Goal: Task Accomplishment & Management: Complete application form

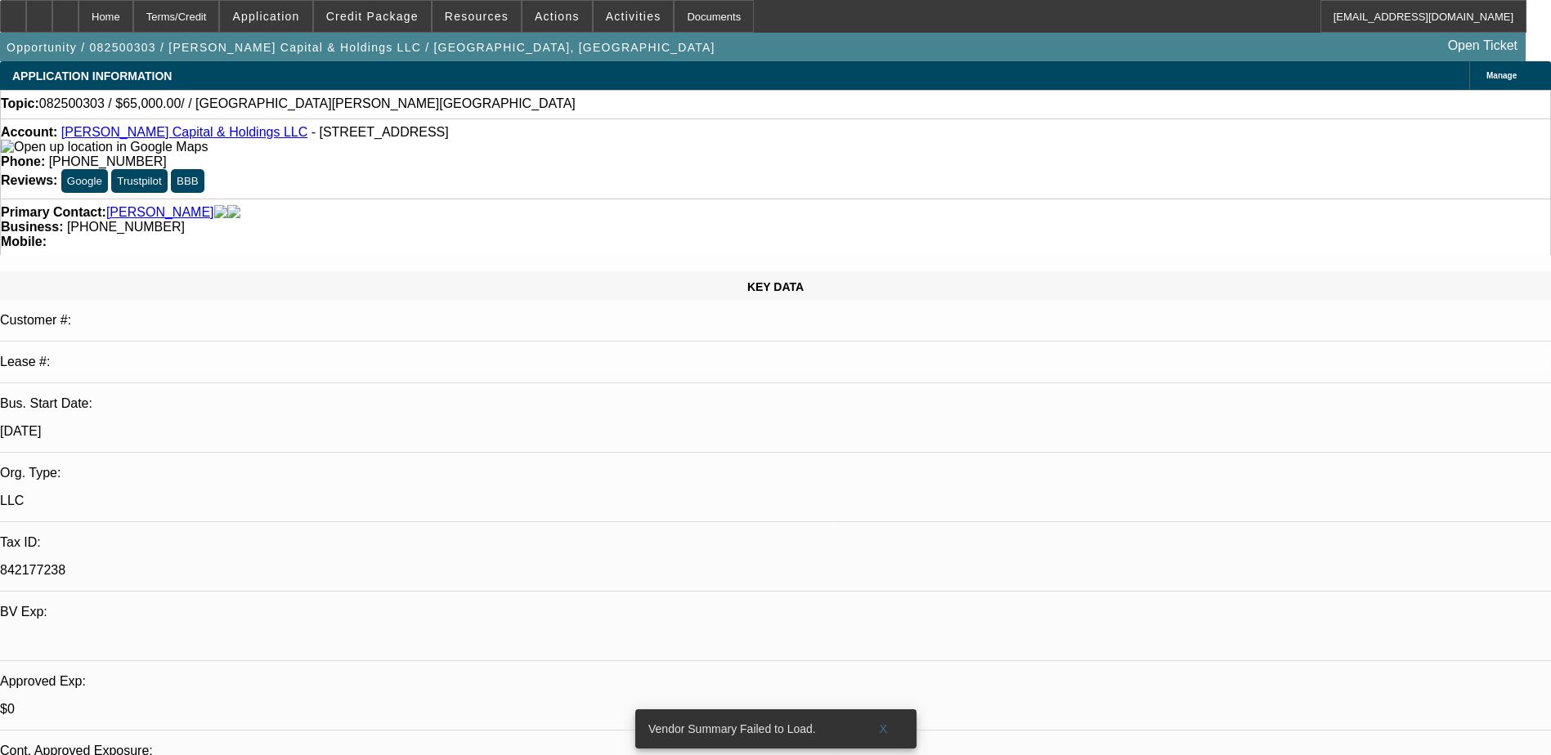
select select "0"
select select "2"
select select "0.1"
select select "4"
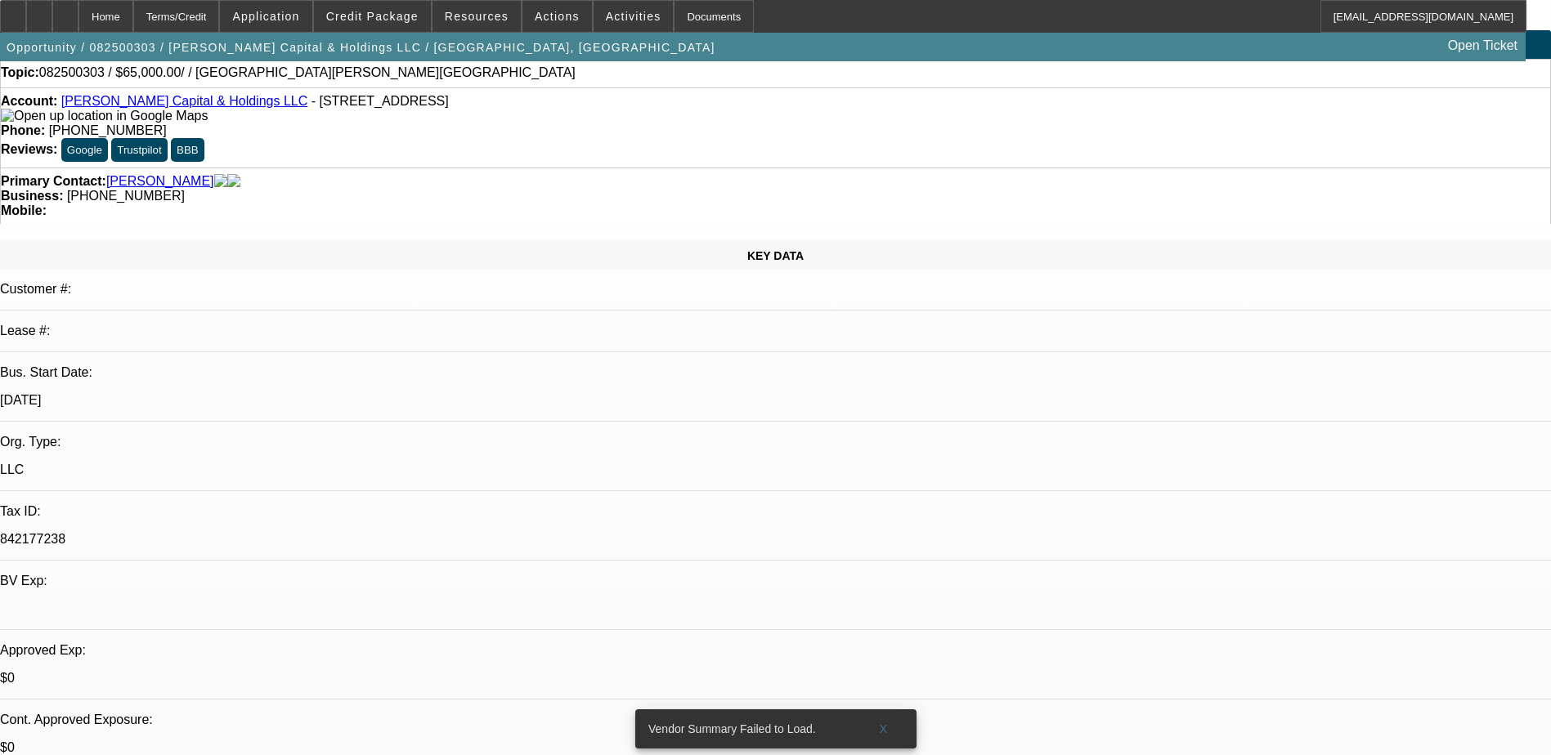
scroll to position [409, 0]
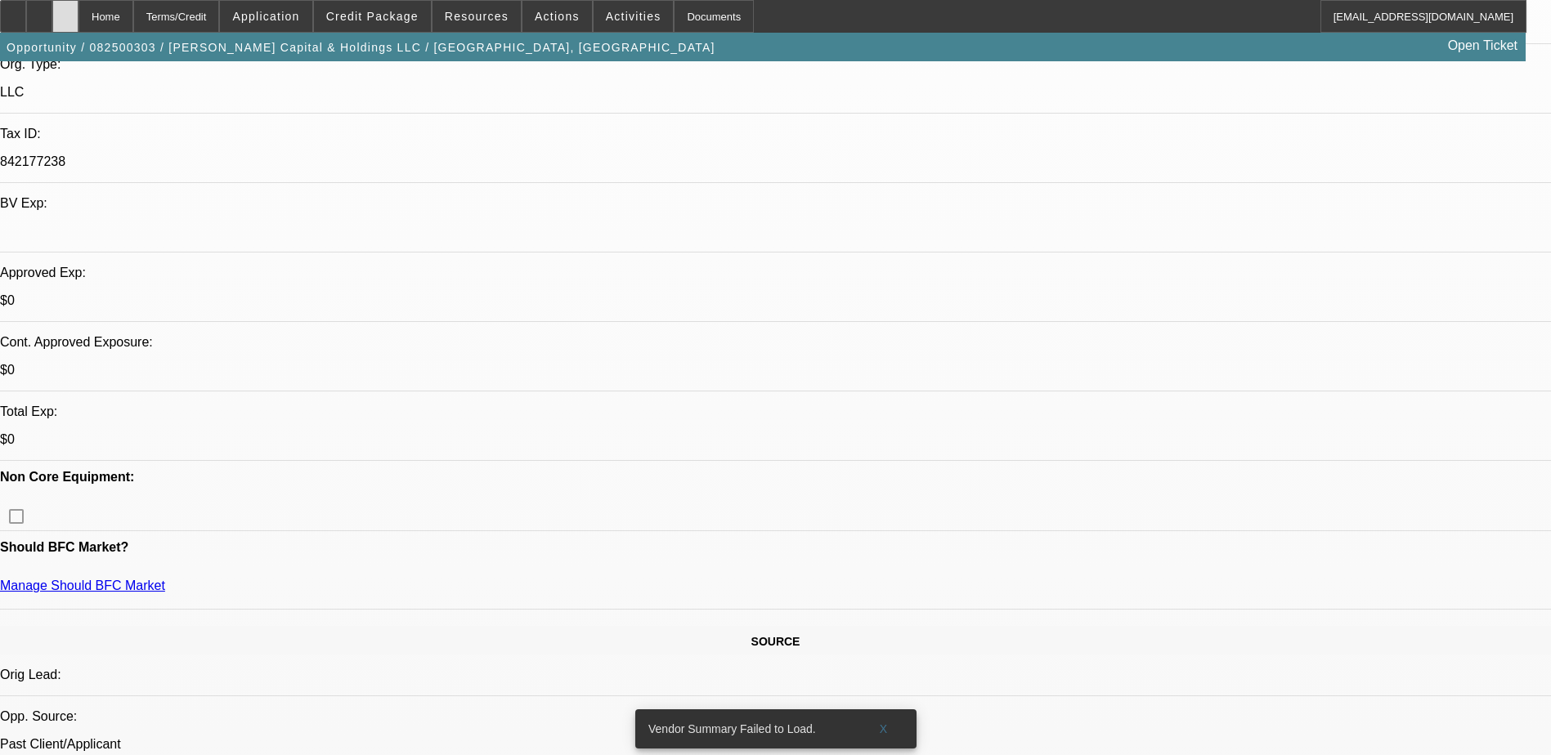
click at [78, 28] on div at bounding box center [65, 16] width 26 height 33
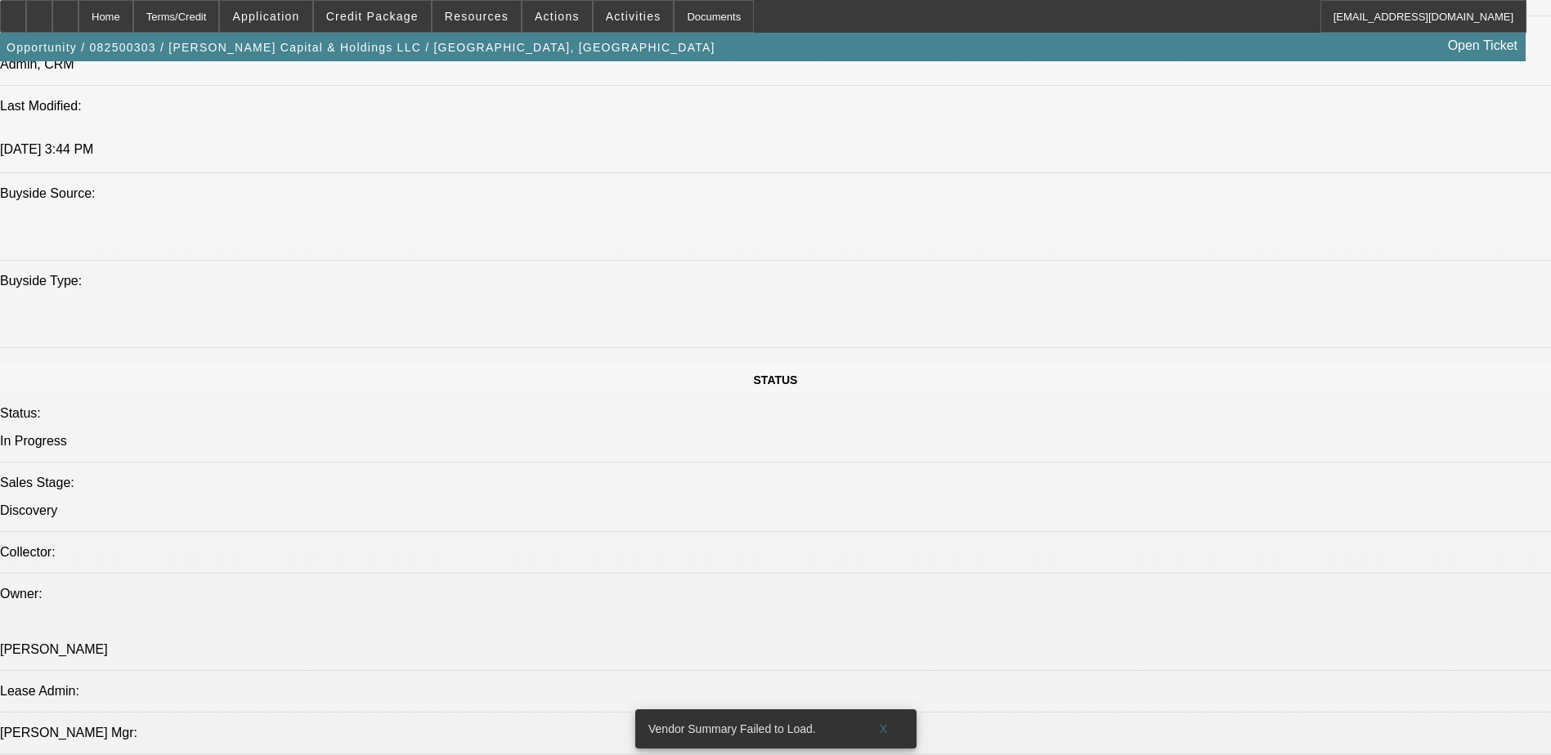
select select "0"
select select "2"
select select "0.1"
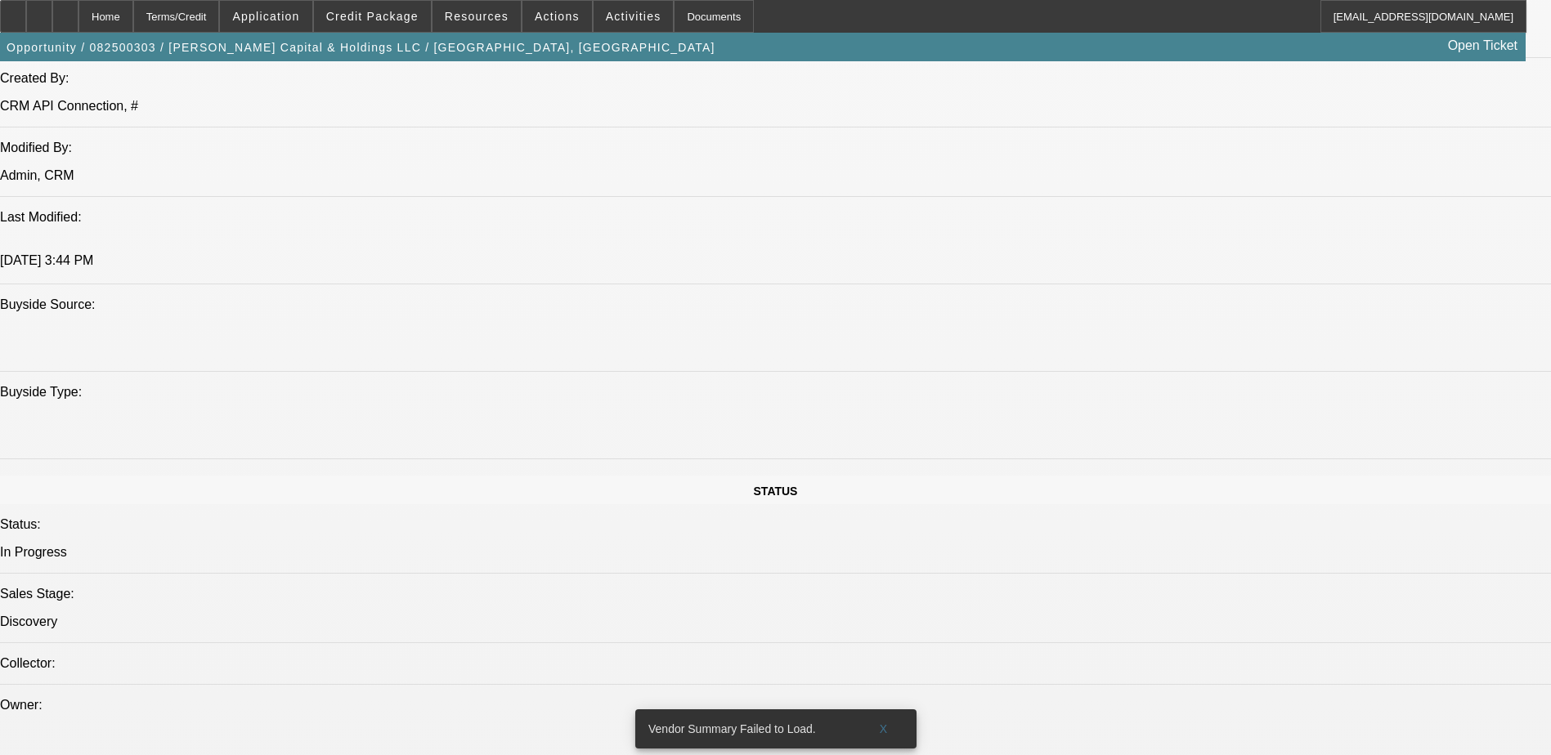
select select "1"
select select "2"
select select "4"
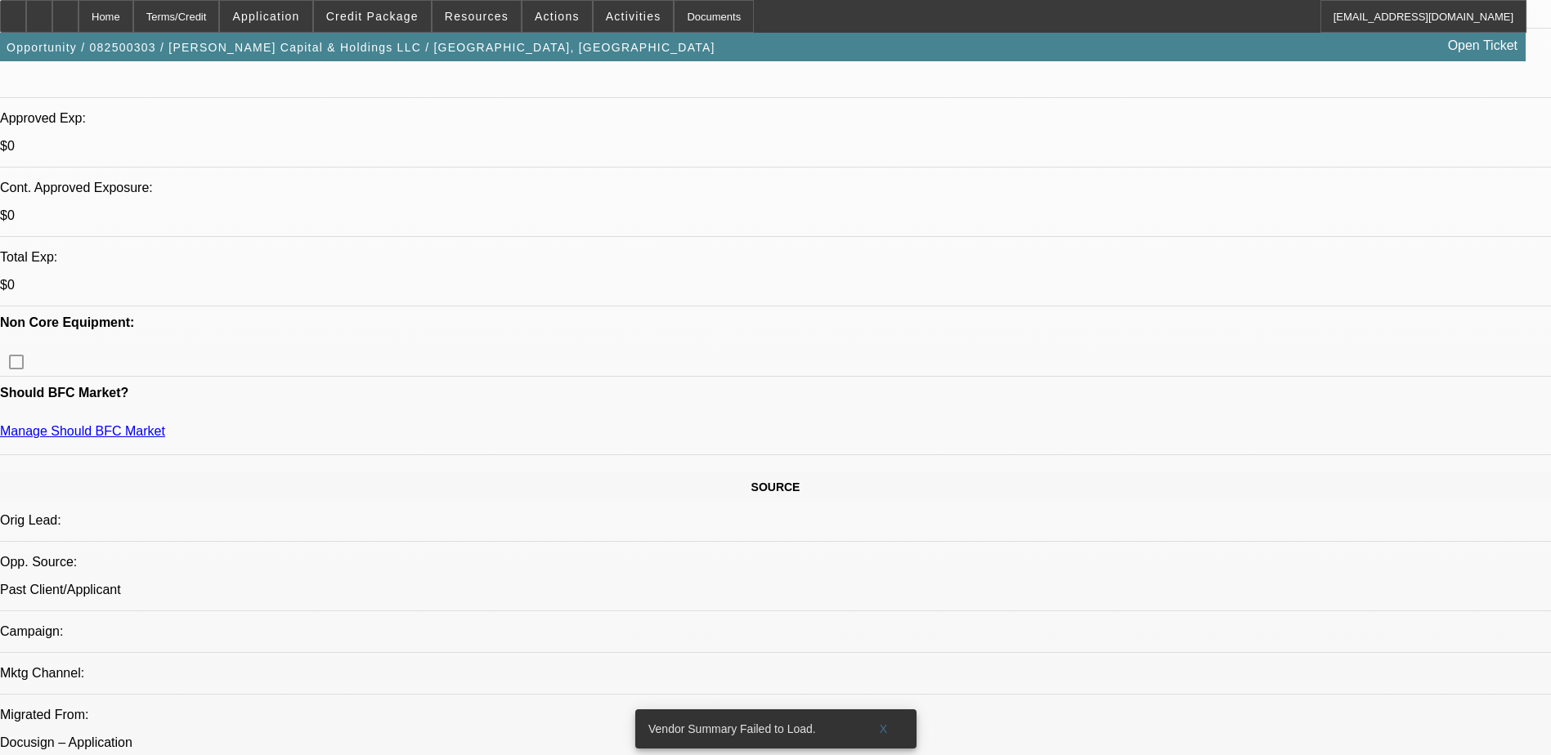
scroll to position [808, 0]
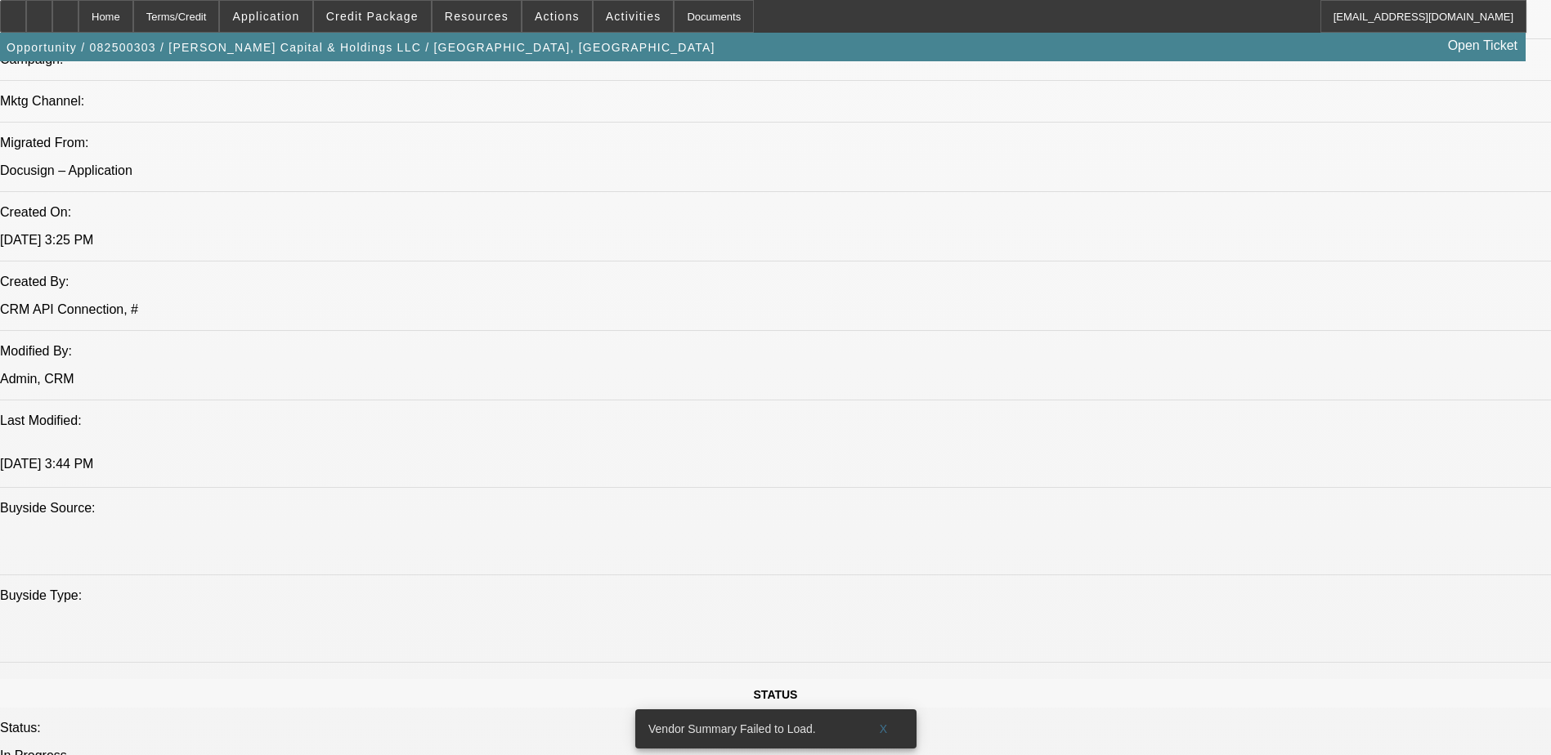
scroll to position [1299, 0]
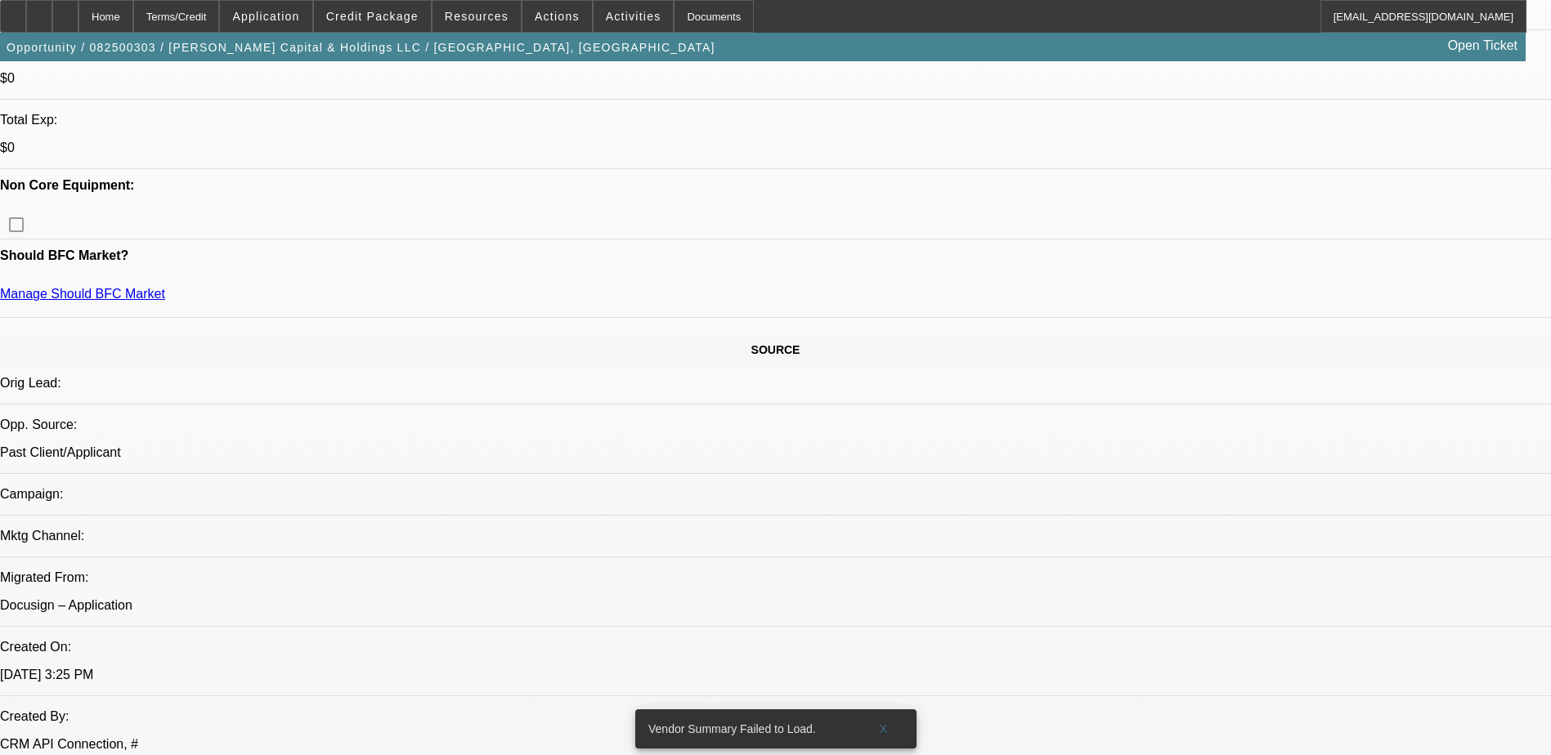
scroll to position [481, 0]
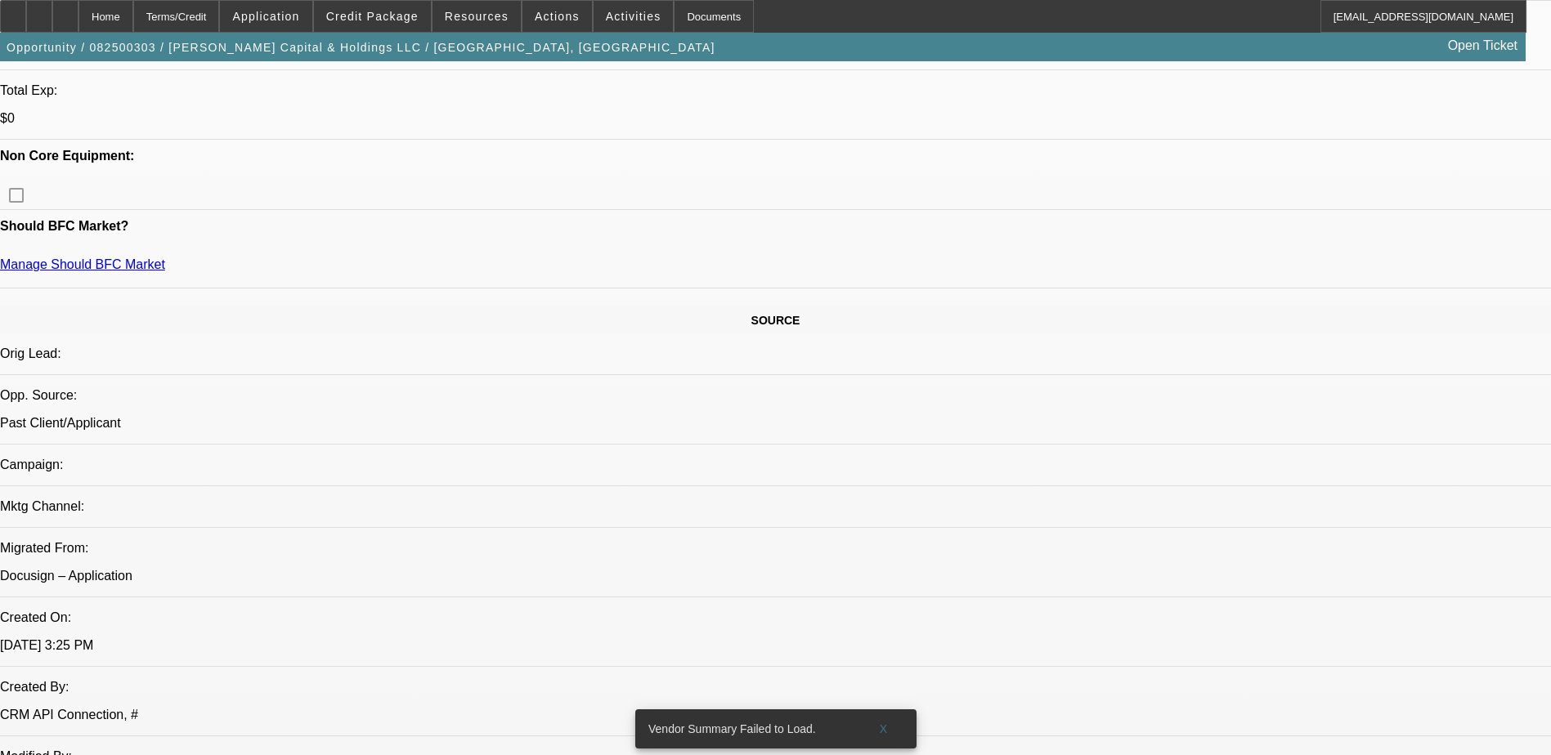
scroll to position [563, 0]
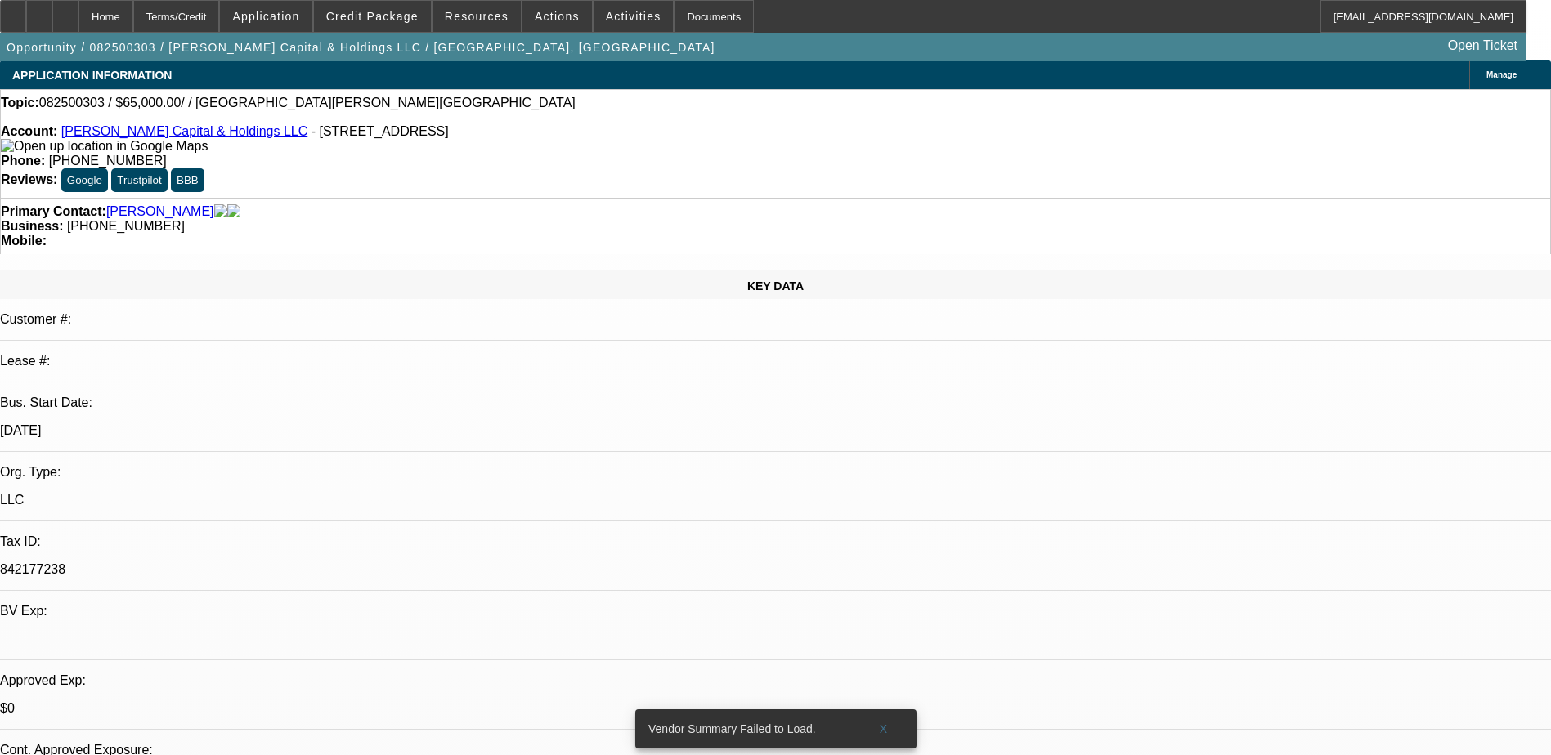
scroll to position [0, 0]
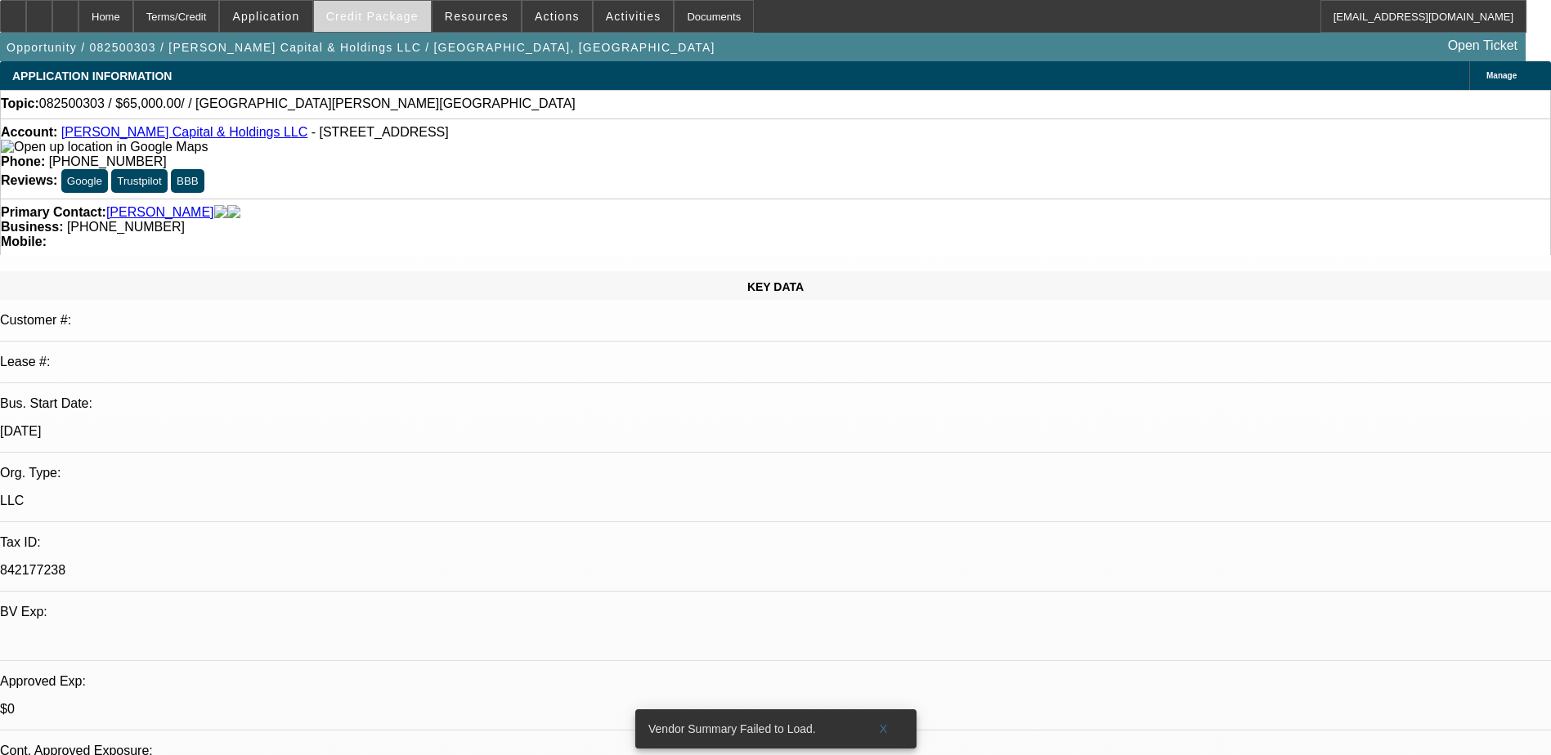
click at [367, 20] on span "Credit Package" at bounding box center [372, 16] width 92 height 13
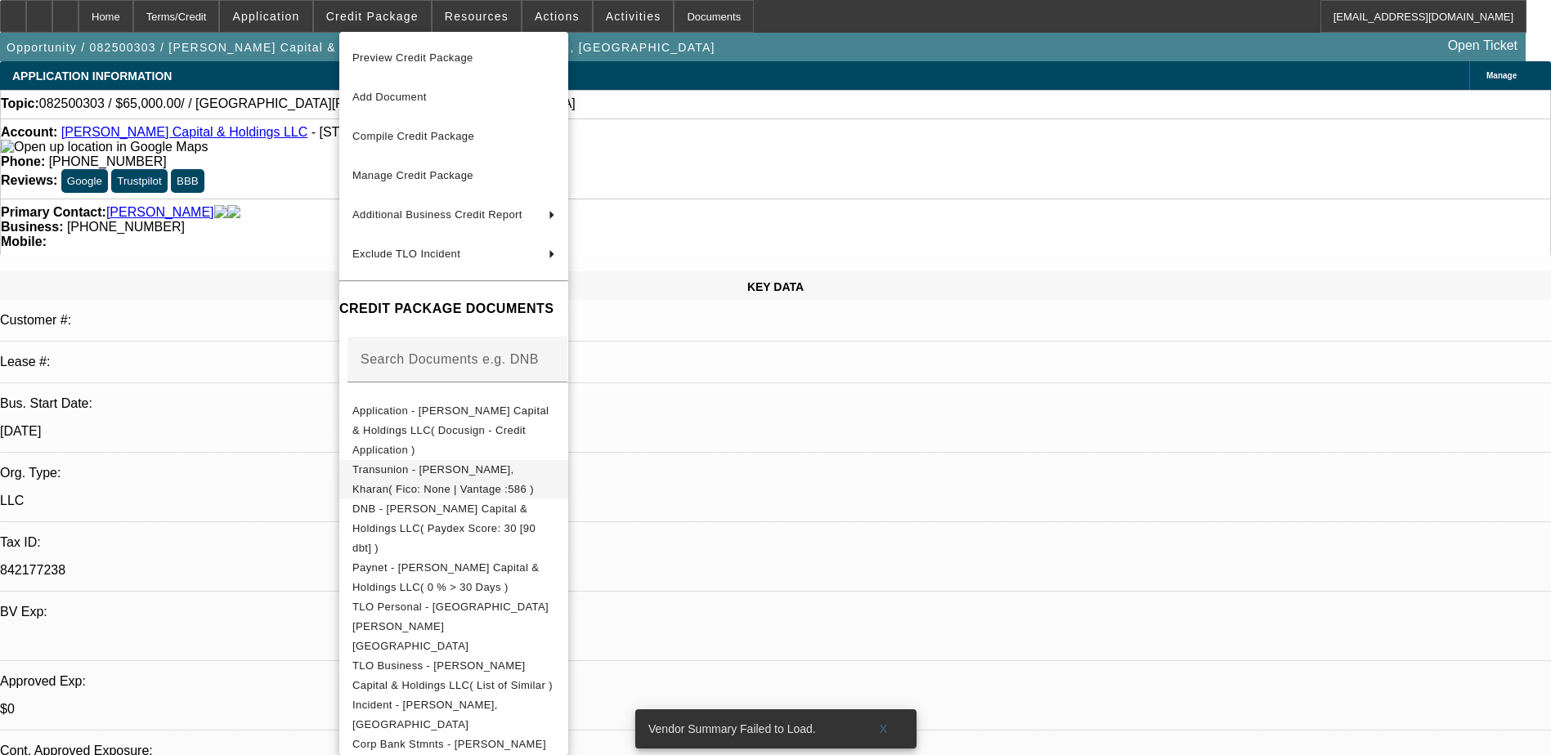
click at [479, 460] on button "Transunion - Rayford, Kharan( Fico: None | Vantage :586 )" at bounding box center [453, 479] width 229 height 39
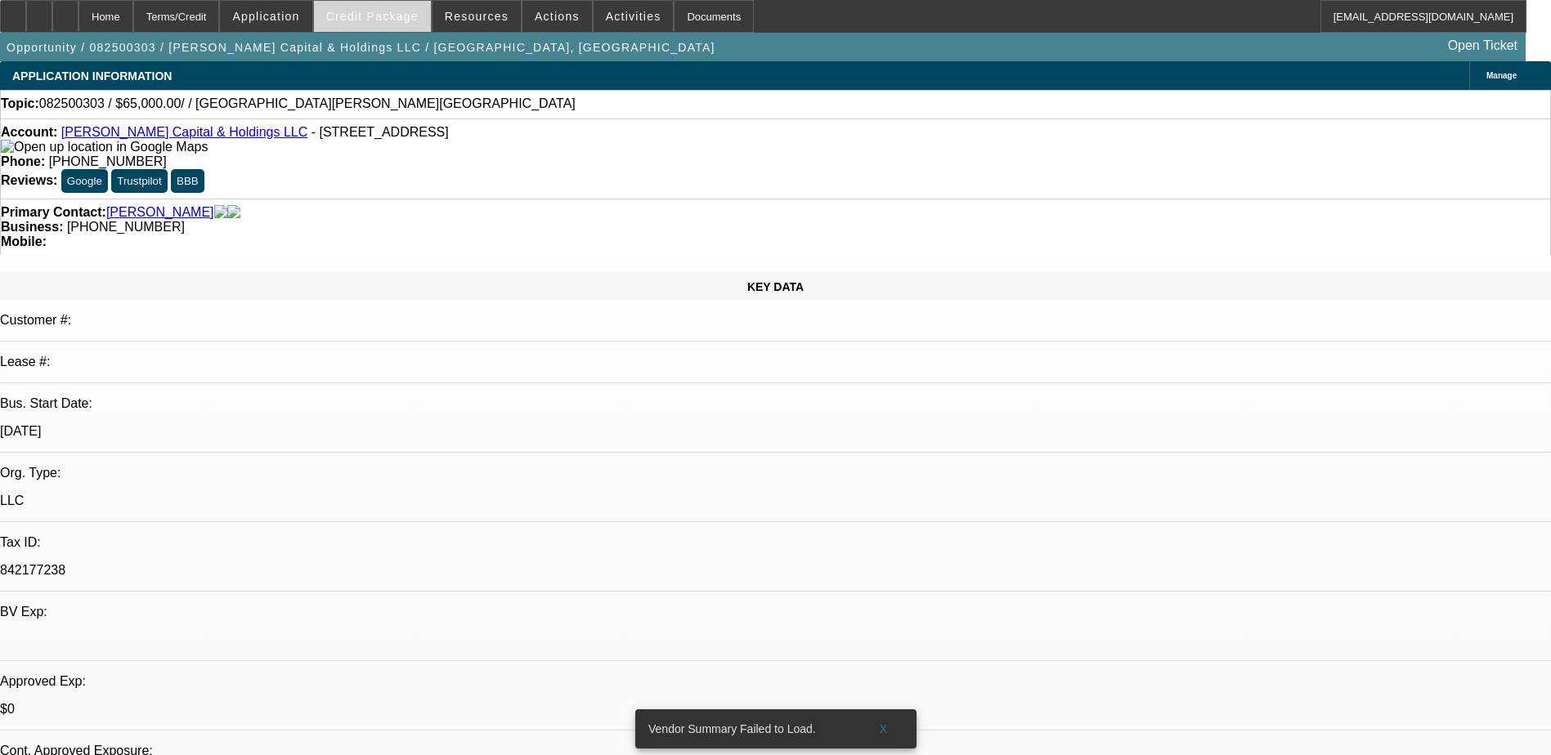
click at [343, 26] on span at bounding box center [372, 16] width 117 height 39
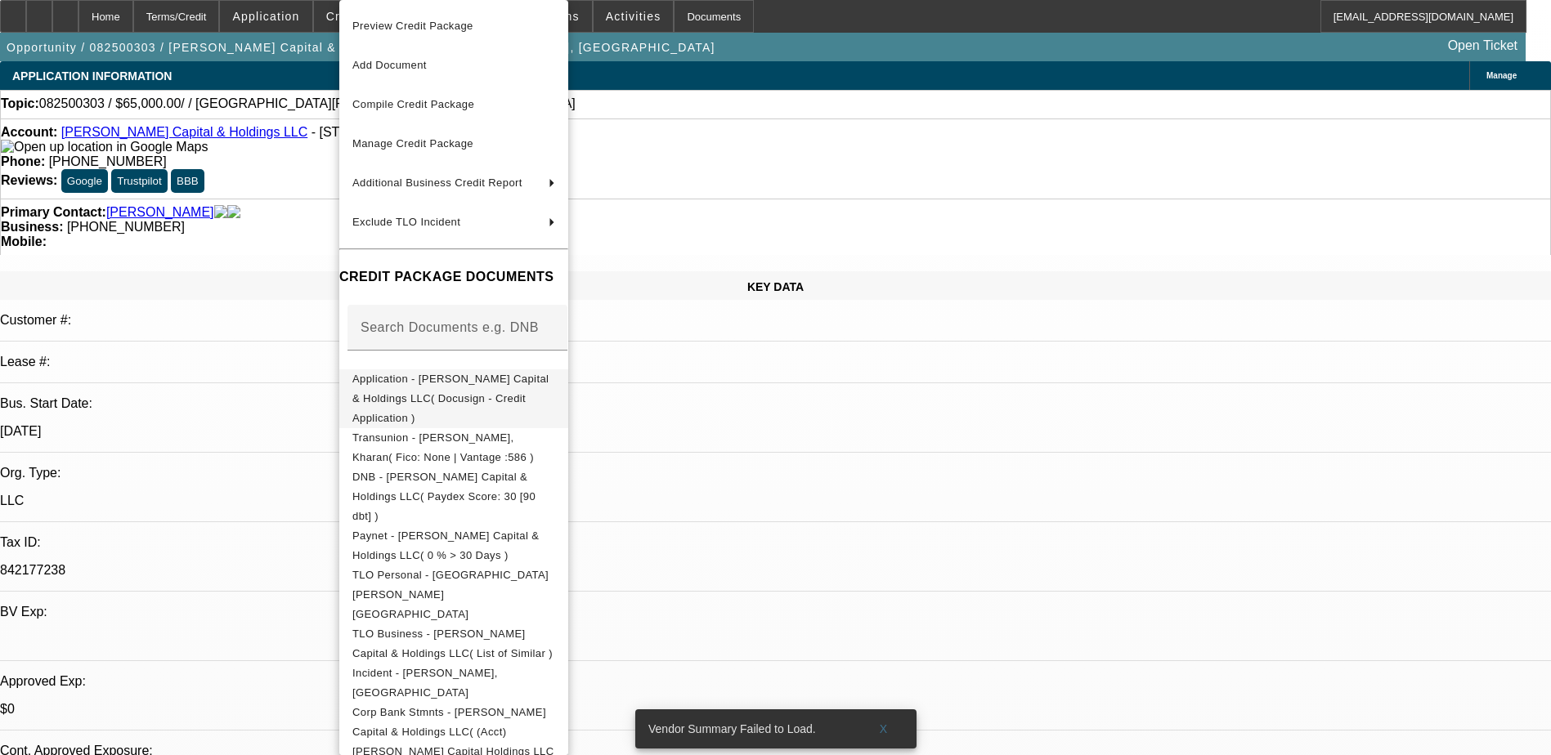
click at [522, 376] on span "Application - Rayford Capital & Holdings LLC( Docusign - Credit Application )" at bounding box center [453, 398] width 203 height 59
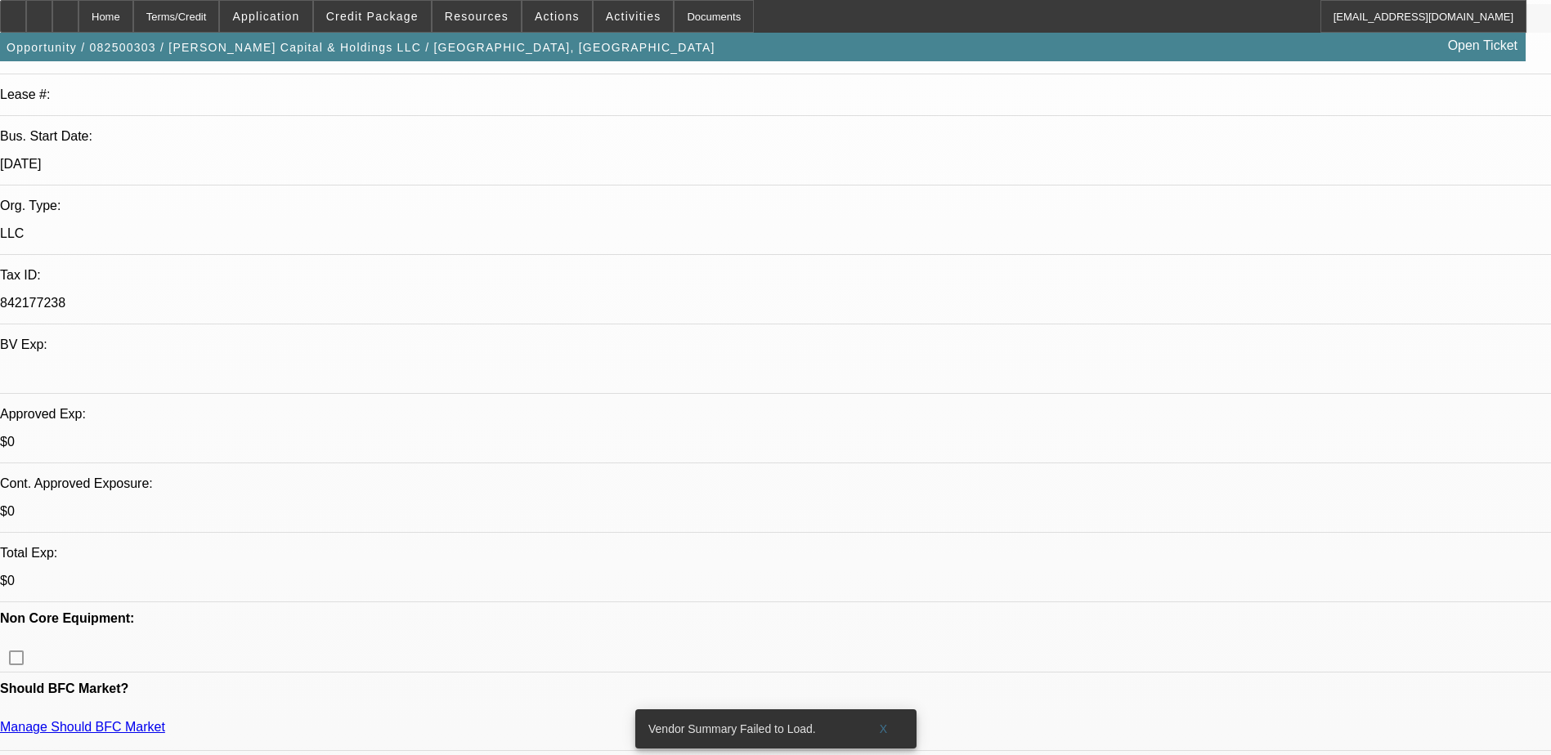
scroll to position [572, 0]
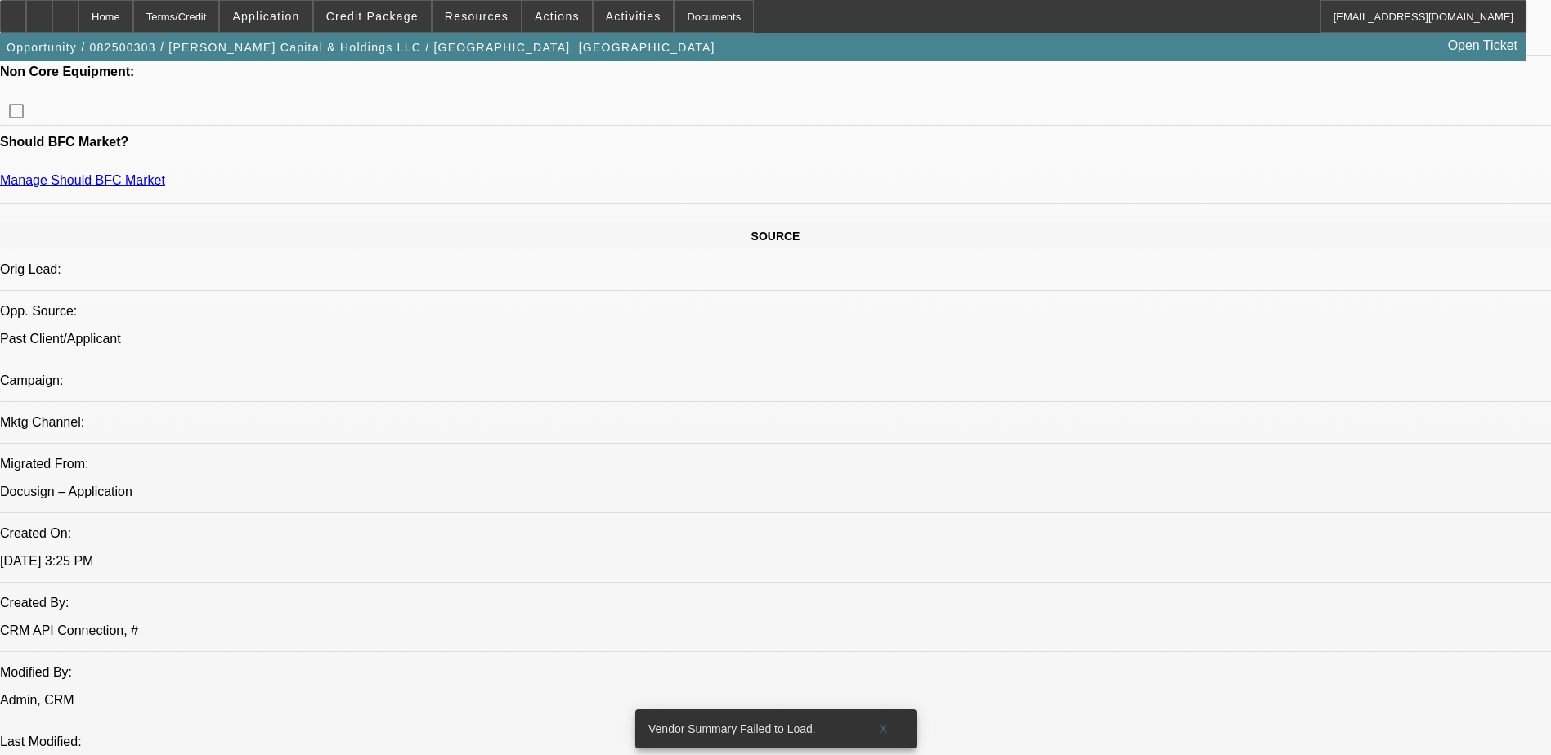
scroll to position [0, 0]
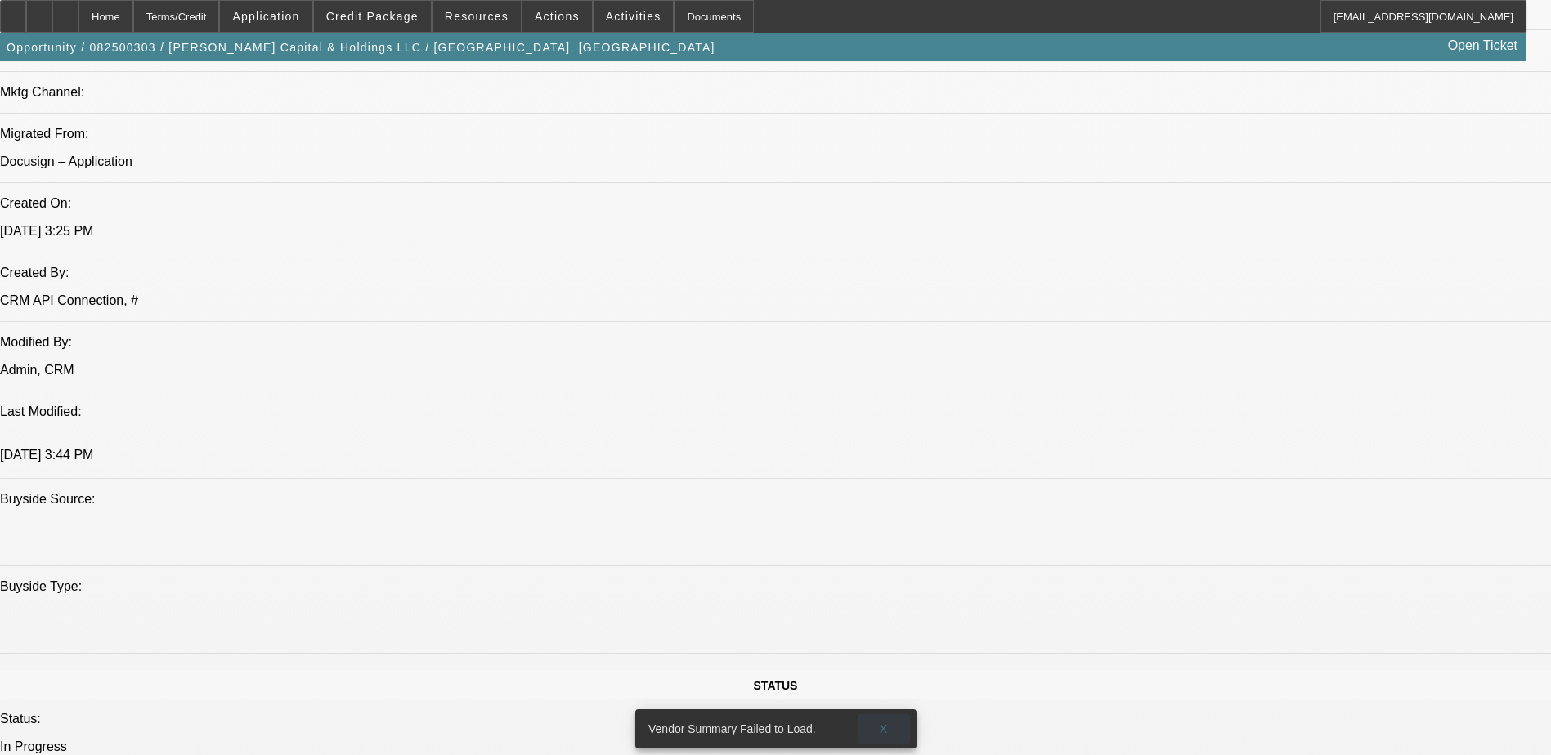
click at [885, 723] on span "X" at bounding box center [883, 729] width 9 height 13
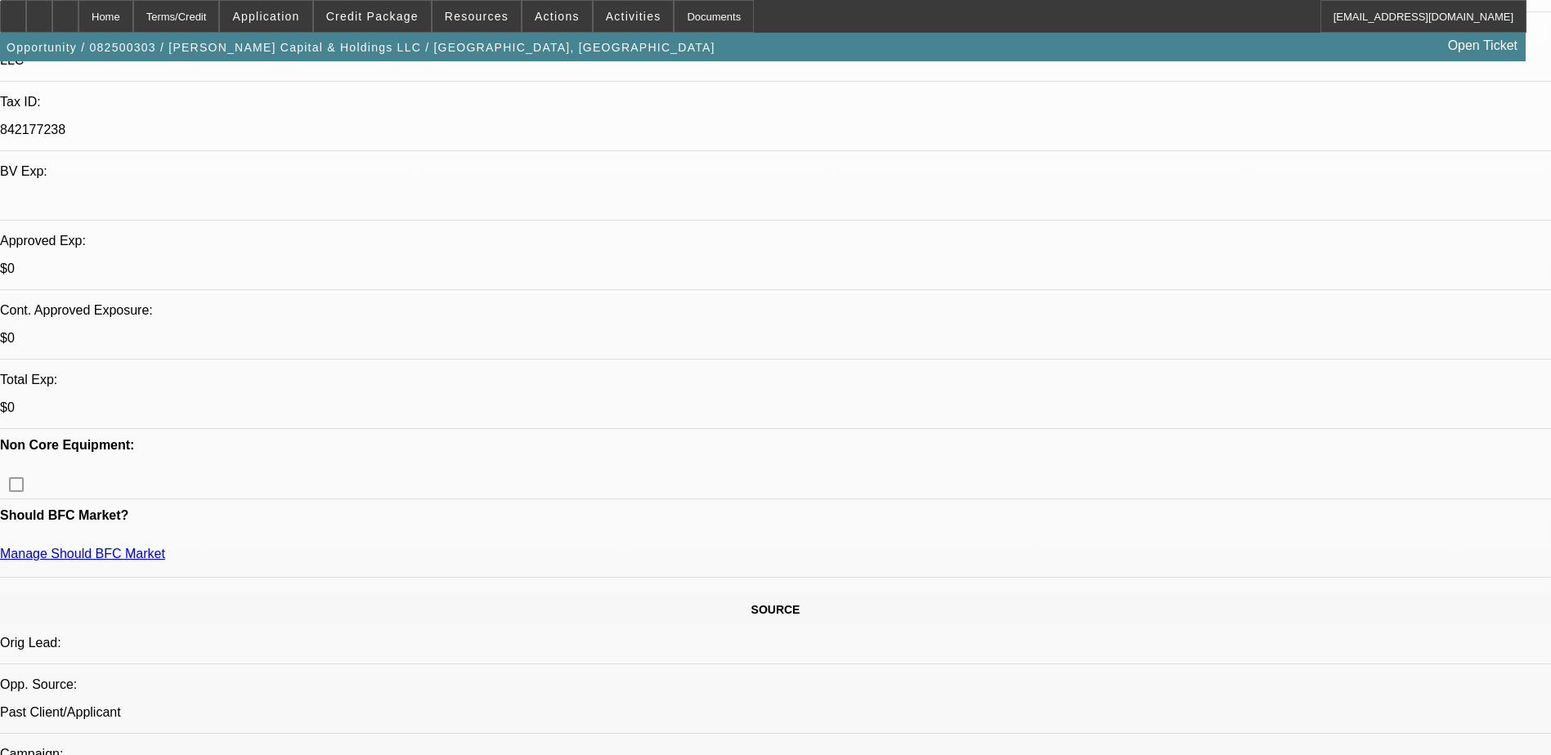
scroll to position [327, 0]
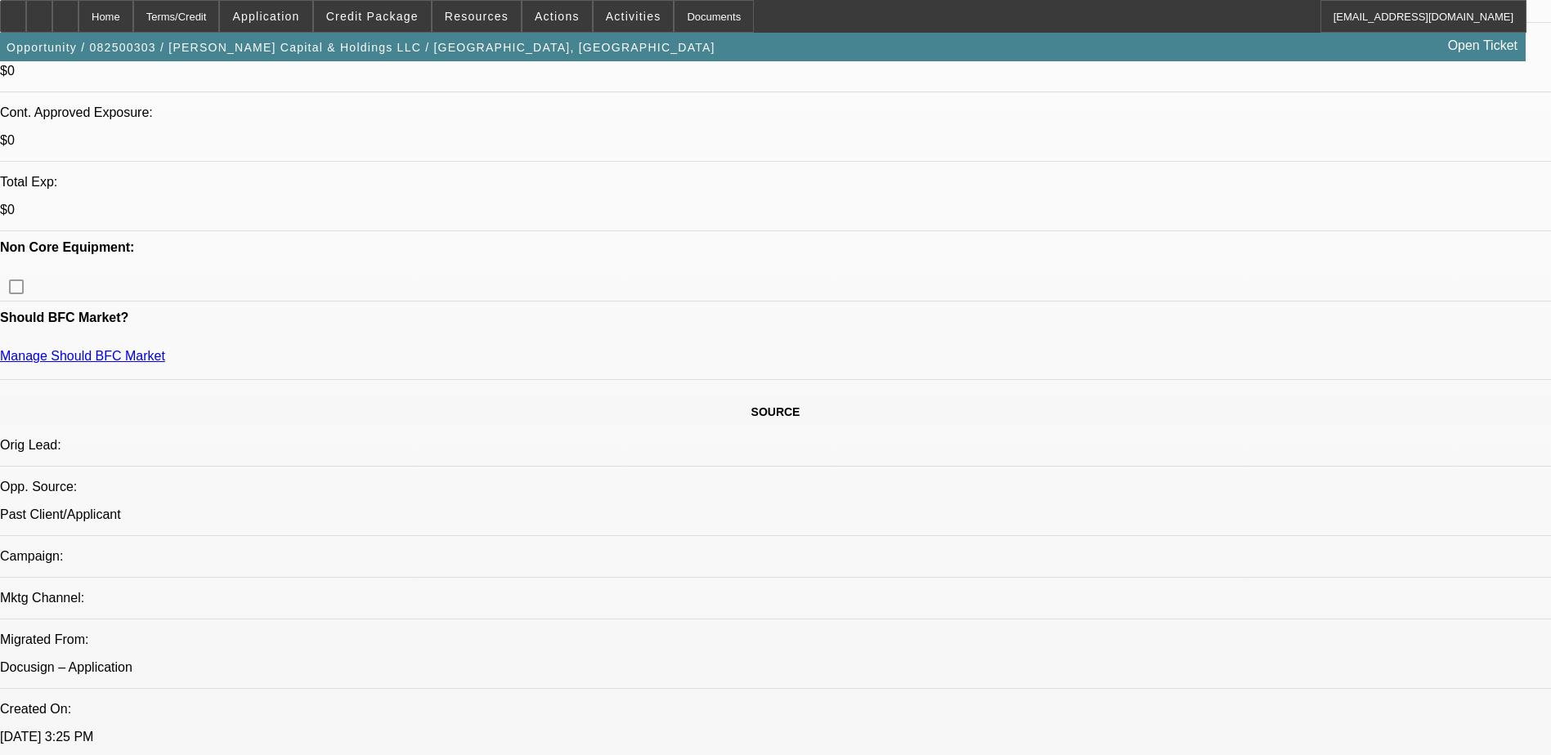
scroll to position [817, 0]
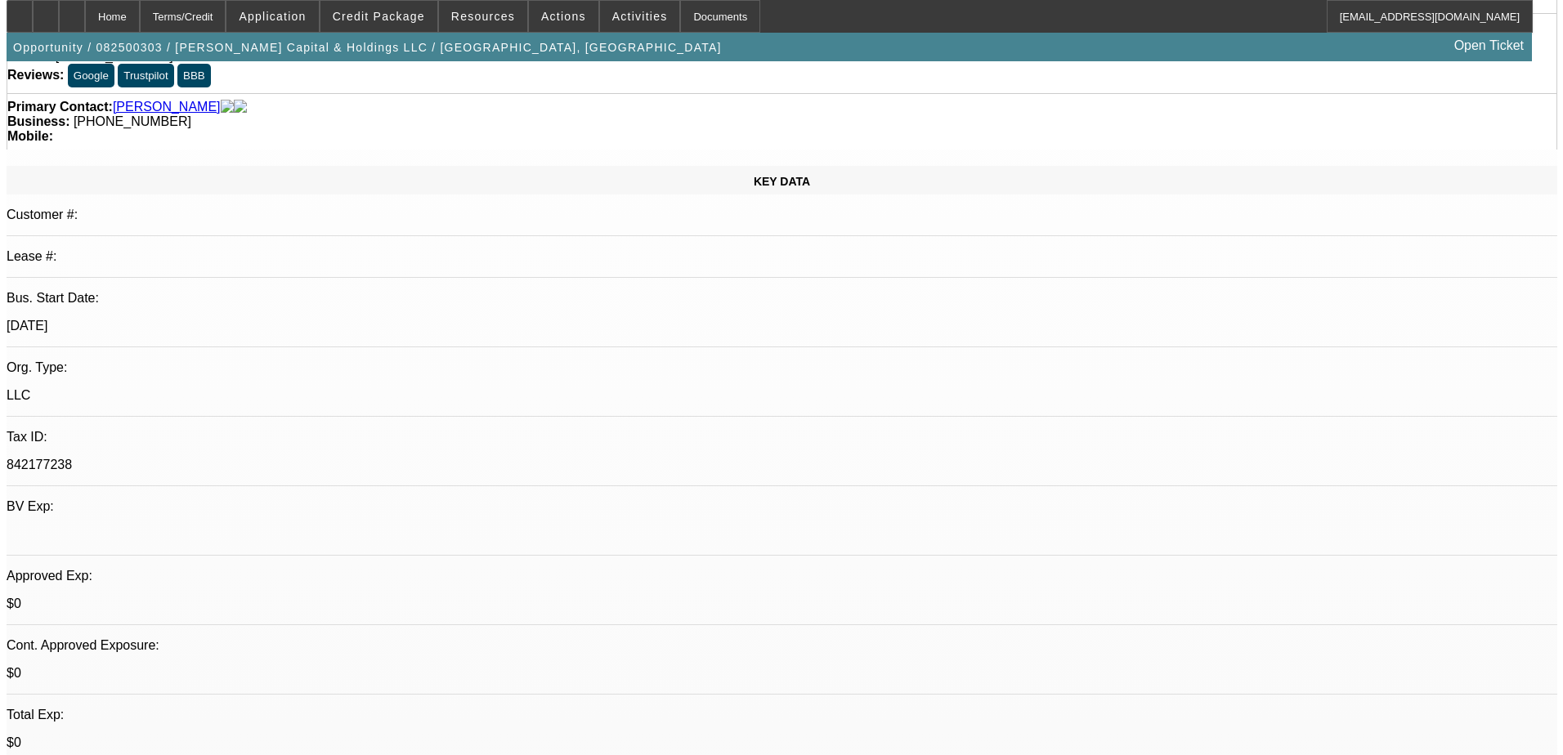
scroll to position [0, 0]
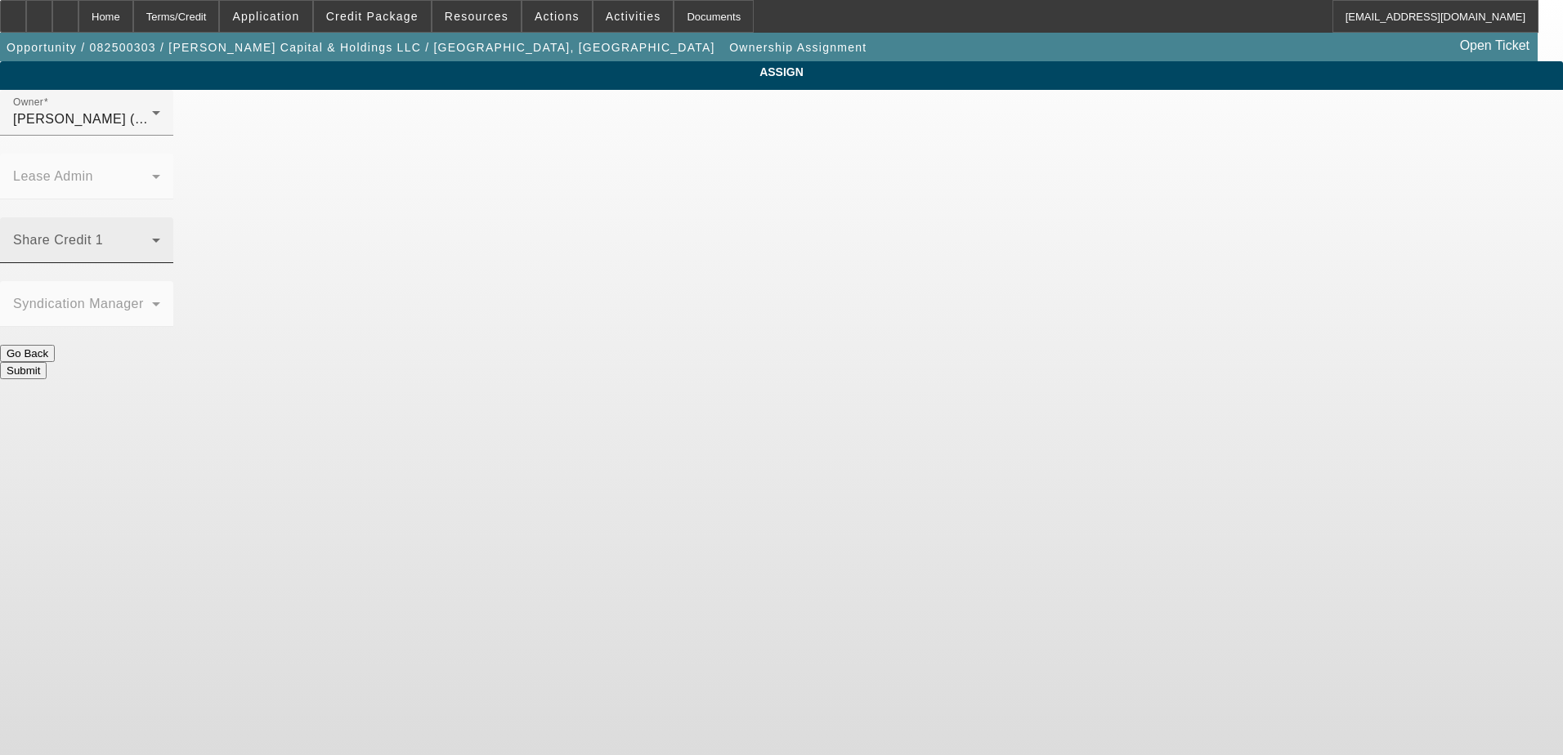
click at [166, 230] on icon at bounding box center [156, 240] width 20 height 20
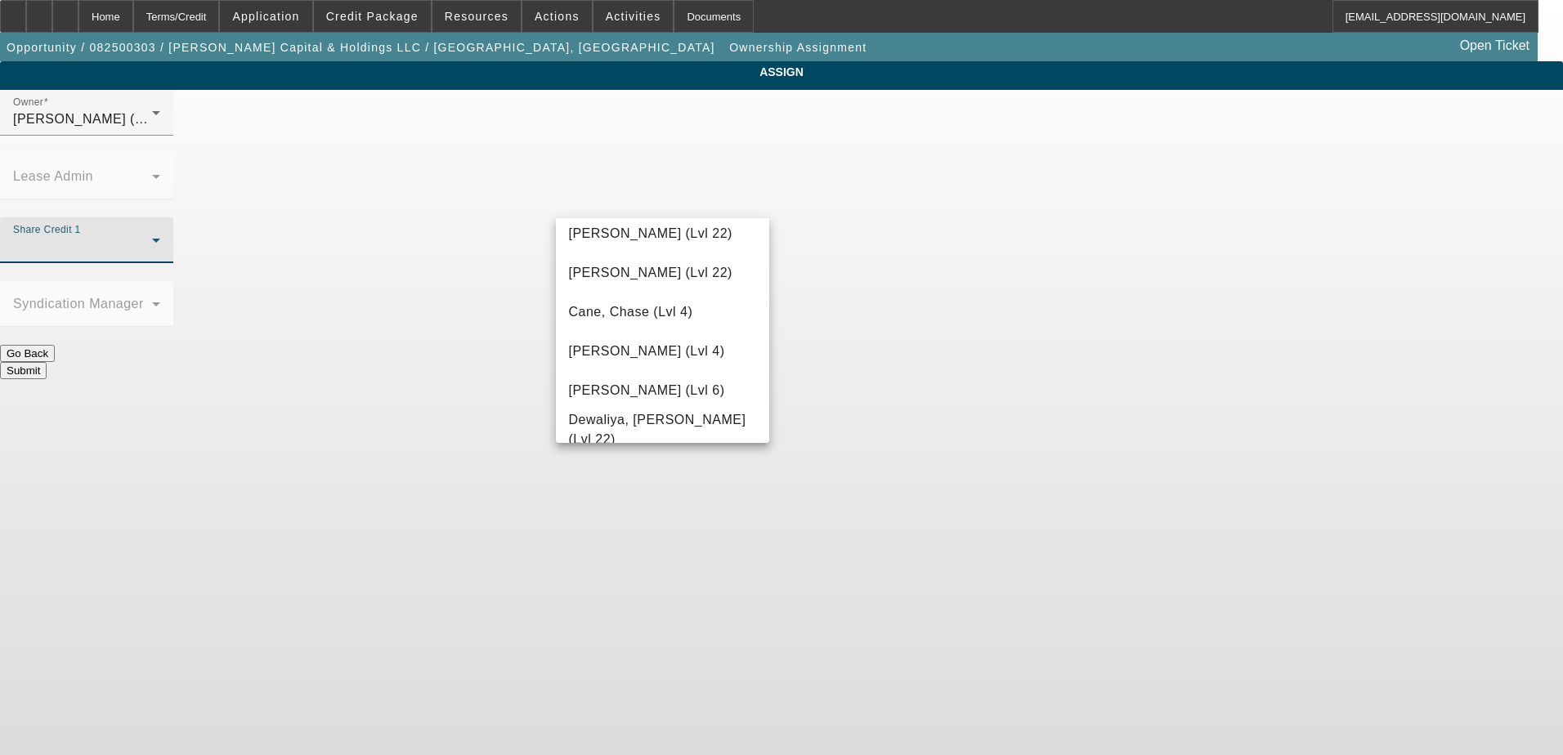
scroll to position [245, 0]
click at [685, 298] on mat-option "Cane, Chase (Lvl 4)" at bounding box center [663, 312] width 214 height 39
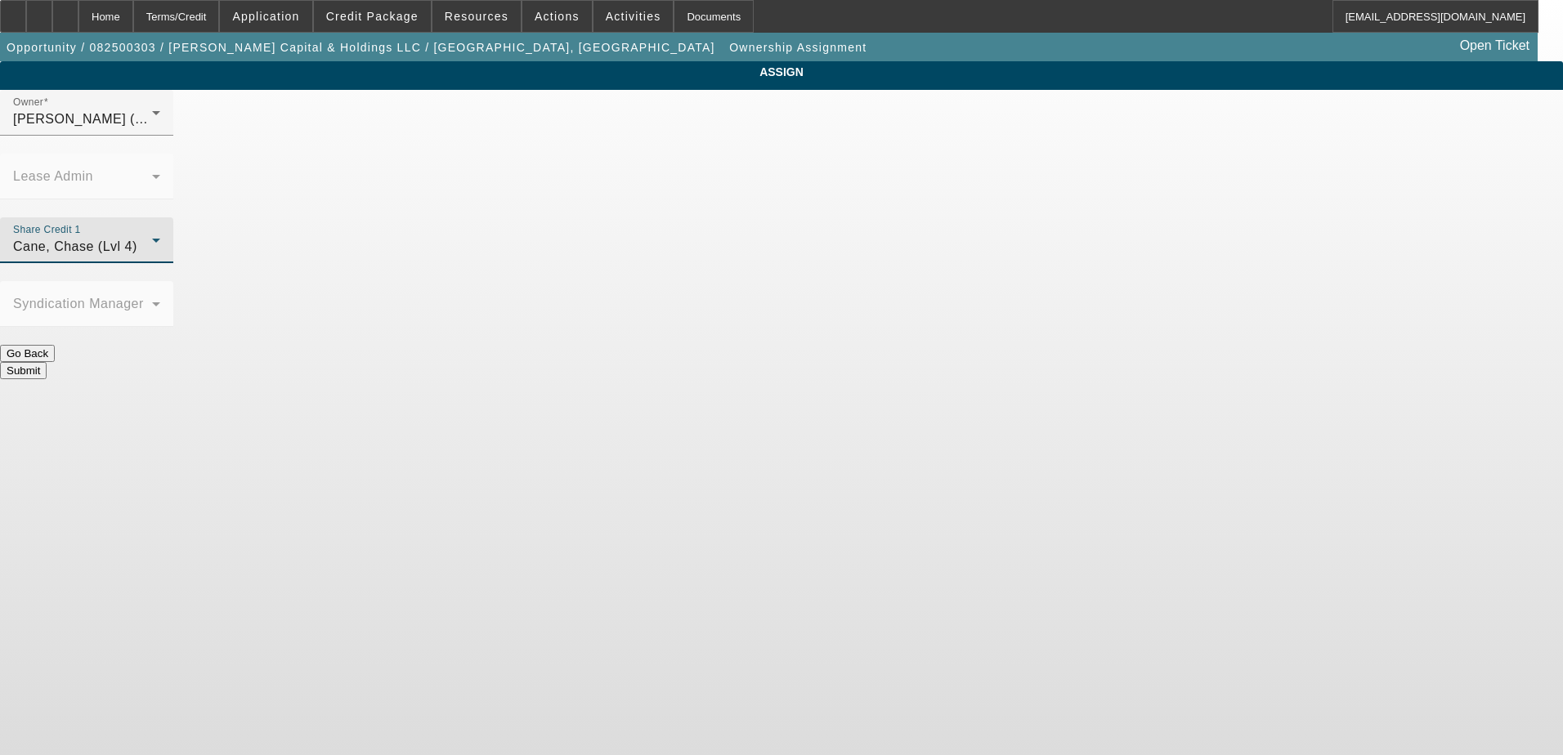
click at [47, 362] on button "Submit" at bounding box center [23, 370] width 47 height 17
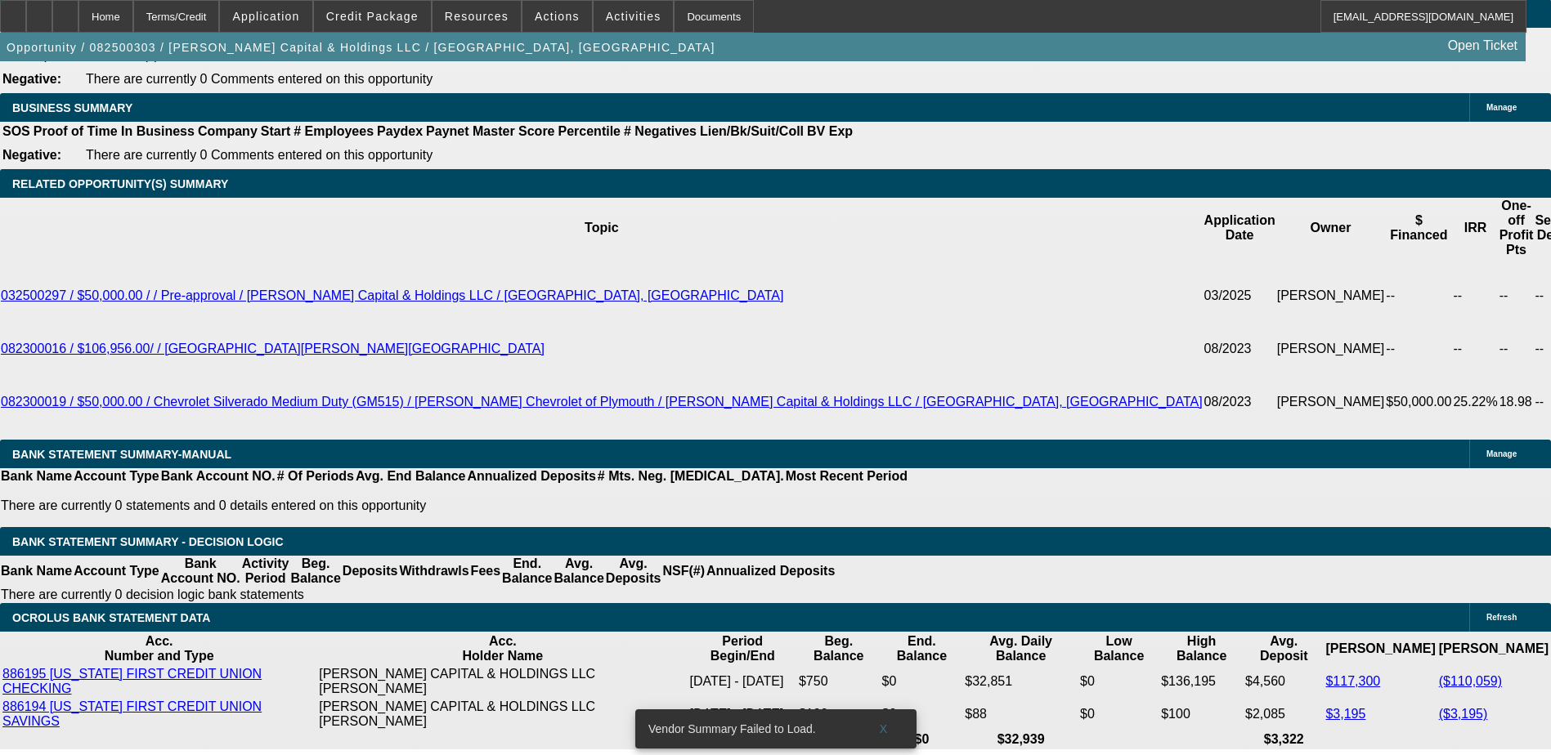
select select "0"
select select "2"
select select "0.1"
select select "4"
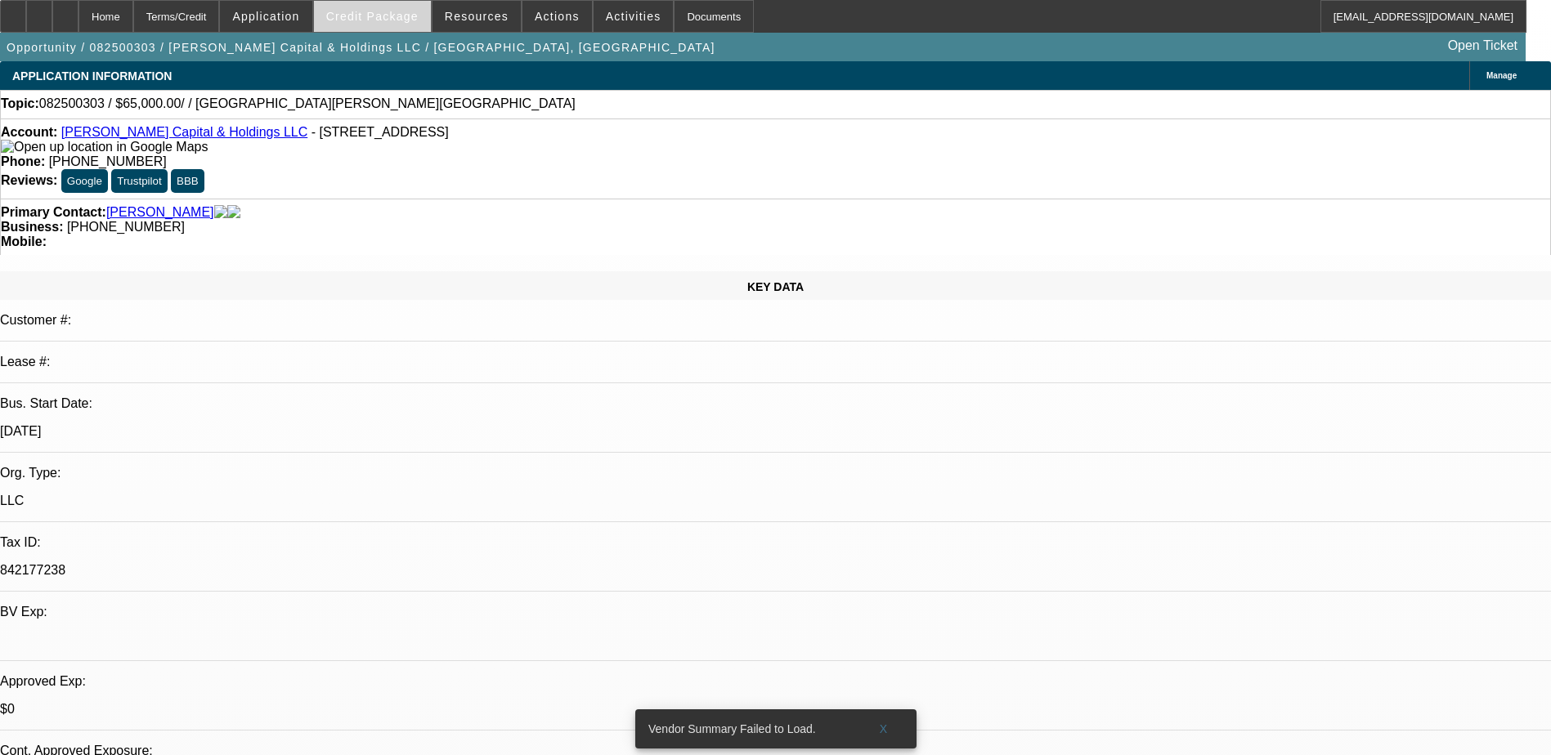
click at [394, 27] on span at bounding box center [372, 16] width 117 height 39
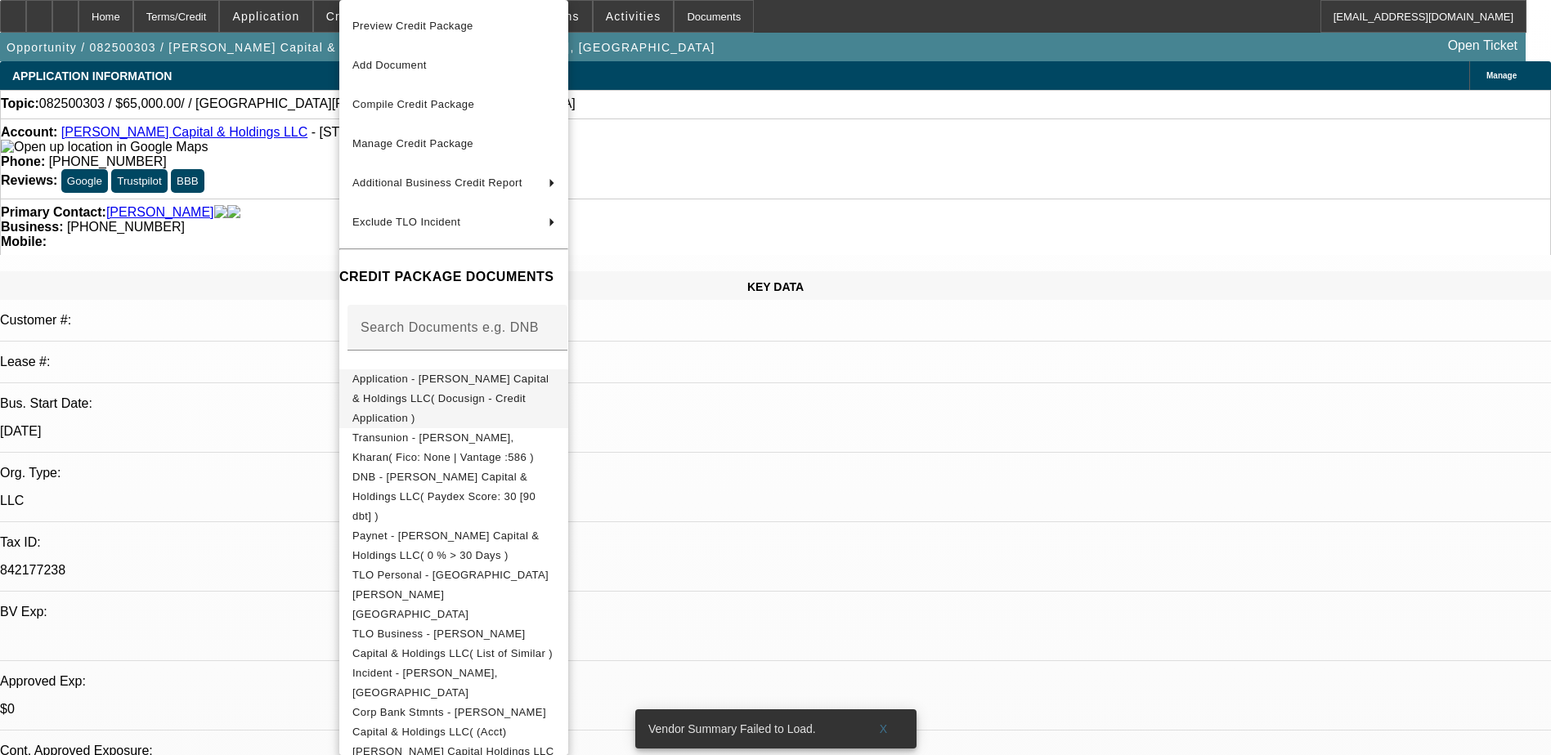
click at [568, 396] on button "Application - Rayford Capital & Holdings LLC( Docusign - Credit Application )" at bounding box center [453, 398] width 229 height 59
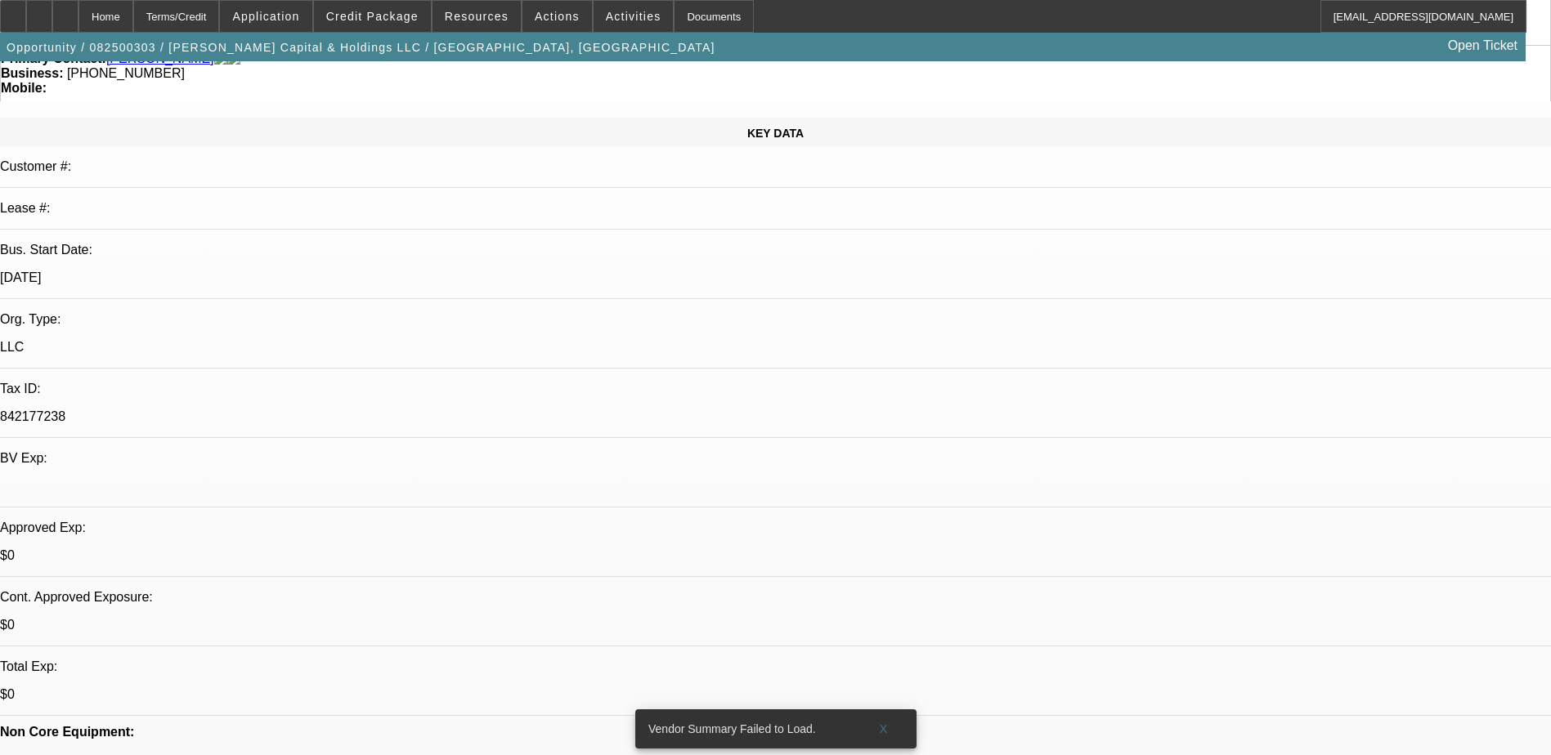
scroll to position [245, 0]
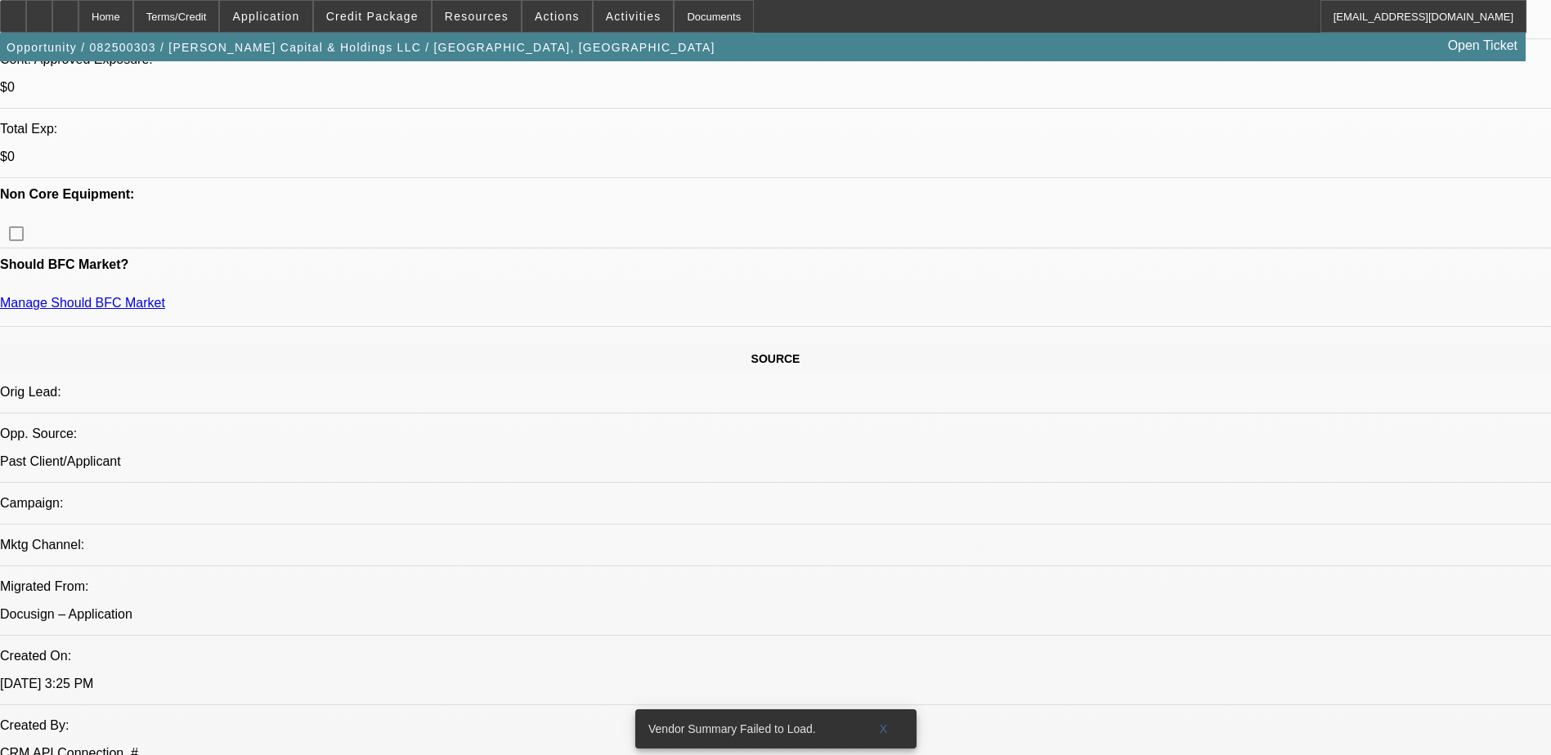
scroll to position [327, 0]
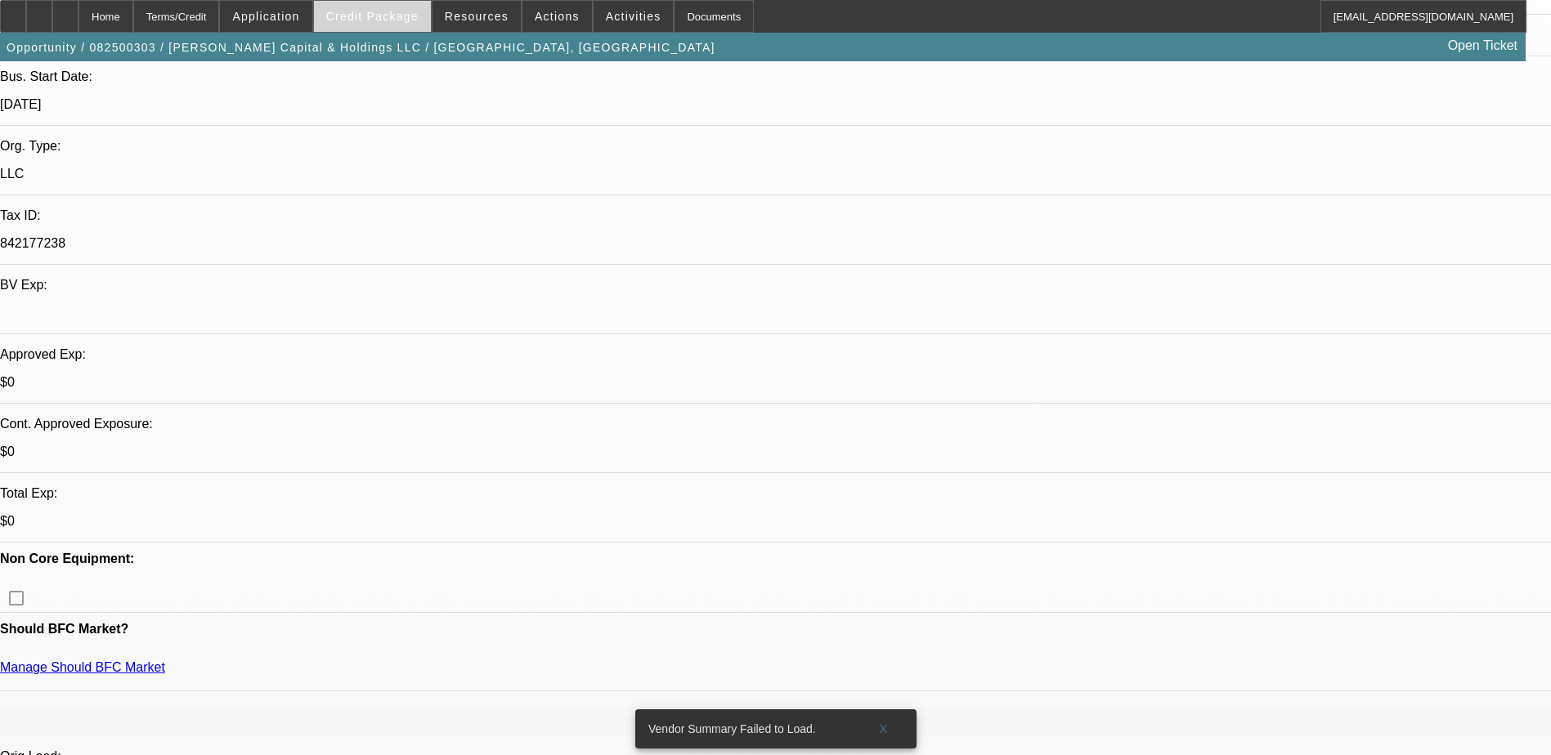
click at [402, 7] on span at bounding box center [372, 16] width 117 height 39
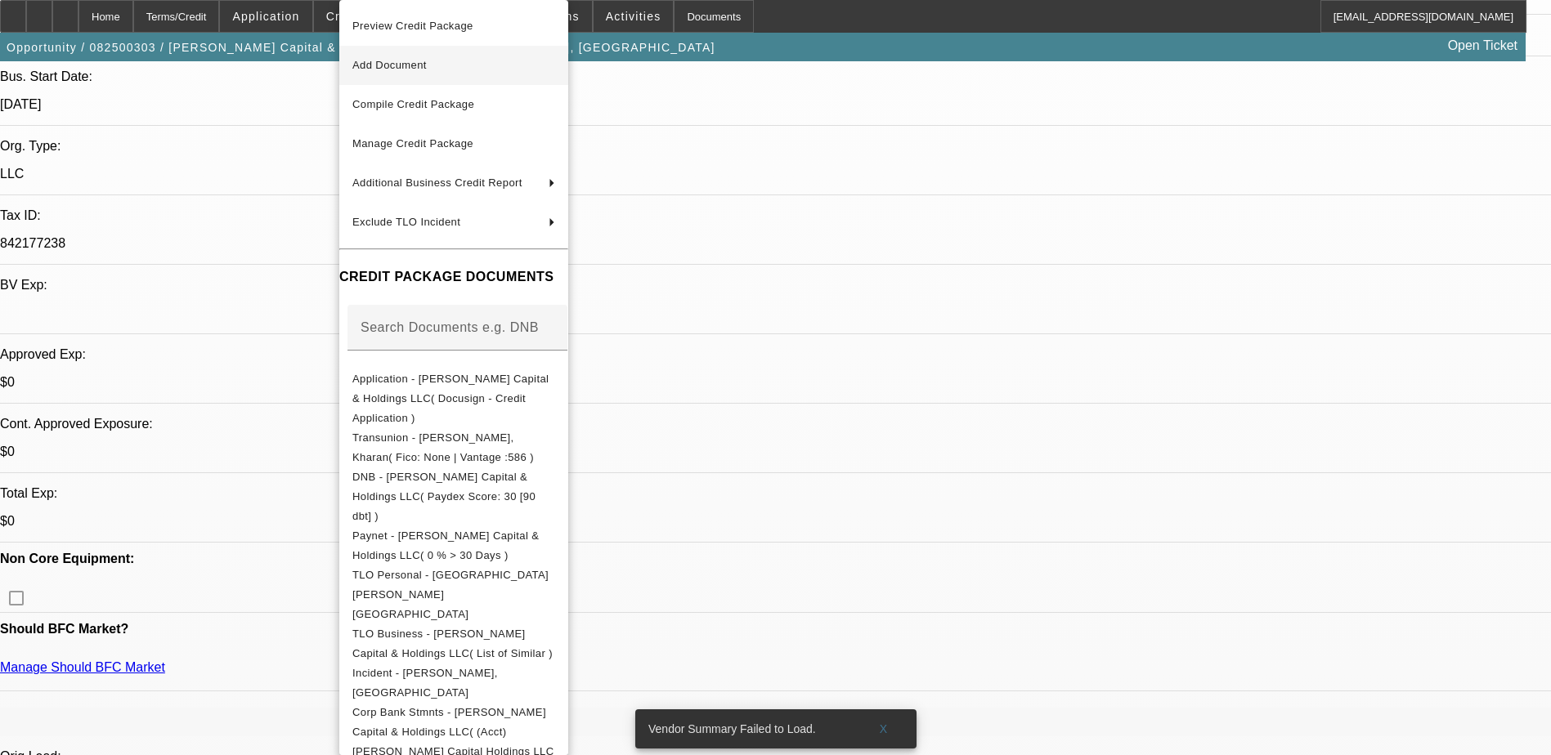
click at [468, 78] on button "Add Document" at bounding box center [453, 65] width 229 height 39
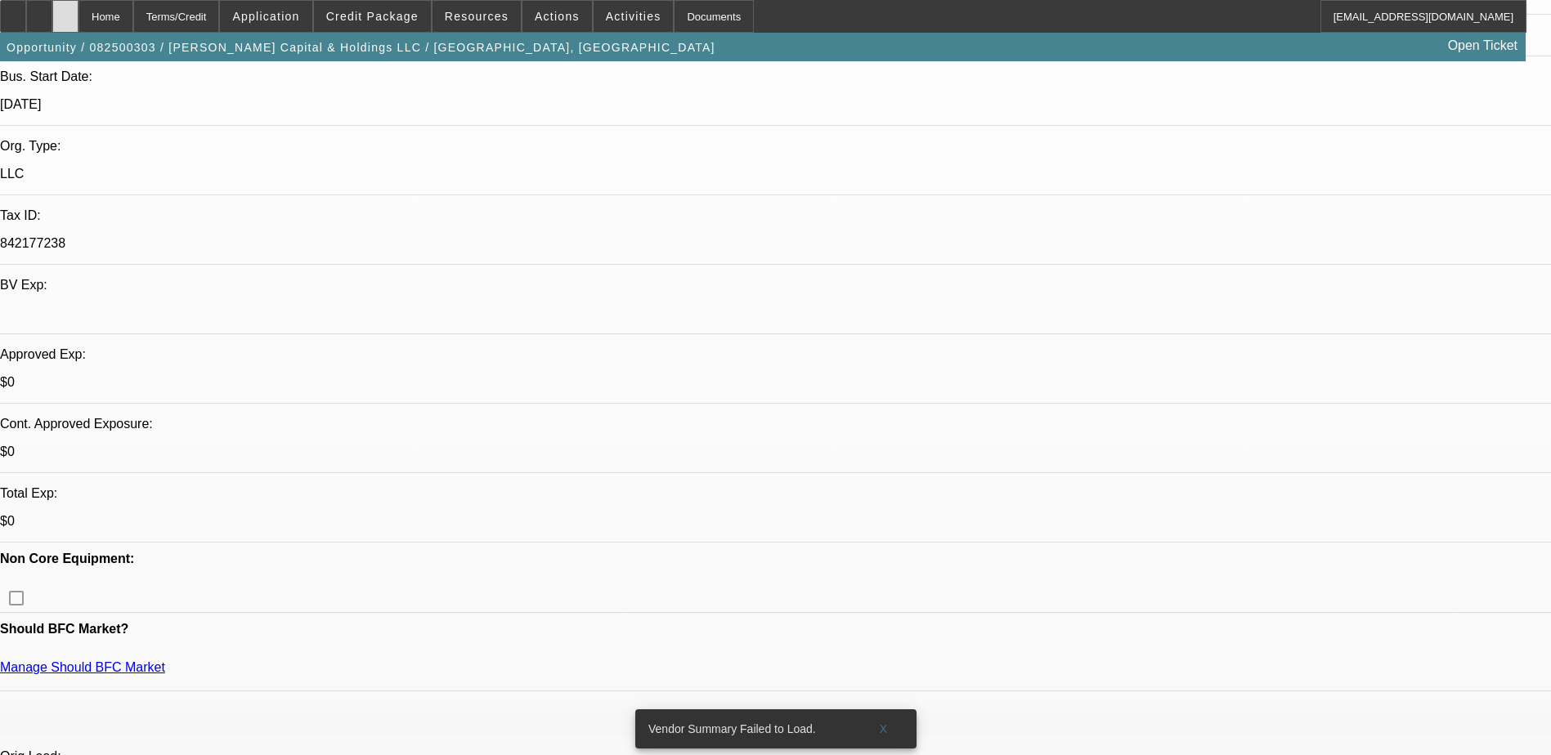
click at [78, 18] on div at bounding box center [65, 16] width 26 height 33
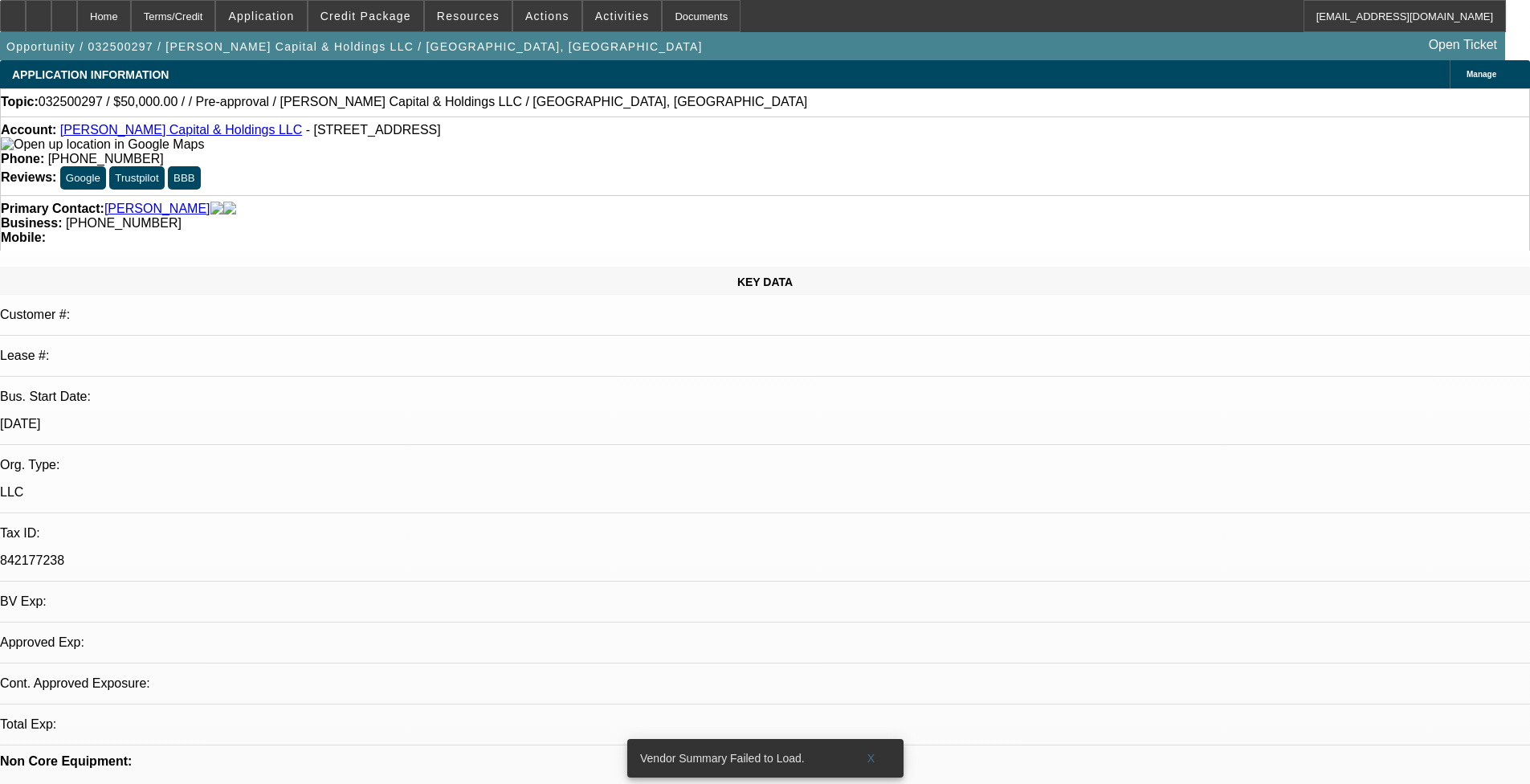
select select "0"
select select "2"
select select "0.1"
select select "4"
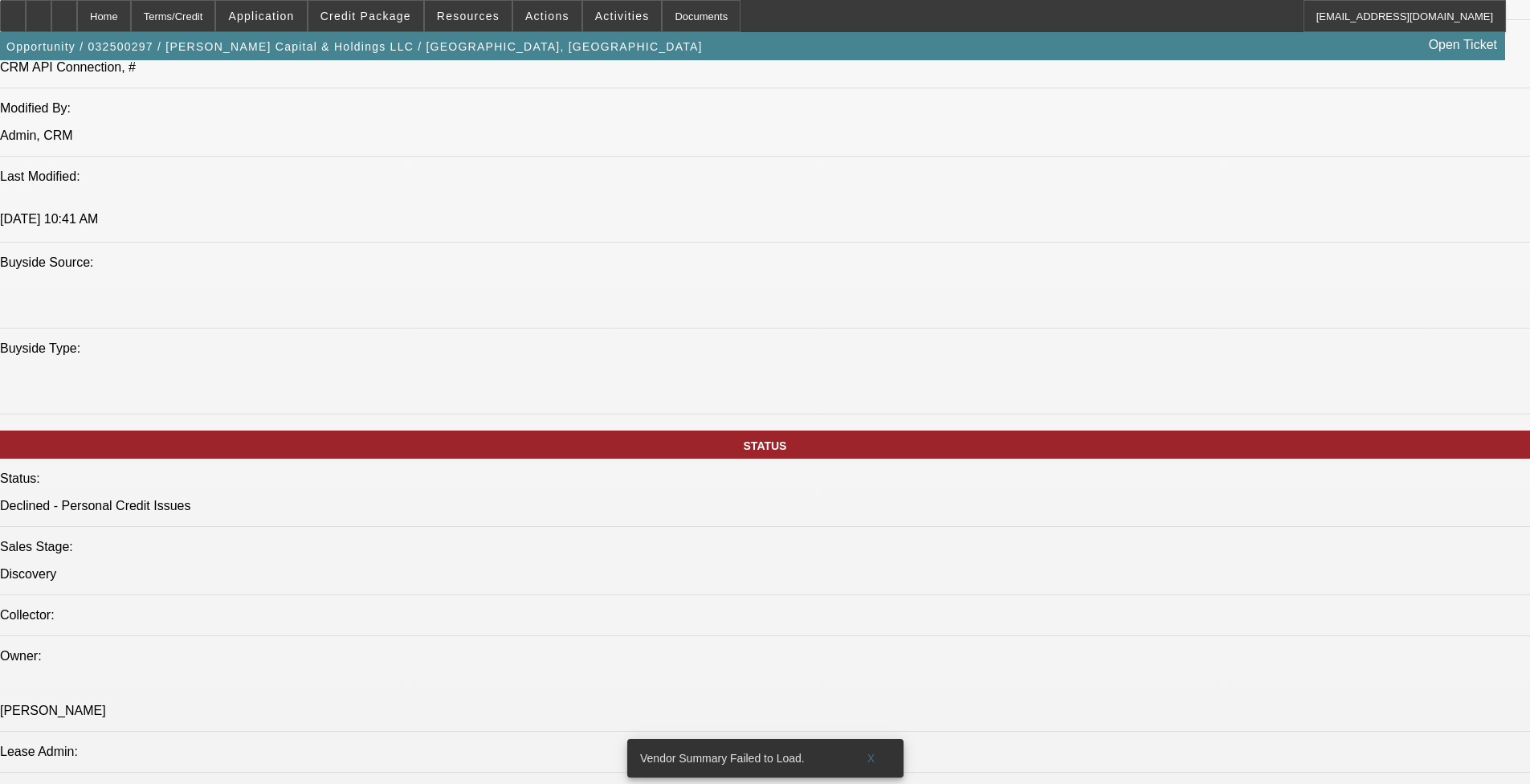
scroll to position [1366, 0]
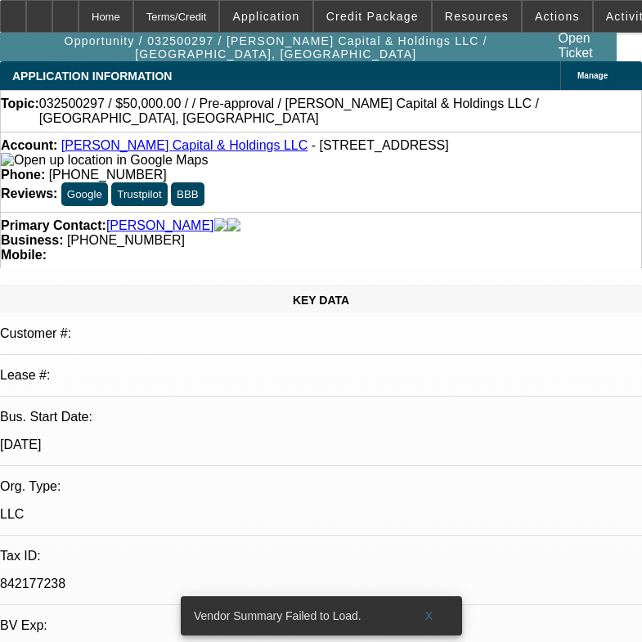
select select "0"
select select "2"
select select "0.1"
select select "1"
select select "2"
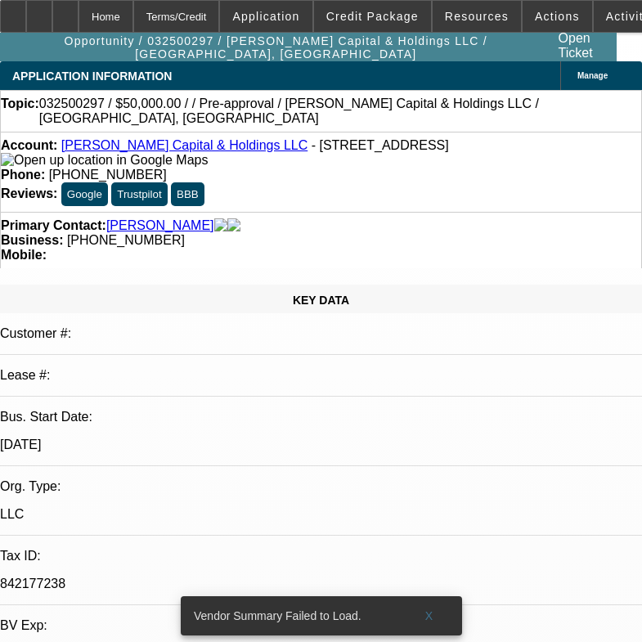
select select "4"
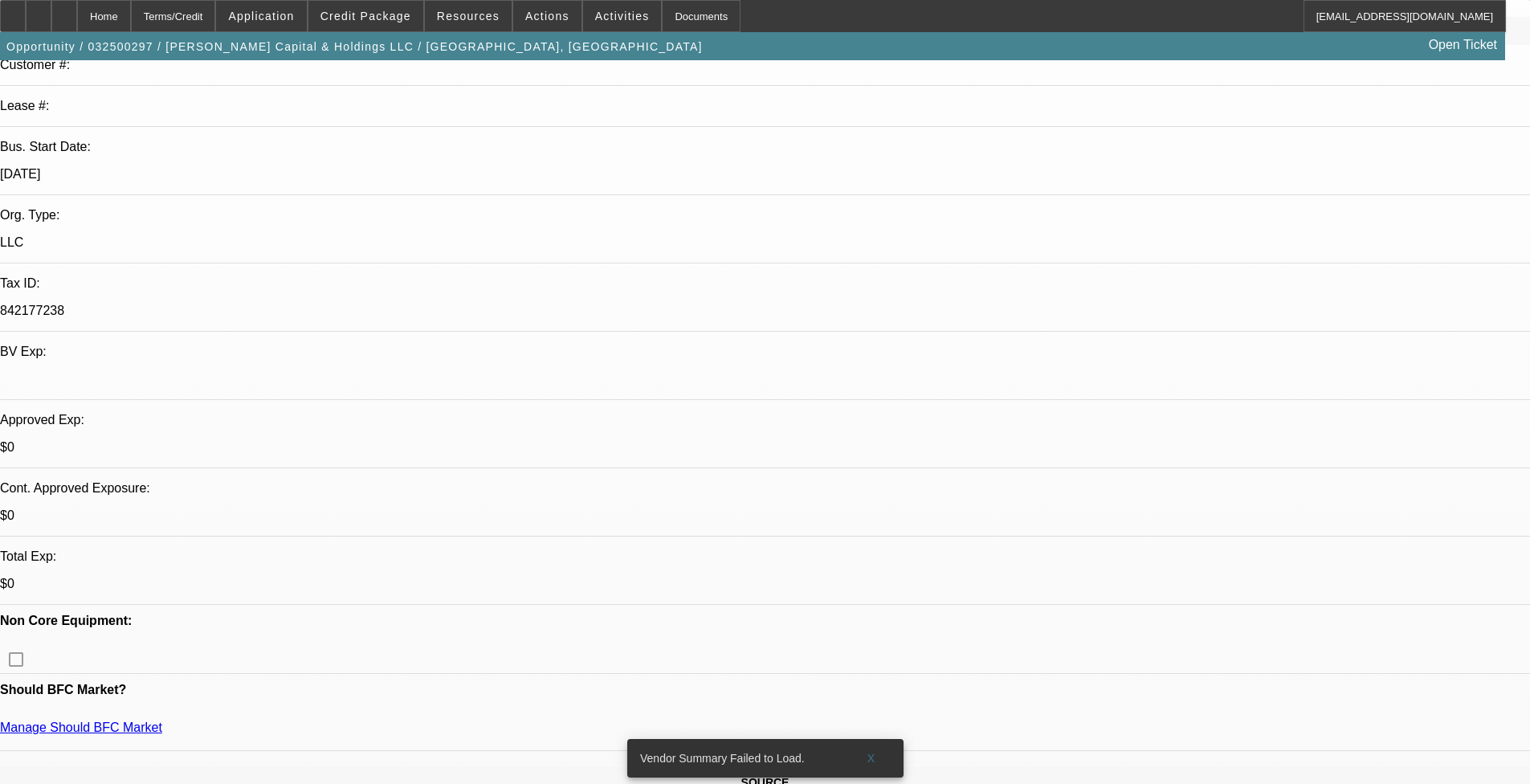
scroll to position [402, 0]
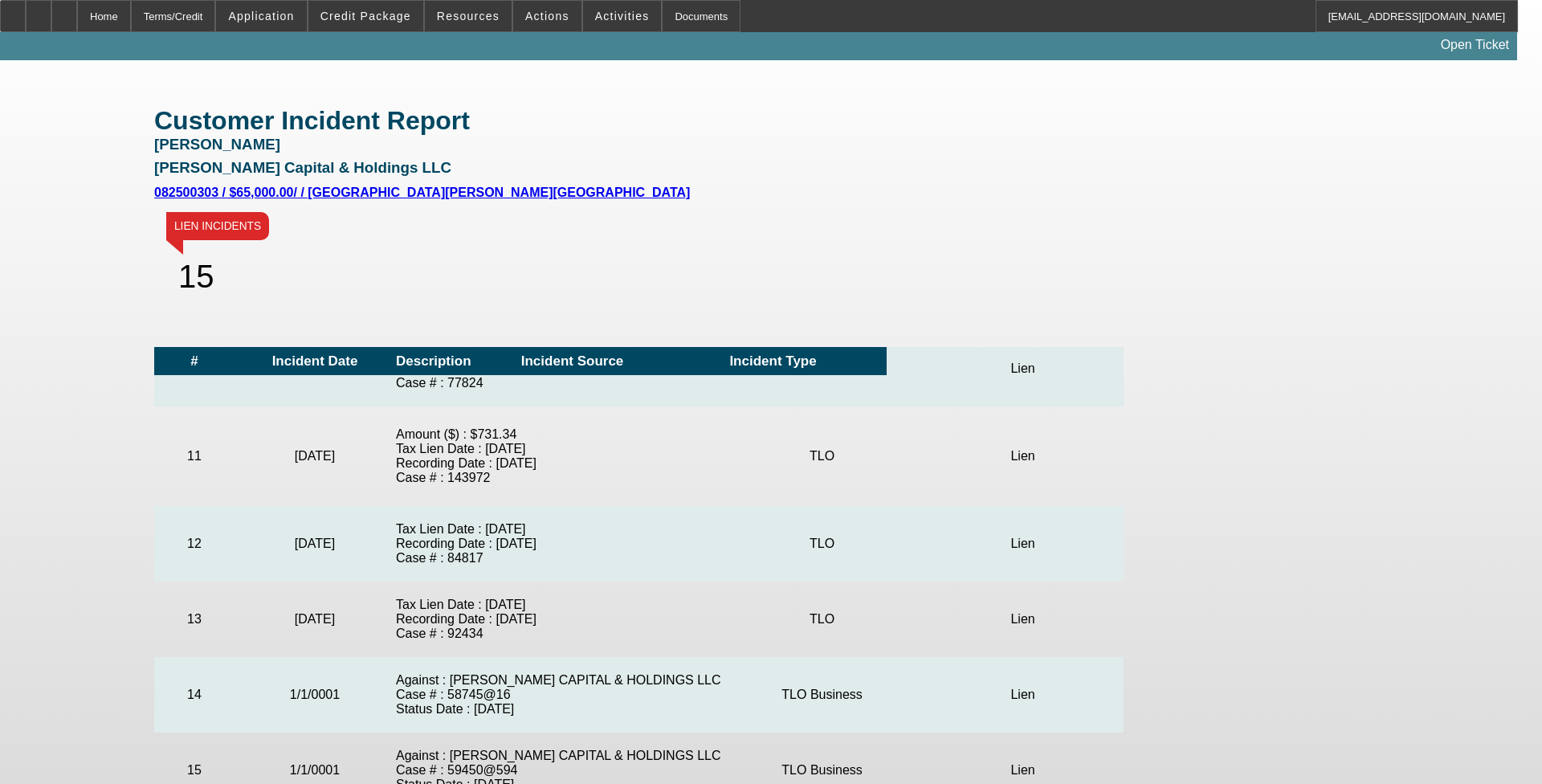
scroll to position [763, 0]
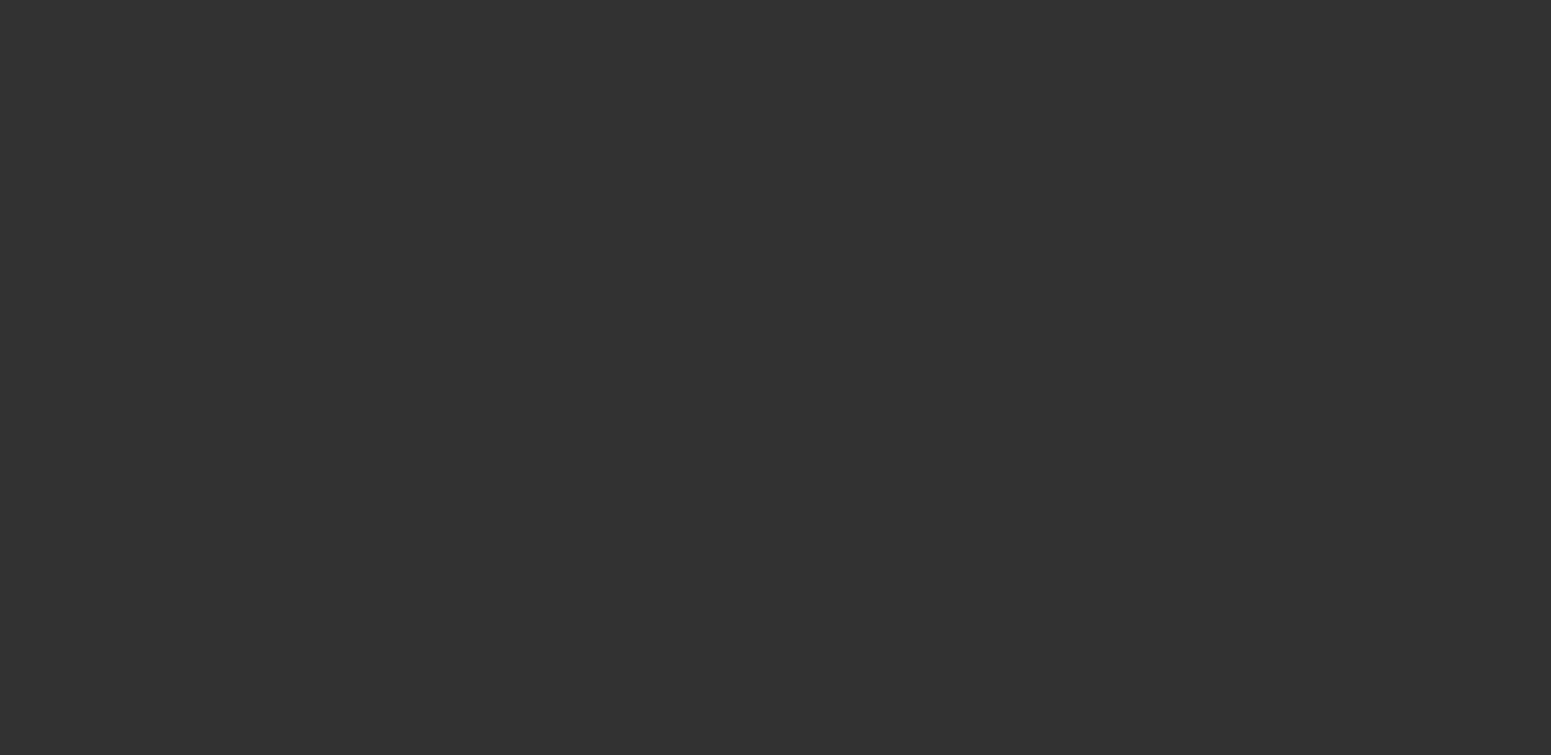
scroll to position [2443, 0]
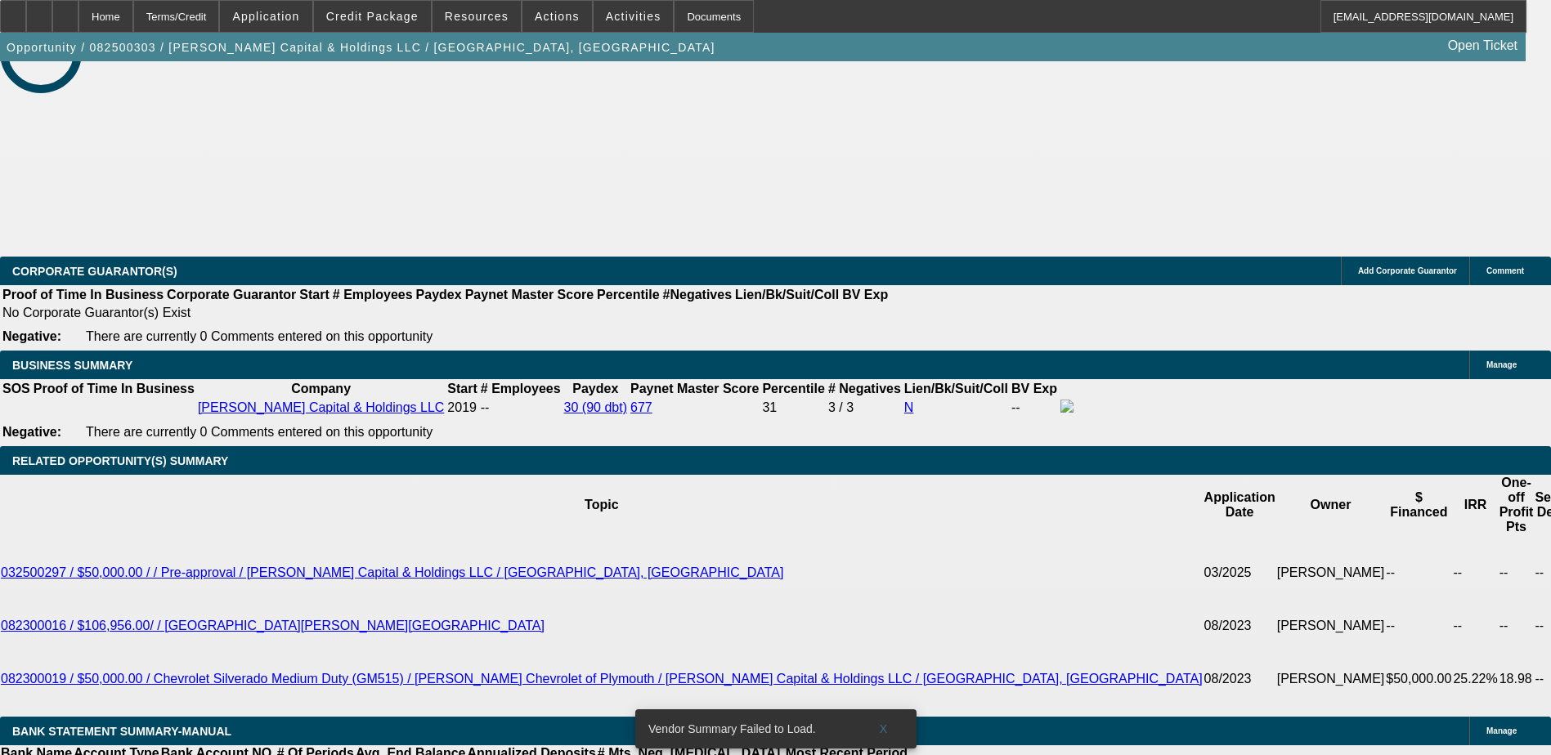
select select "0"
select select "2"
select select "0.1"
select select "4"
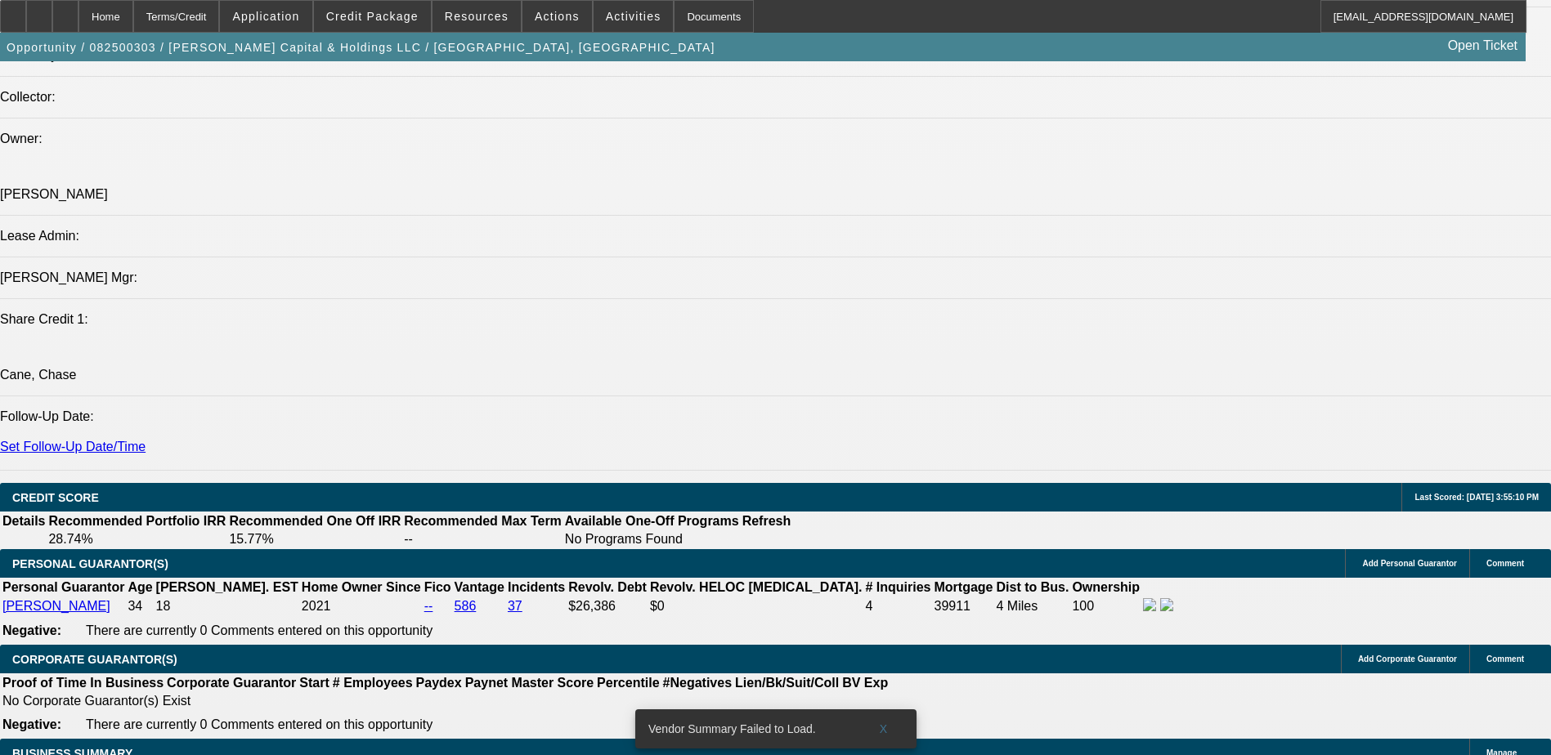
scroll to position [1989, 0]
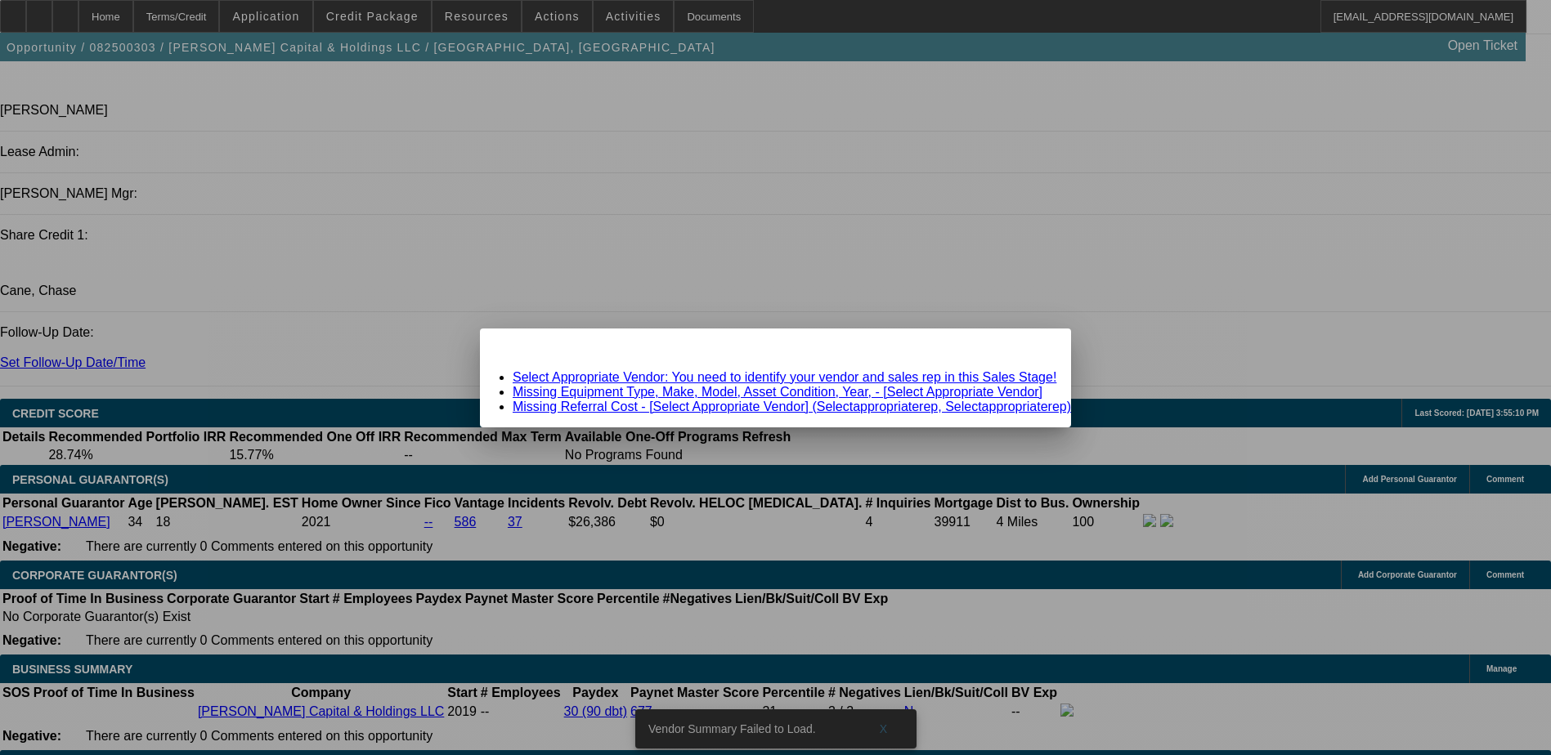
scroll to position [0, 0]
click at [1035, 342] on div "Close" at bounding box center [1053, 338] width 36 height 19
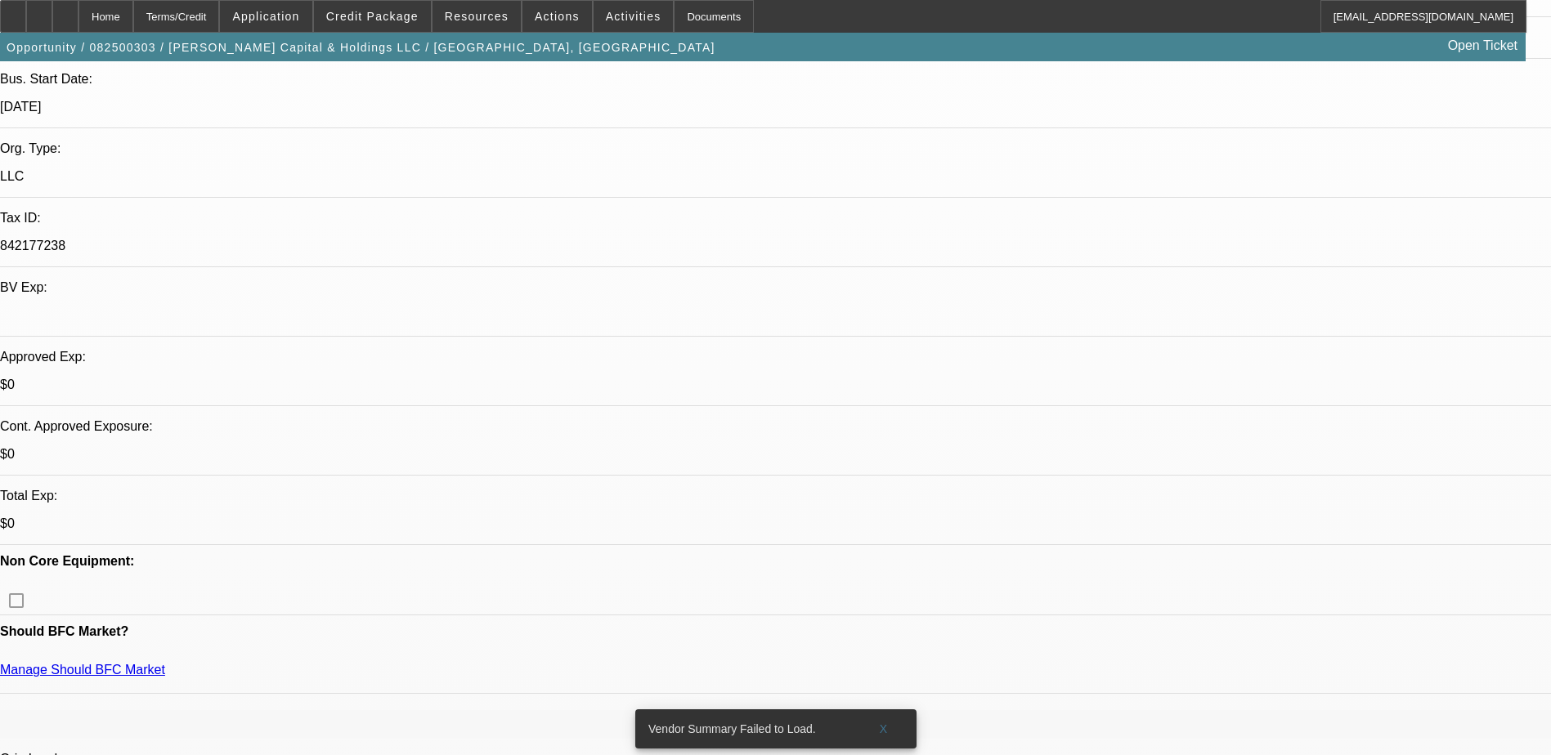
scroll to position [490, 0]
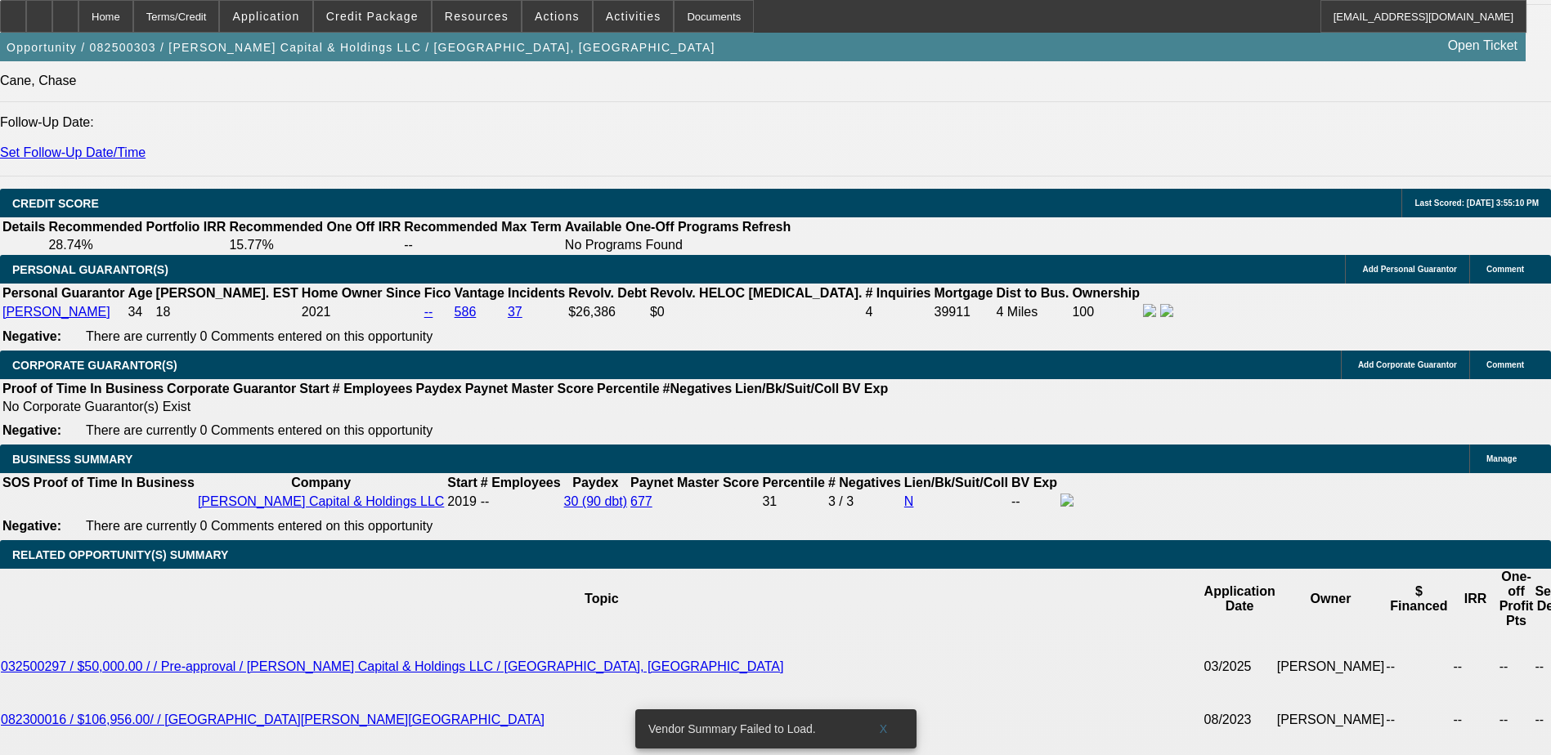
scroll to position [2125, 0]
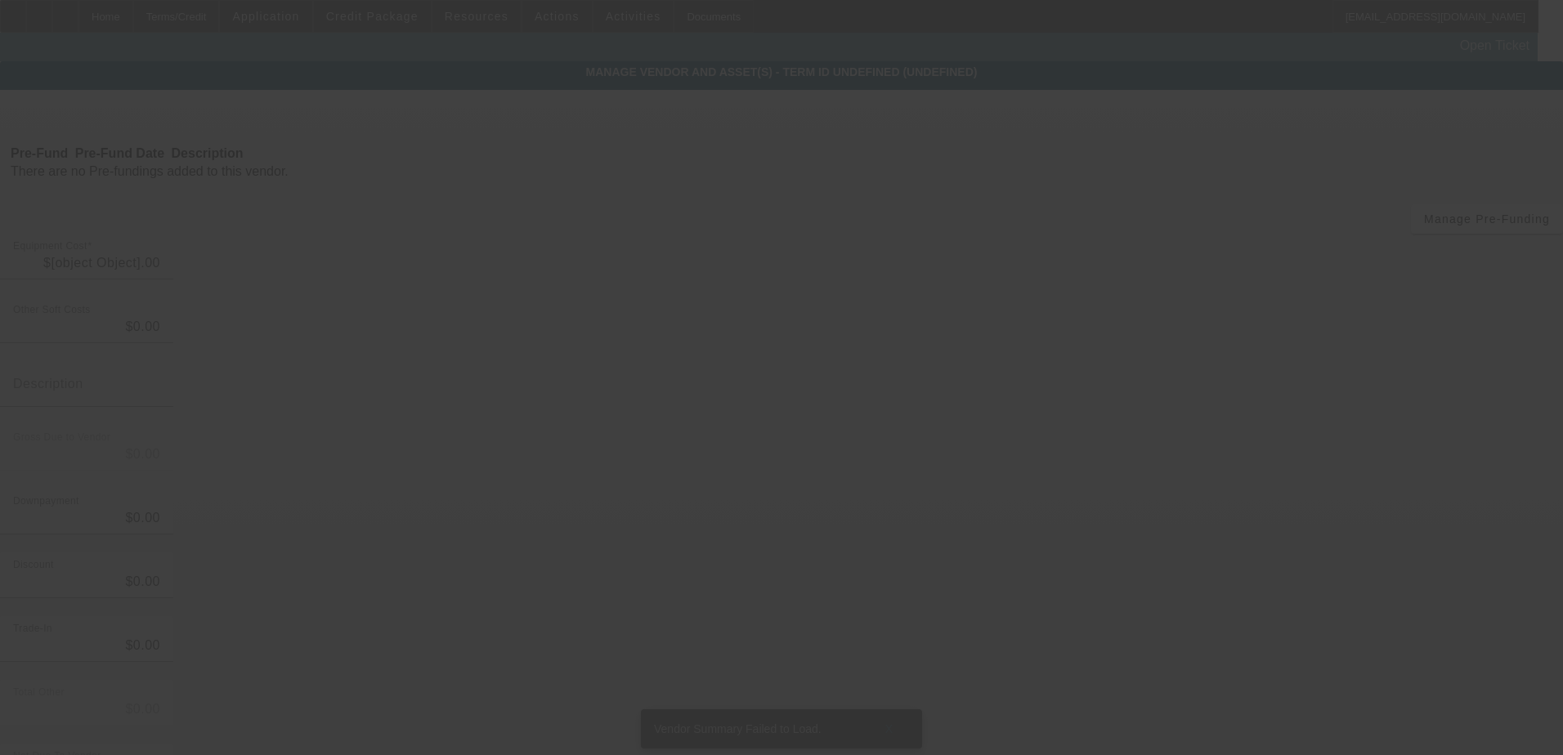
type input "$65,000.00"
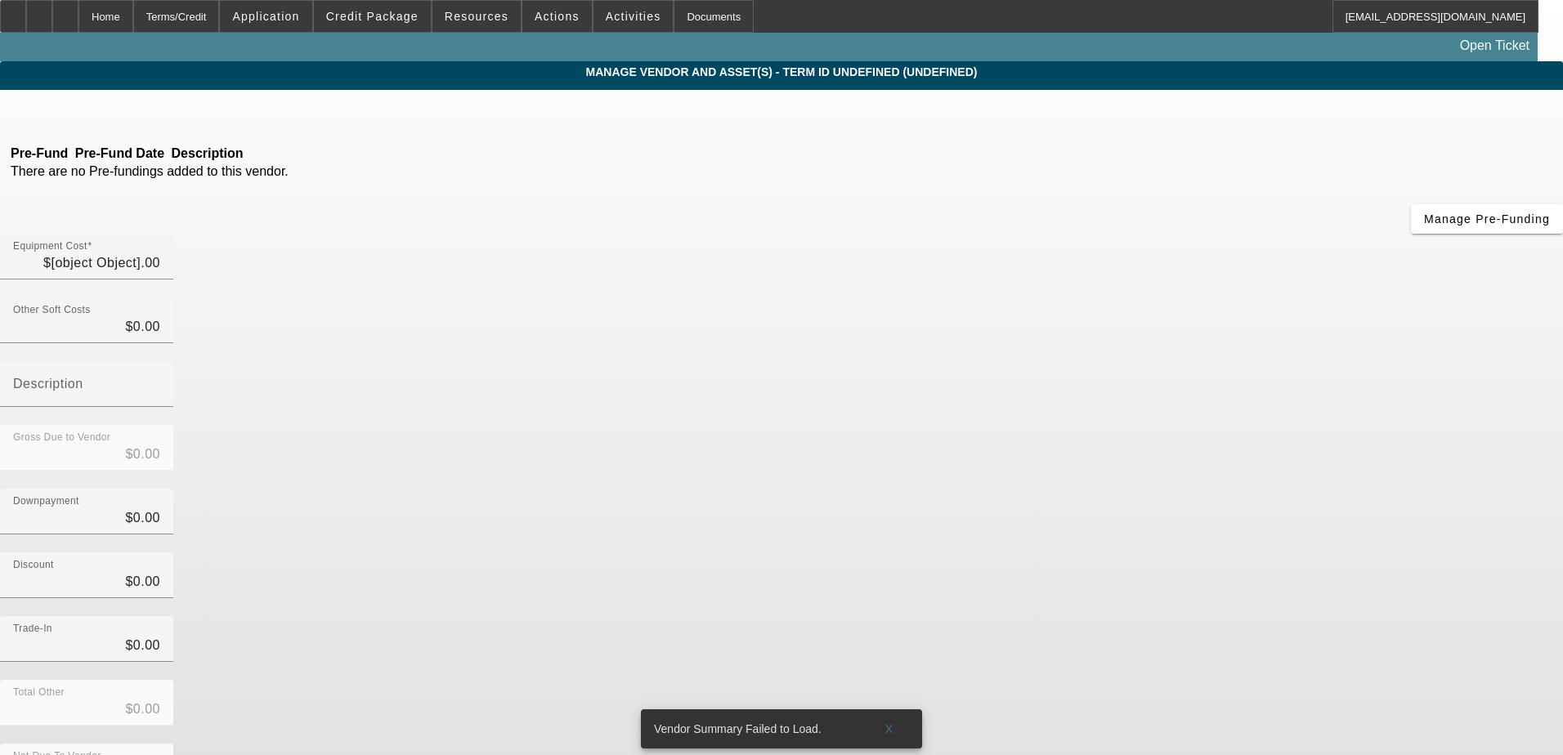
type input "$65,000.00"
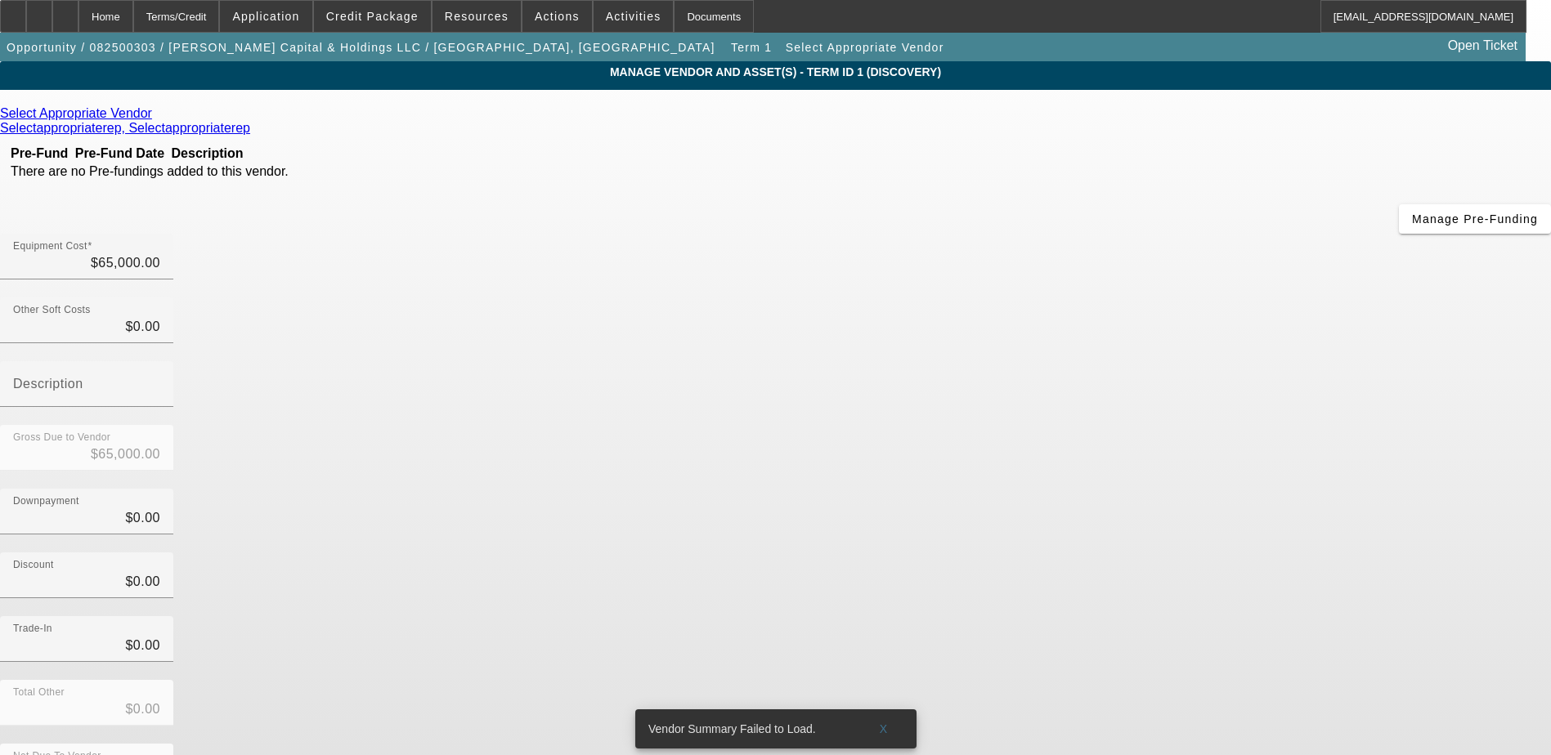
click at [156, 120] on icon at bounding box center [156, 113] width 0 height 14
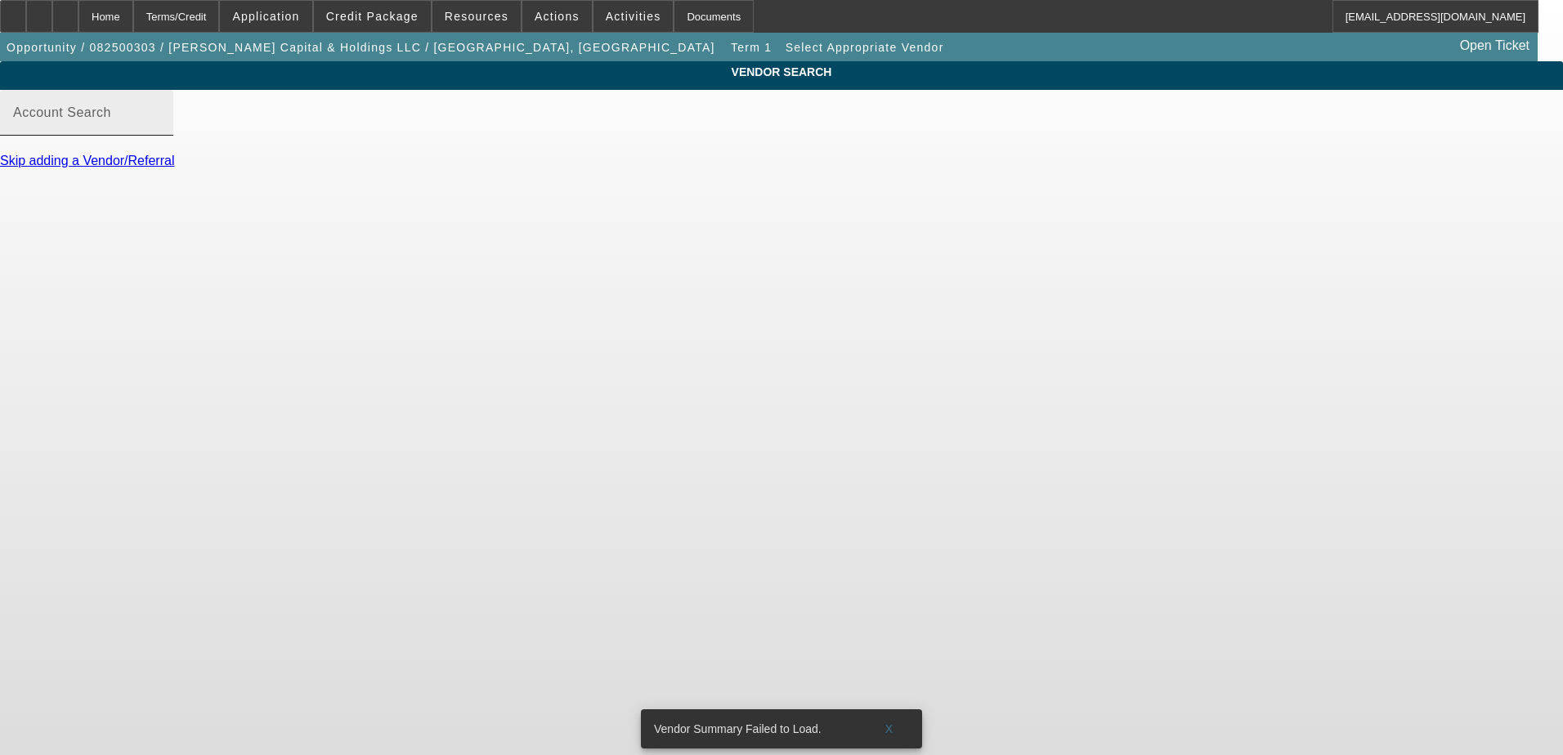
click at [160, 125] on div "Account Search" at bounding box center [86, 113] width 147 height 46
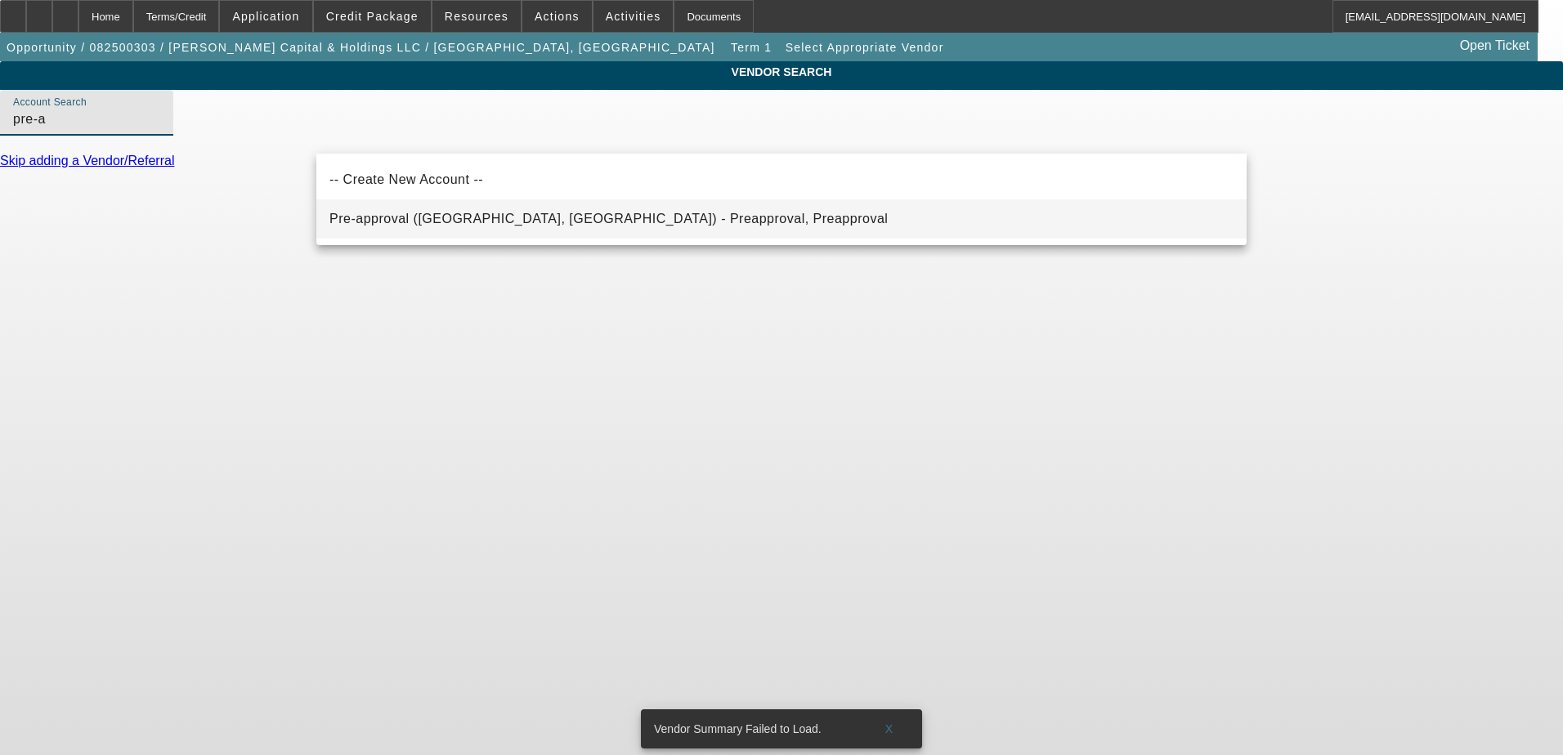
click at [538, 217] on span "Pre-approval (Northbrook, IL) - Preapproval, Preapproval" at bounding box center [608, 219] width 558 height 14
type input "Pre-approval (Northbrook, IL) - Preapproval, Preapproval"
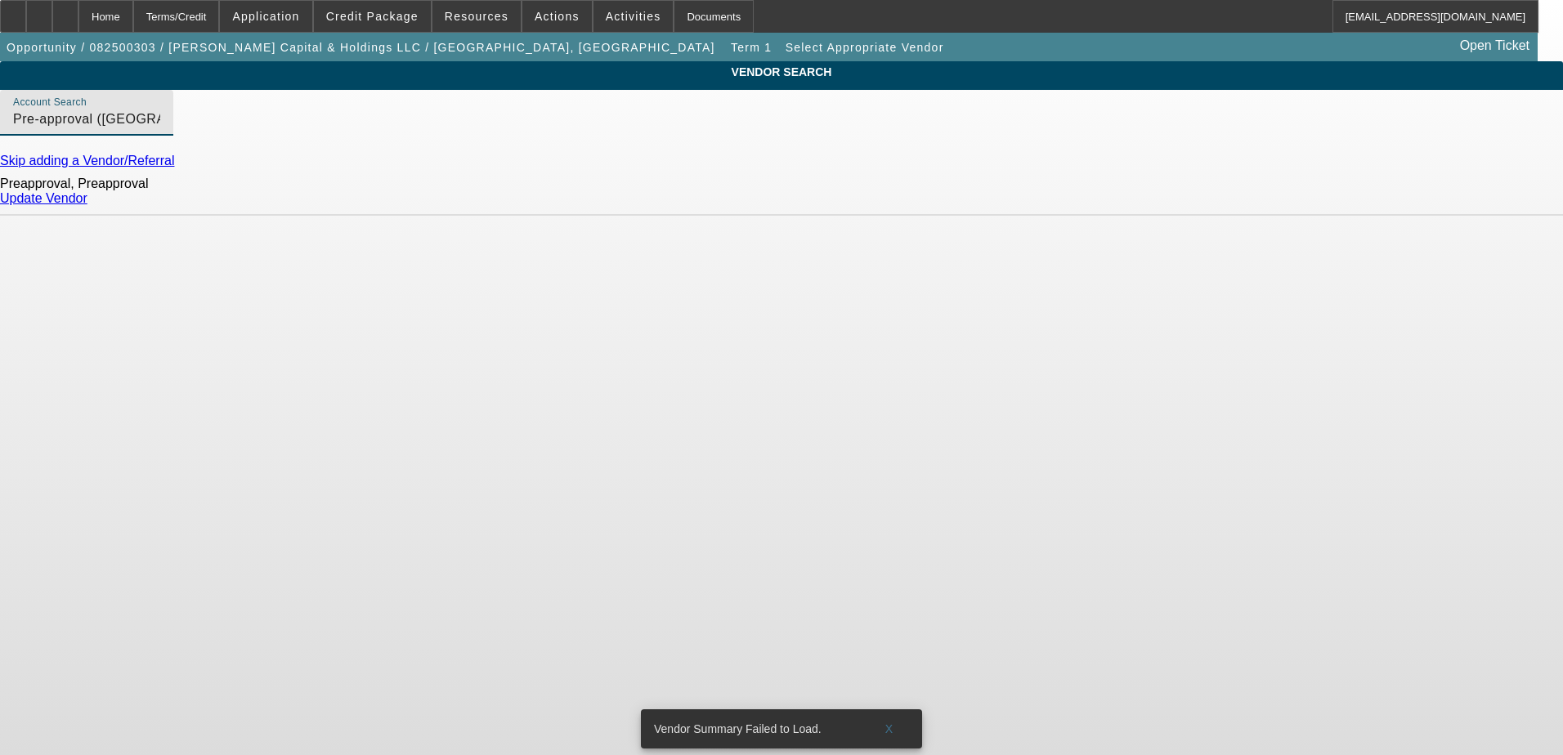
click at [87, 205] on link "Update Vendor" at bounding box center [43, 198] width 87 height 14
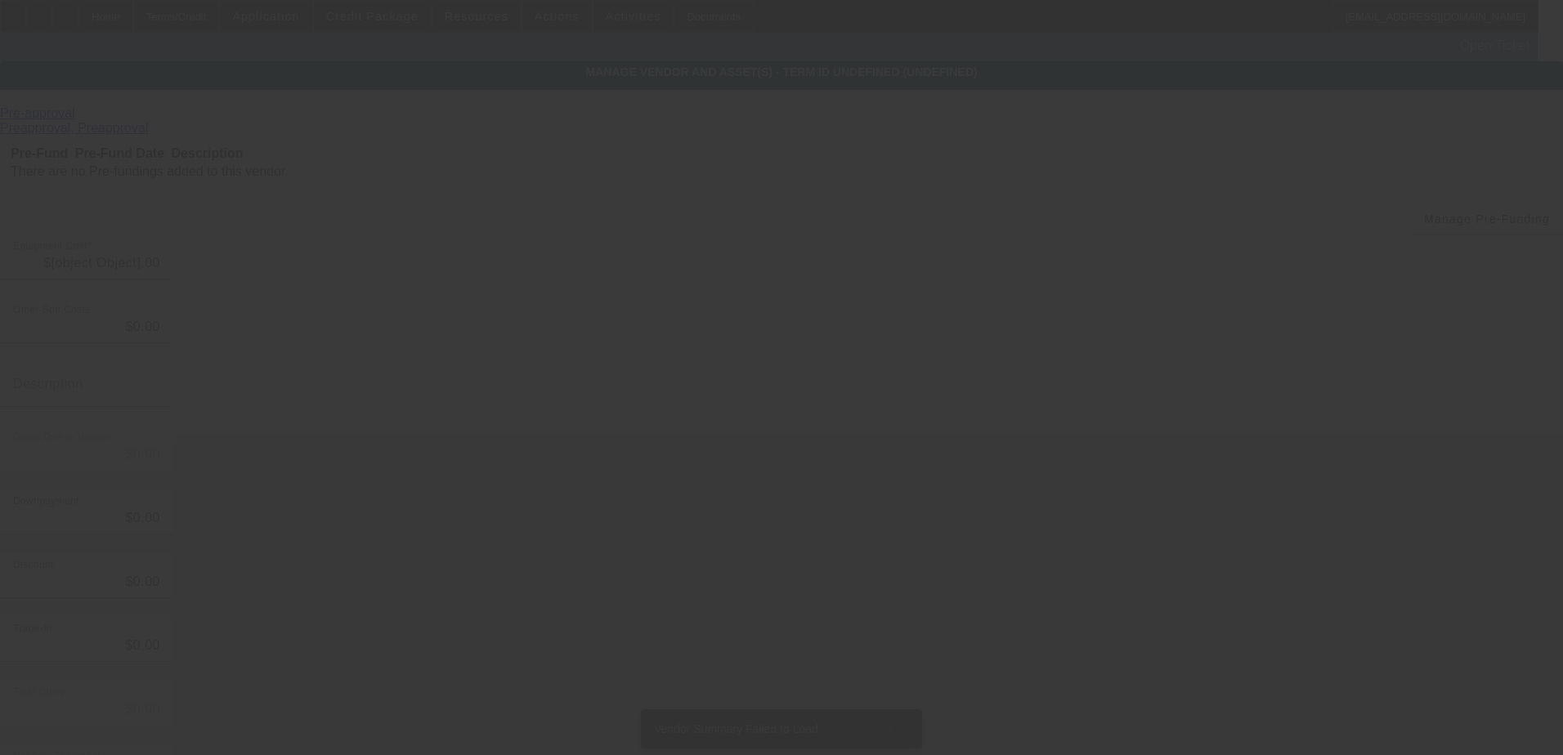
type input "$65,000.00"
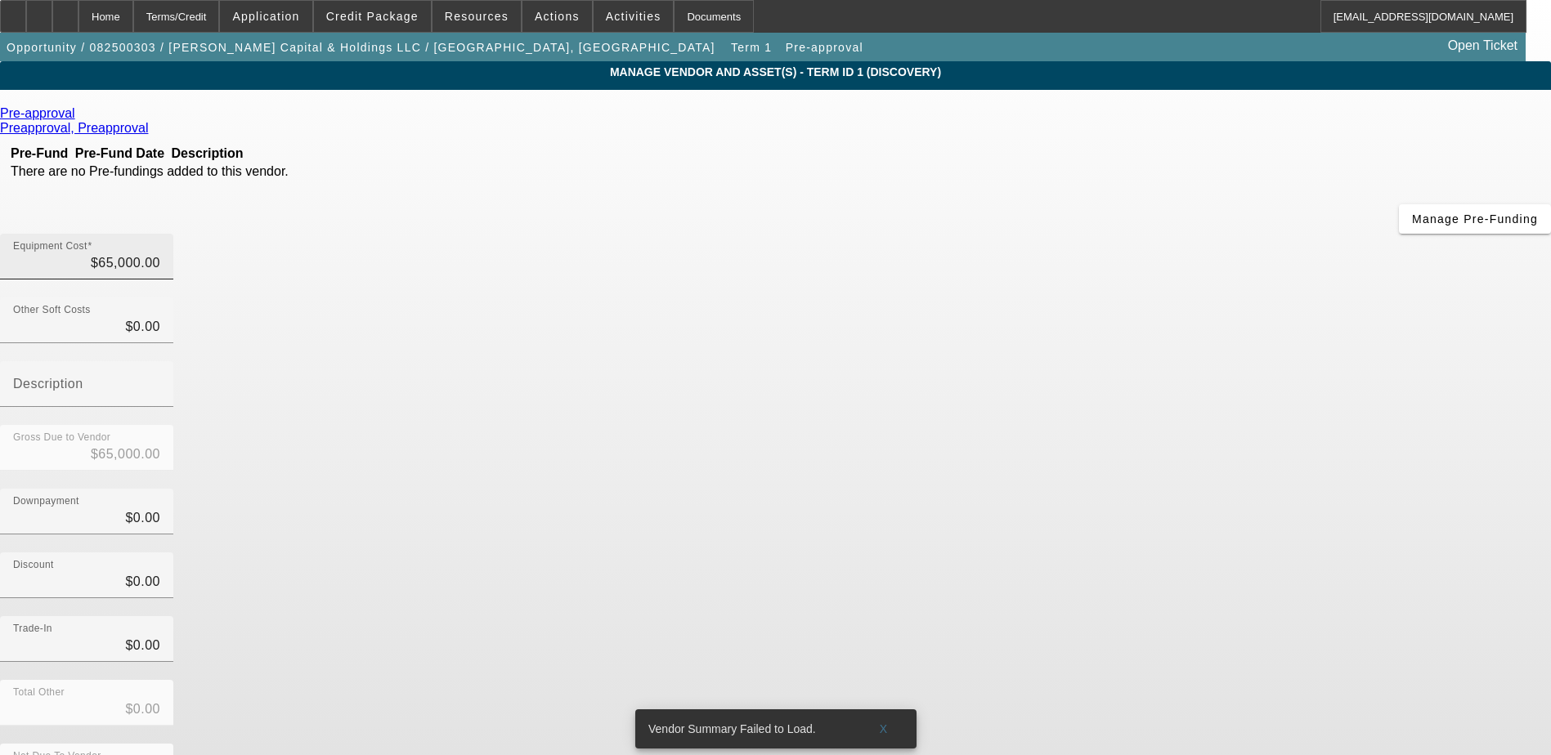
click at [160, 253] on input "$65,000.00" at bounding box center [86, 263] width 147 height 20
click at [160, 253] on input "65000" at bounding box center [86, 263] width 147 height 20
type input "7"
type input "$7.00"
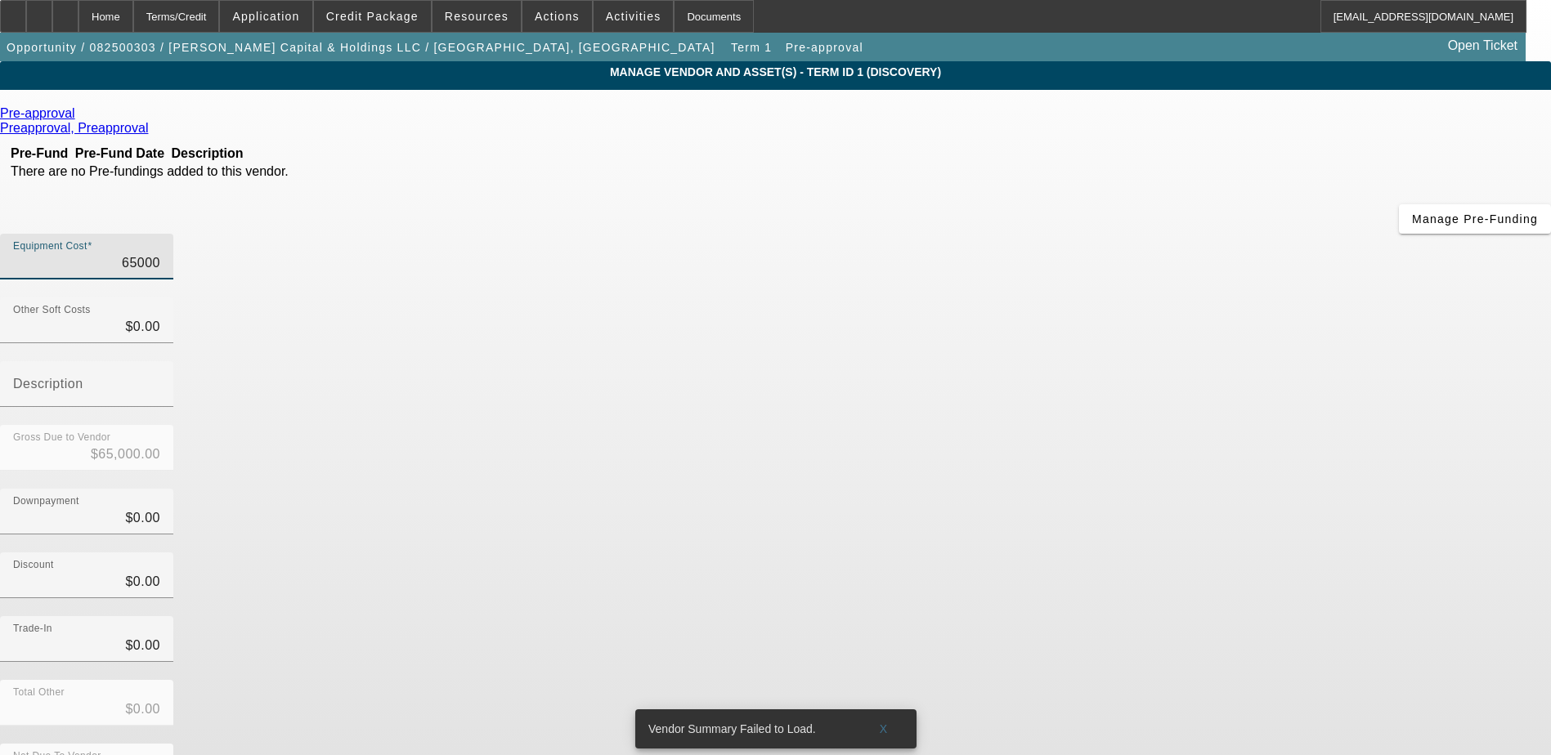
type input "$7.00"
type input "75"
type input "$75.00"
type input "750"
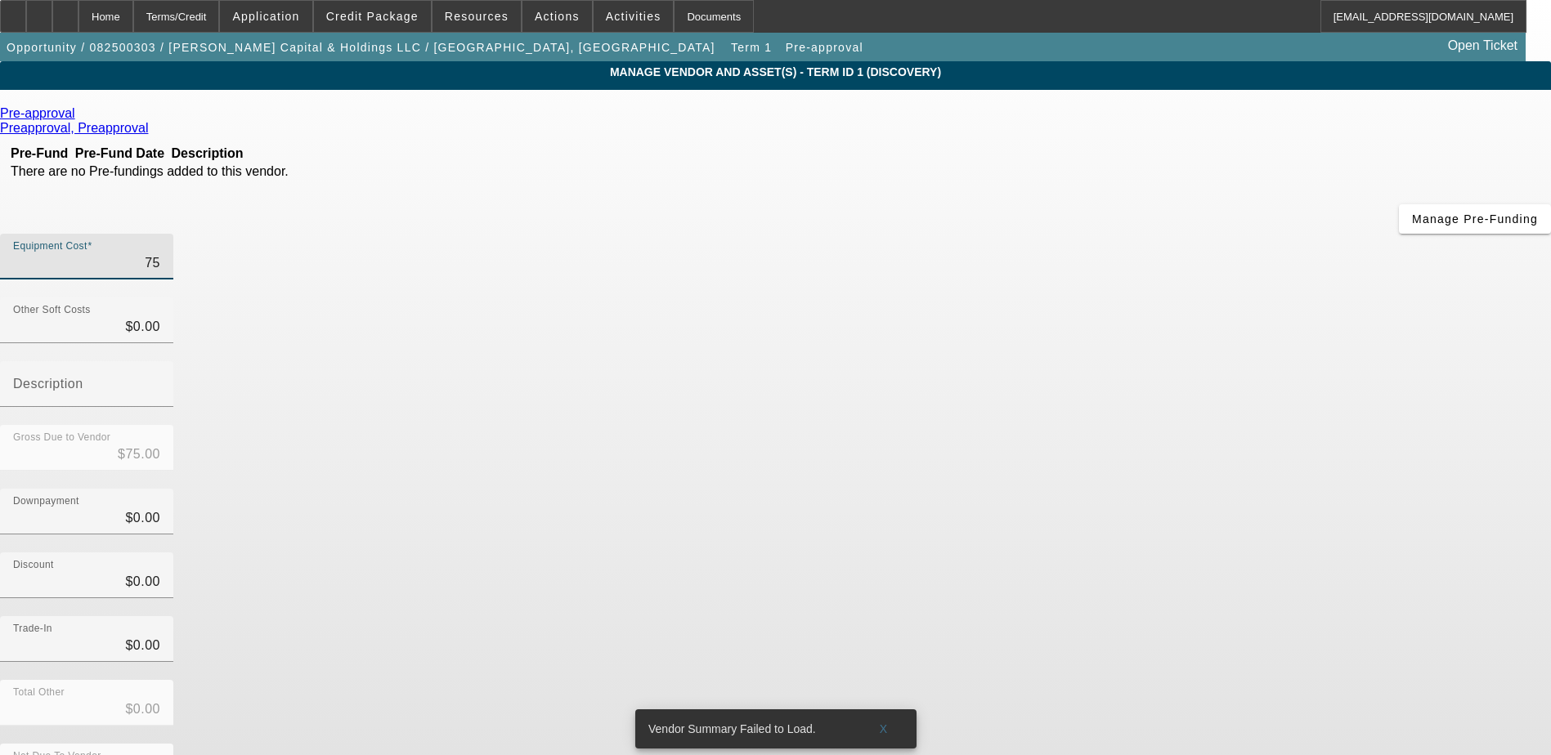
type input "$750.00"
type input "7500"
type input "$7,500.00"
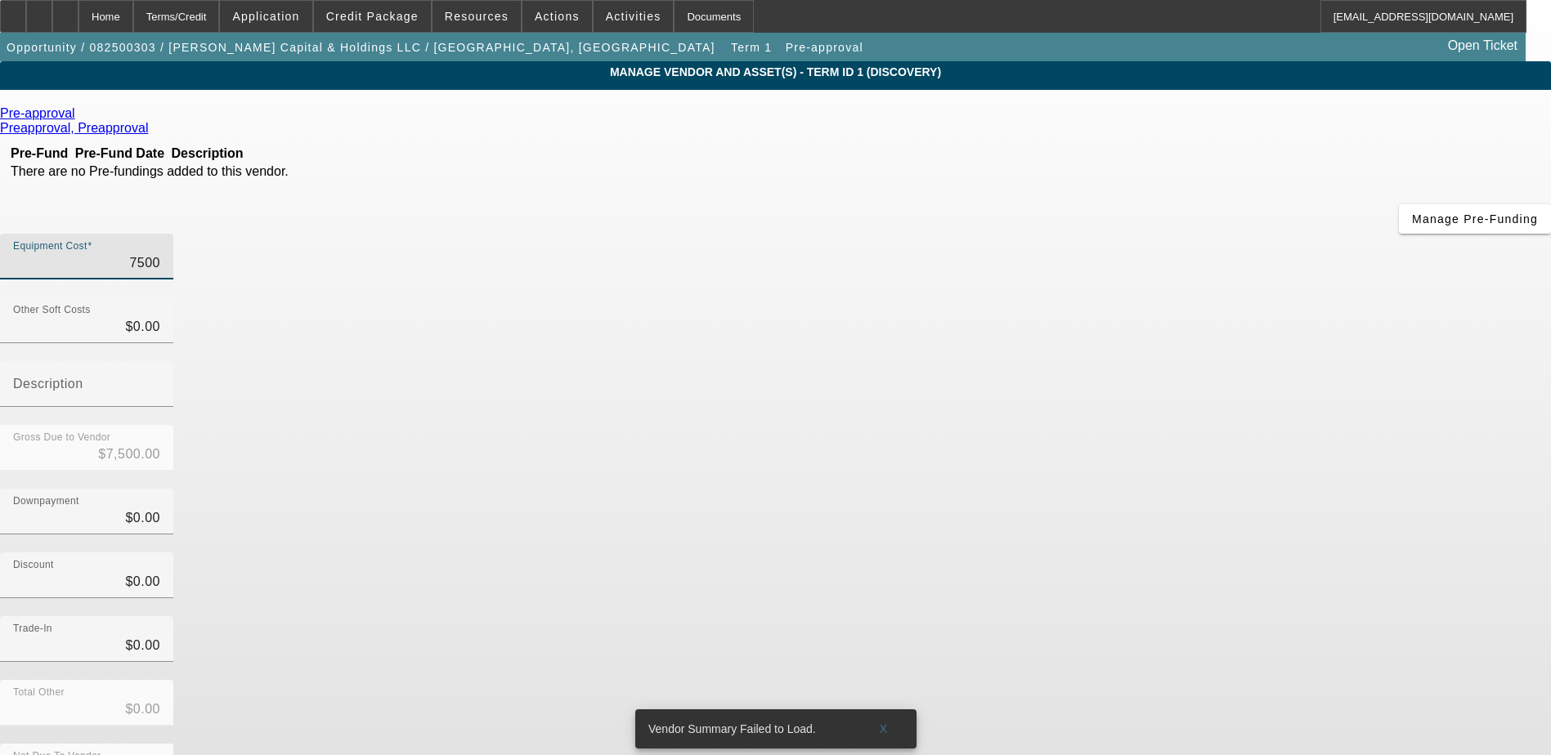
type input "75000"
type input "$75,000.00"
click at [1066, 425] on div "Gross Due to Vendor $75,000.00" at bounding box center [775, 457] width 1551 height 64
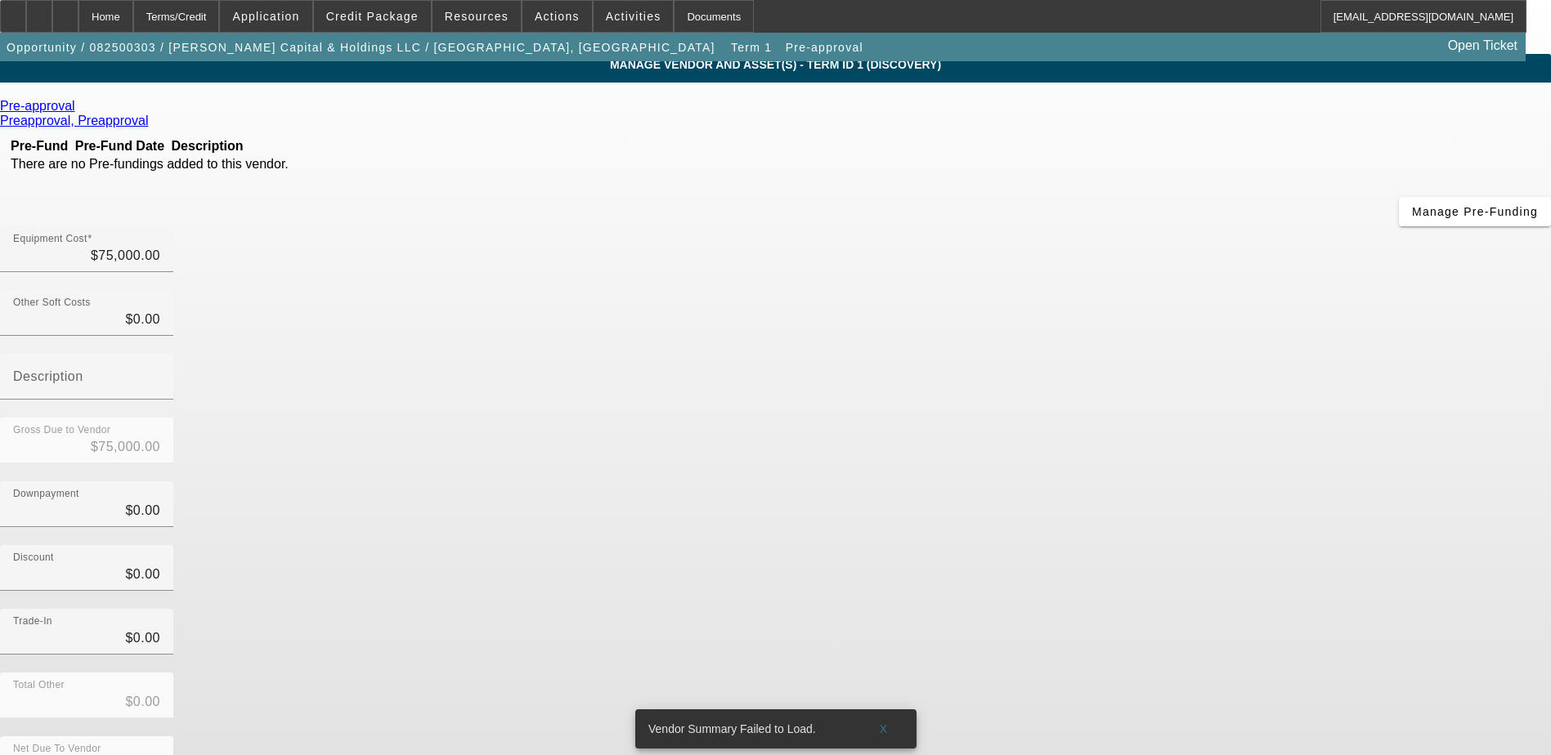
scroll to position [11, 0]
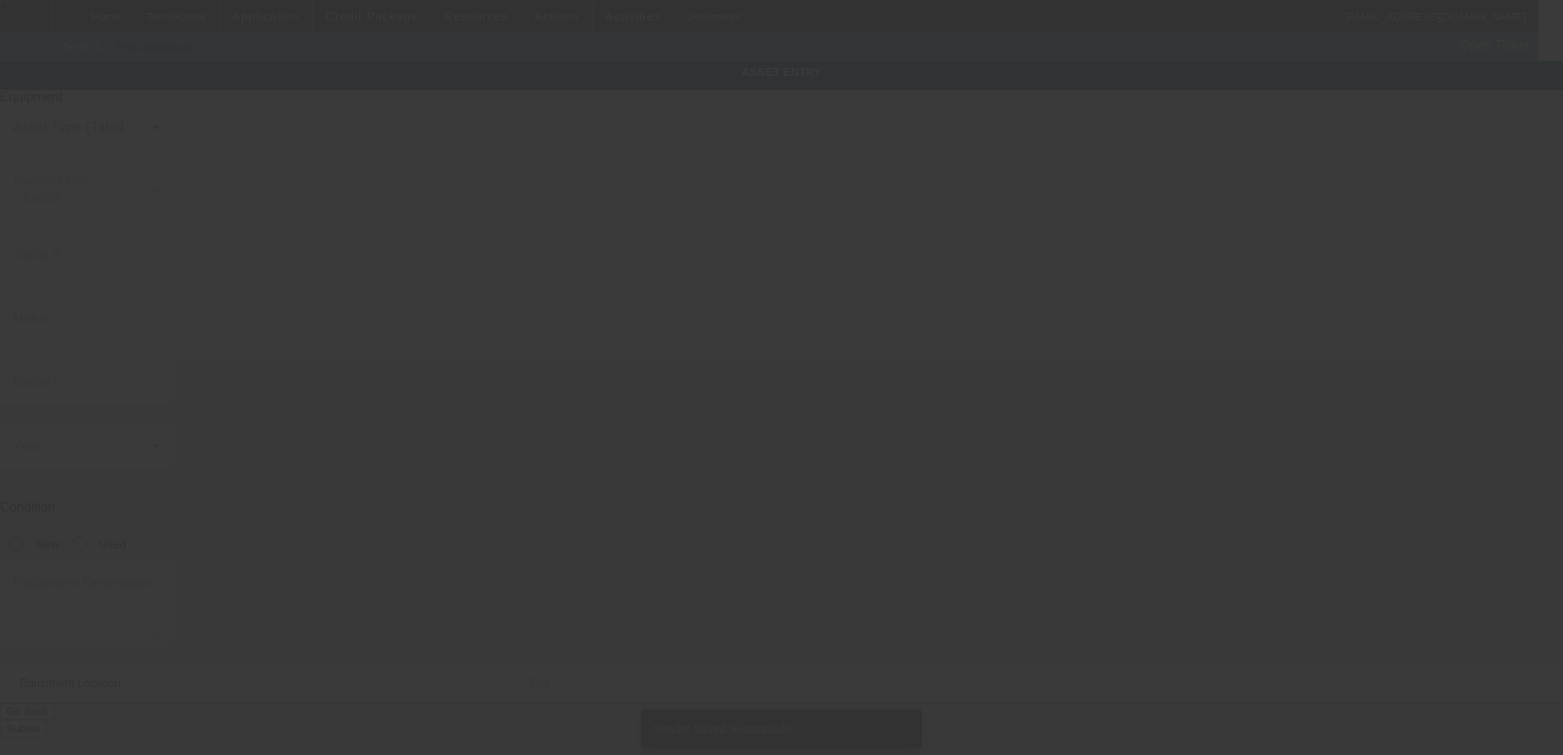
type input "25410 Woodvilla Pl"
type input "Southfield"
type input "48075"
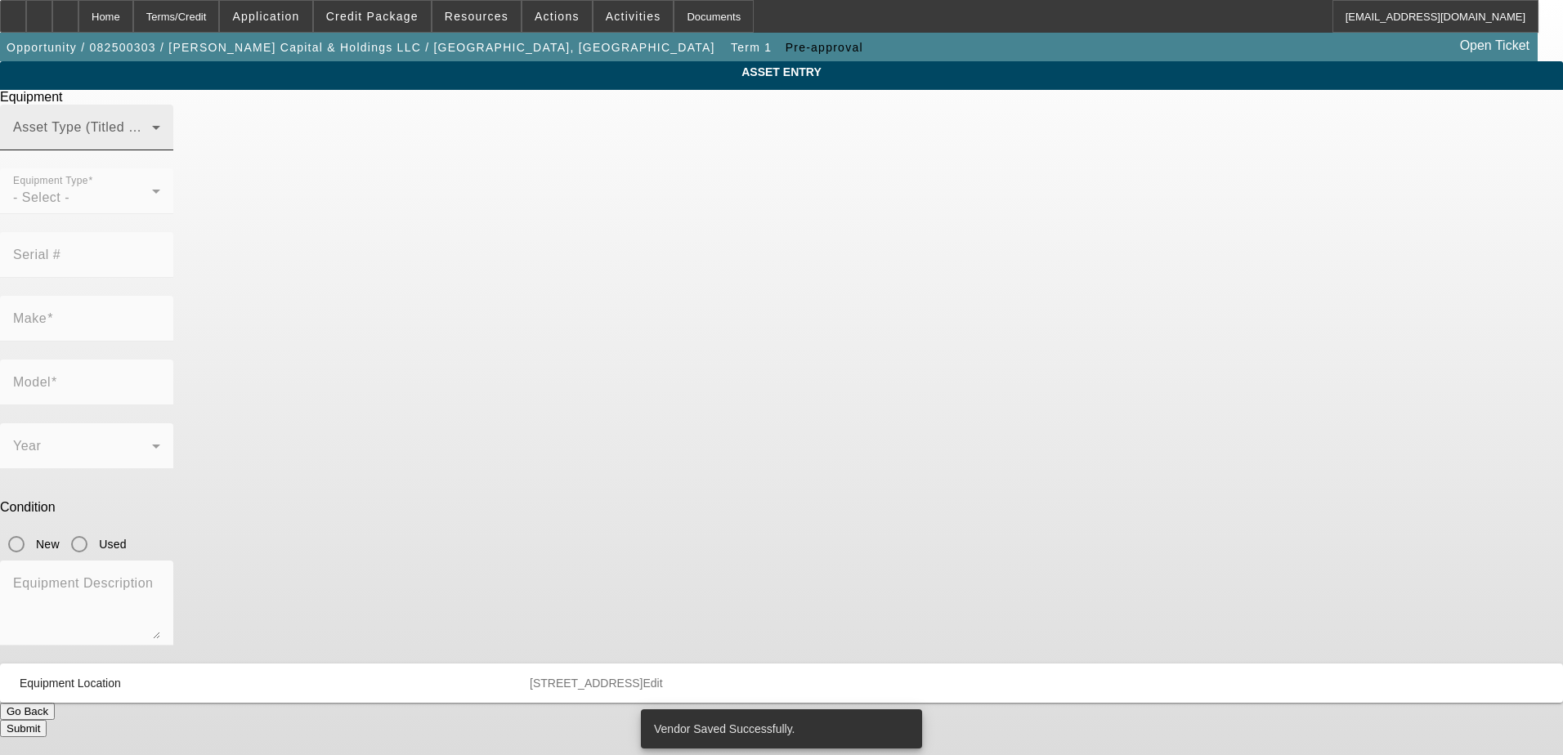
click at [152, 144] on span at bounding box center [82, 134] width 139 height 20
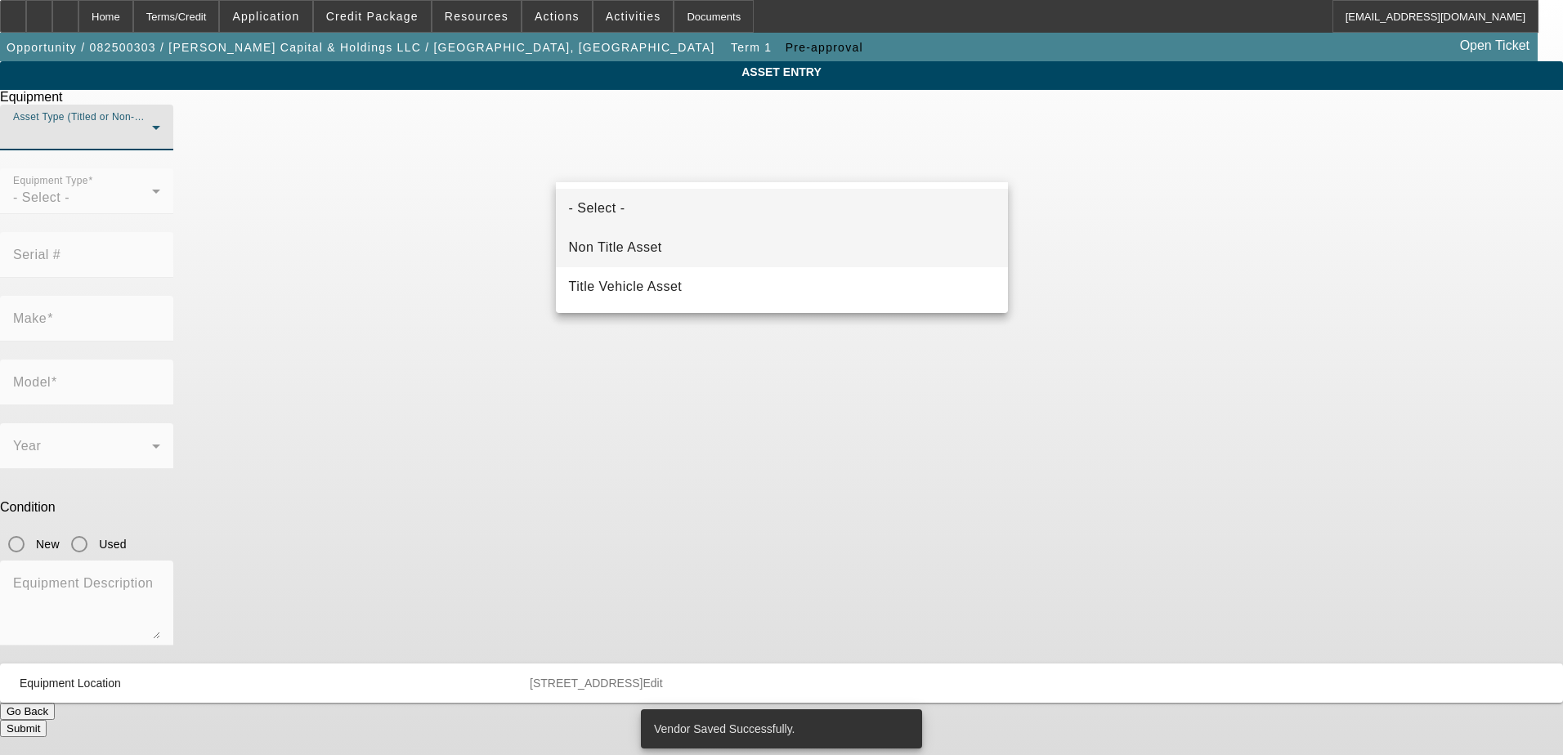
click at [725, 255] on mat-option "Non Title Asset" at bounding box center [782, 247] width 452 height 39
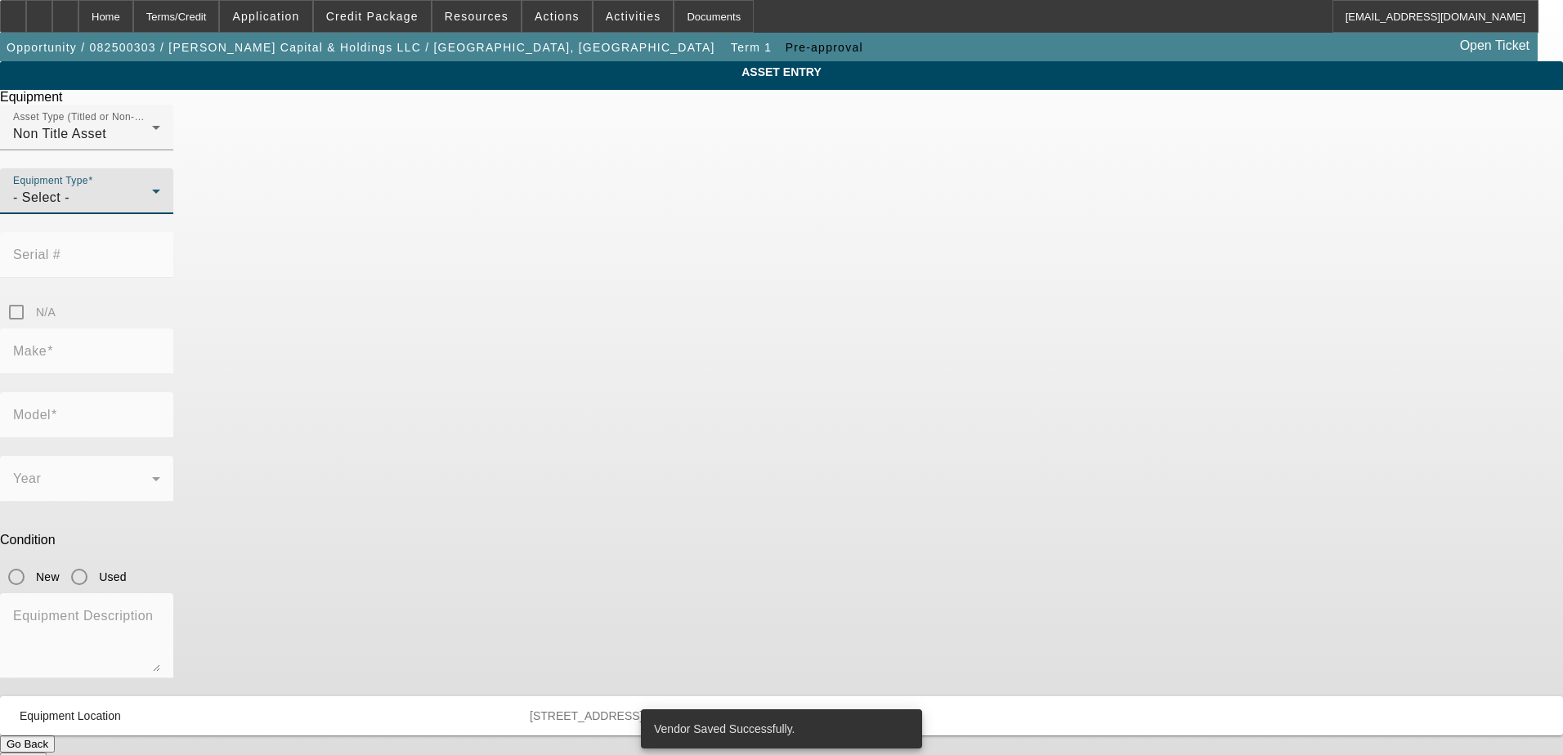
click at [152, 208] on div "- Select -" at bounding box center [82, 198] width 139 height 20
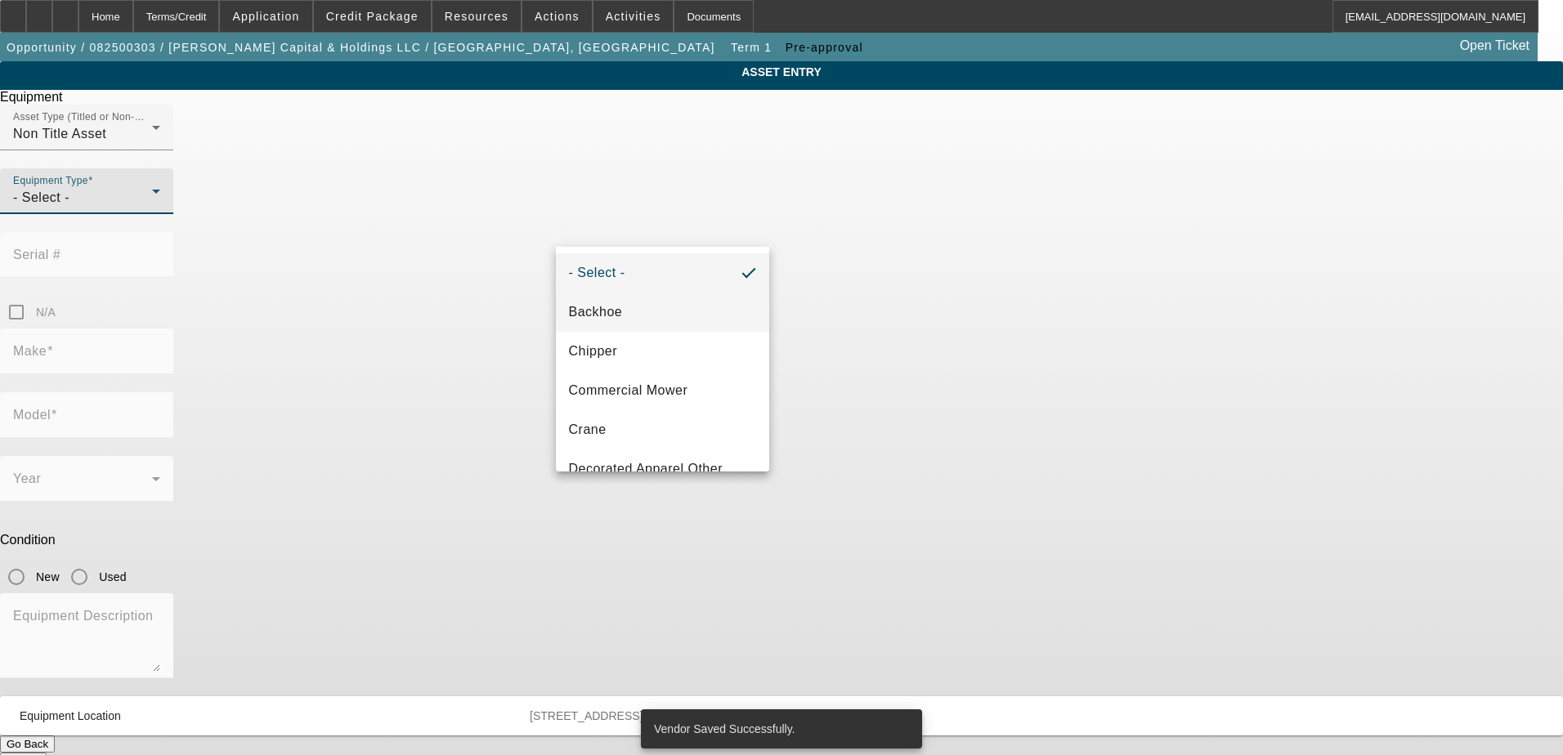
scroll to position [245, 0]
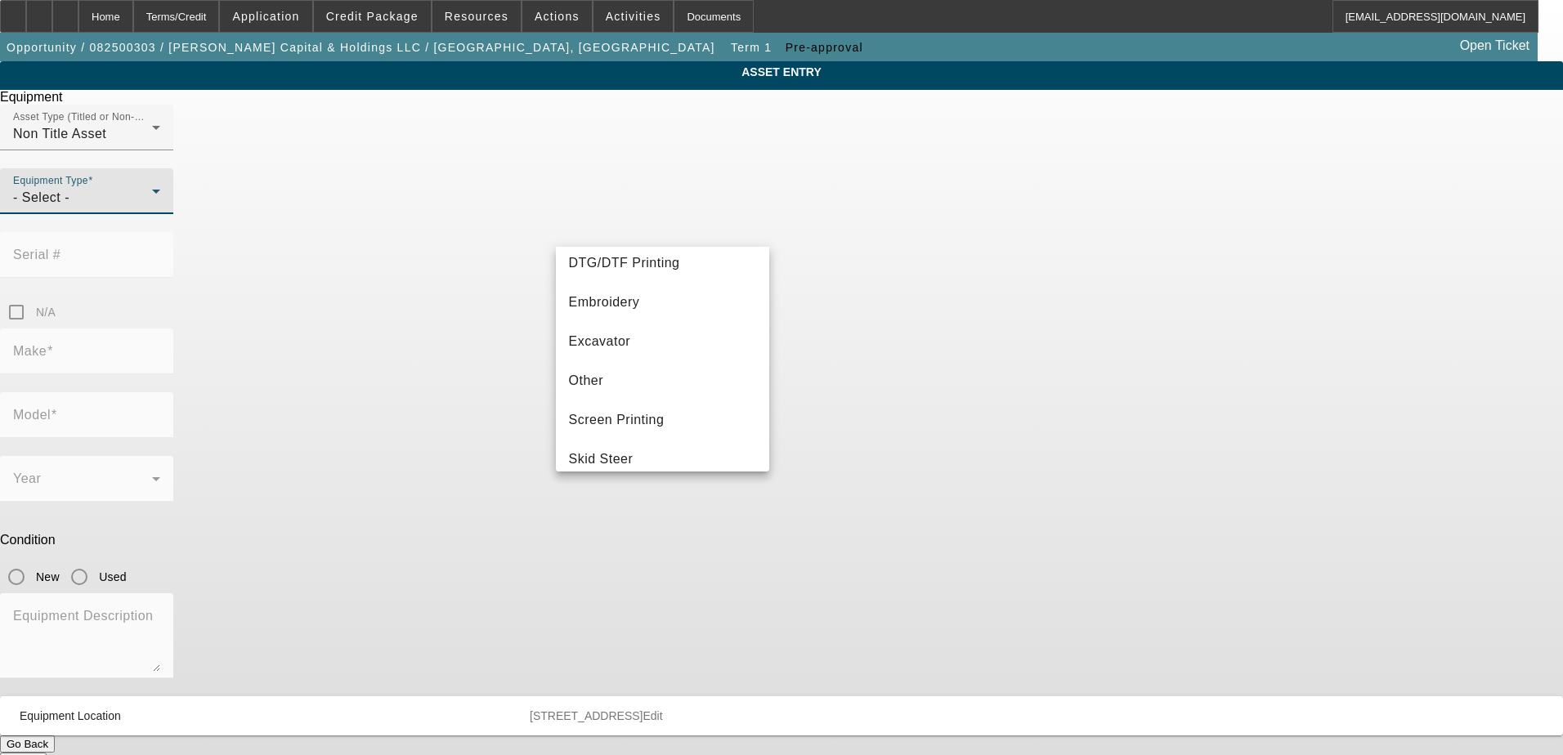
click at [687, 326] on mat-option "Excavator" at bounding box center [663, 341] width 214 height 39
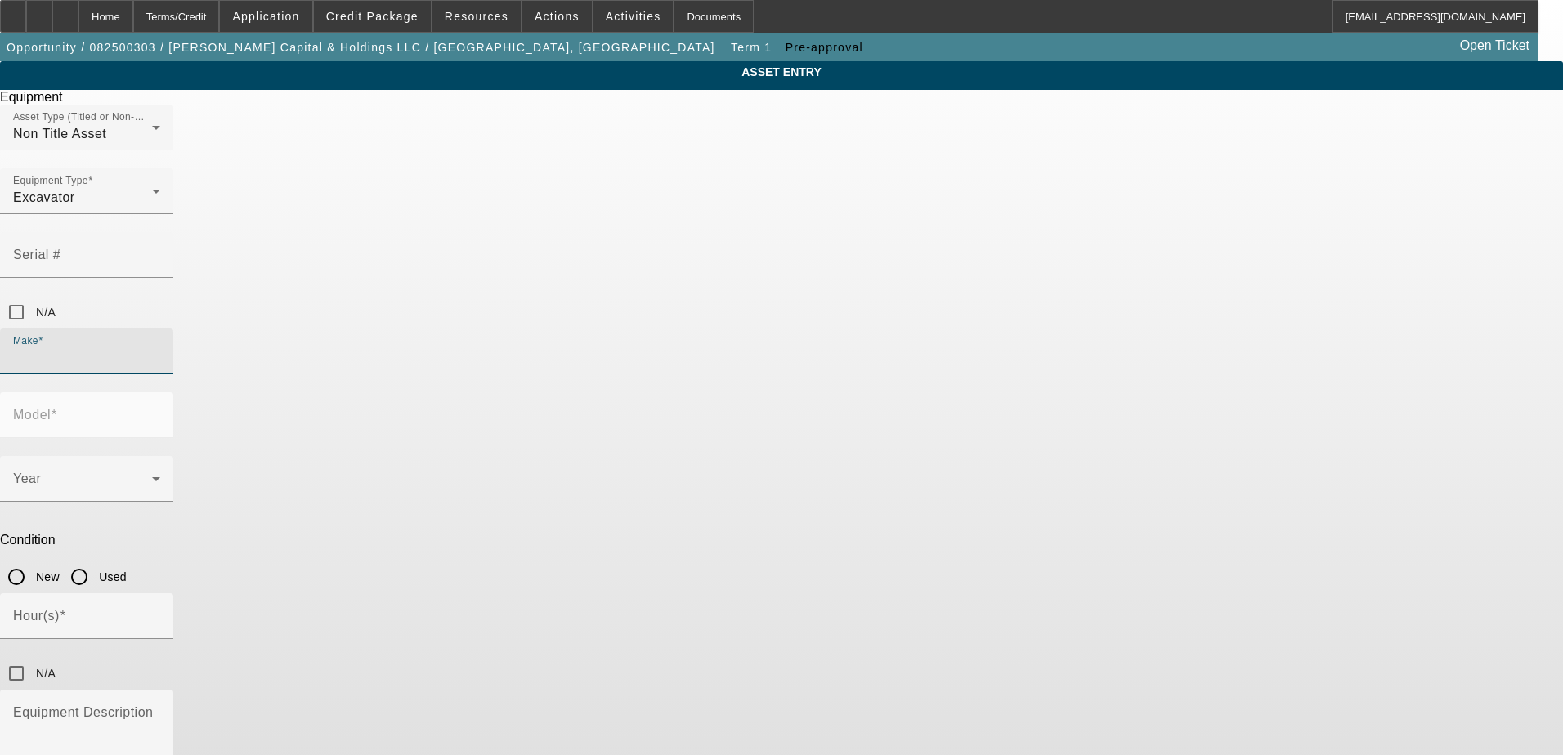
click at [160, 348] on input "Make" at bounding box center [86, 358] width 147 height 20
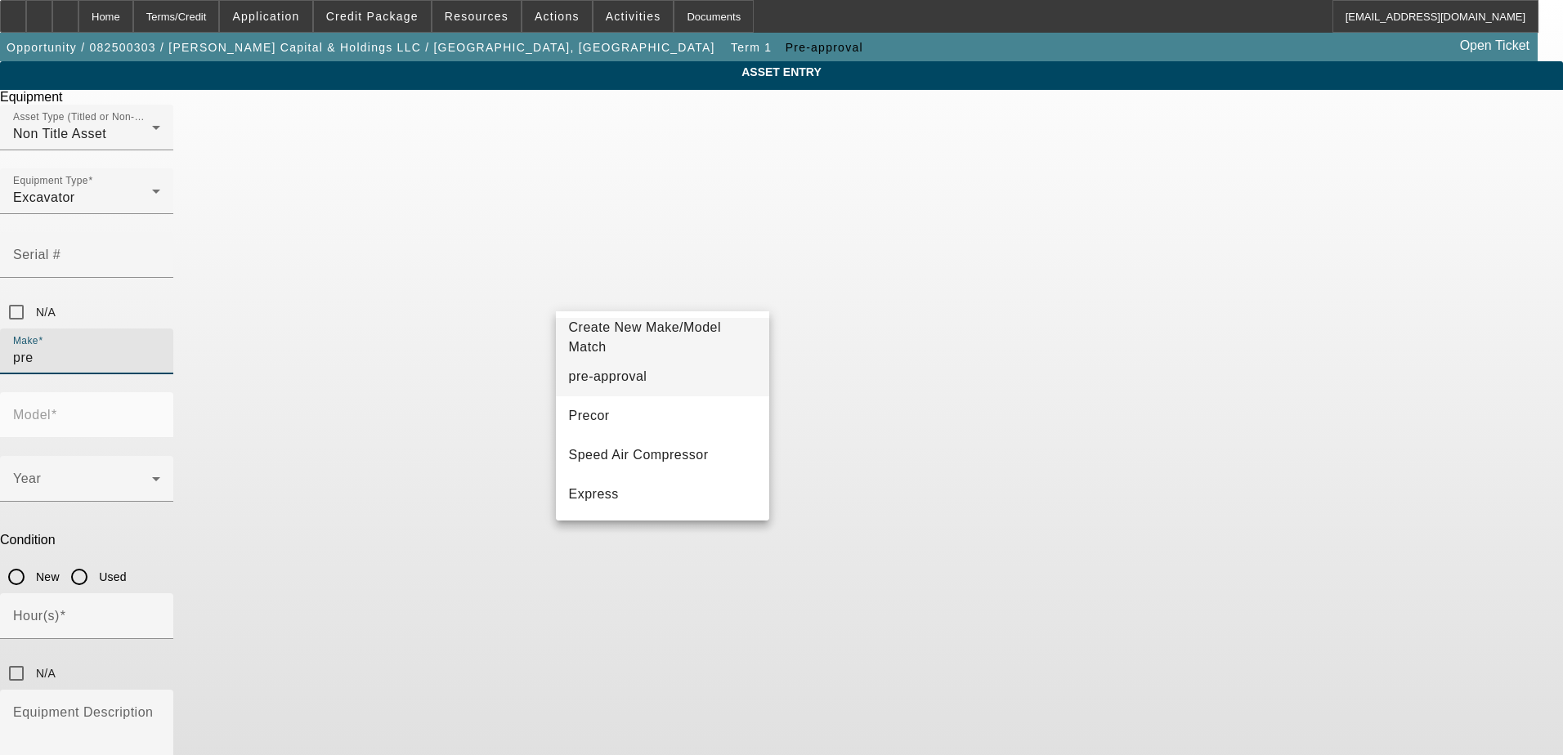
click at [702, 367] on mat-option "pre-approval" at bounding box center [663, 376] width 214 height 39
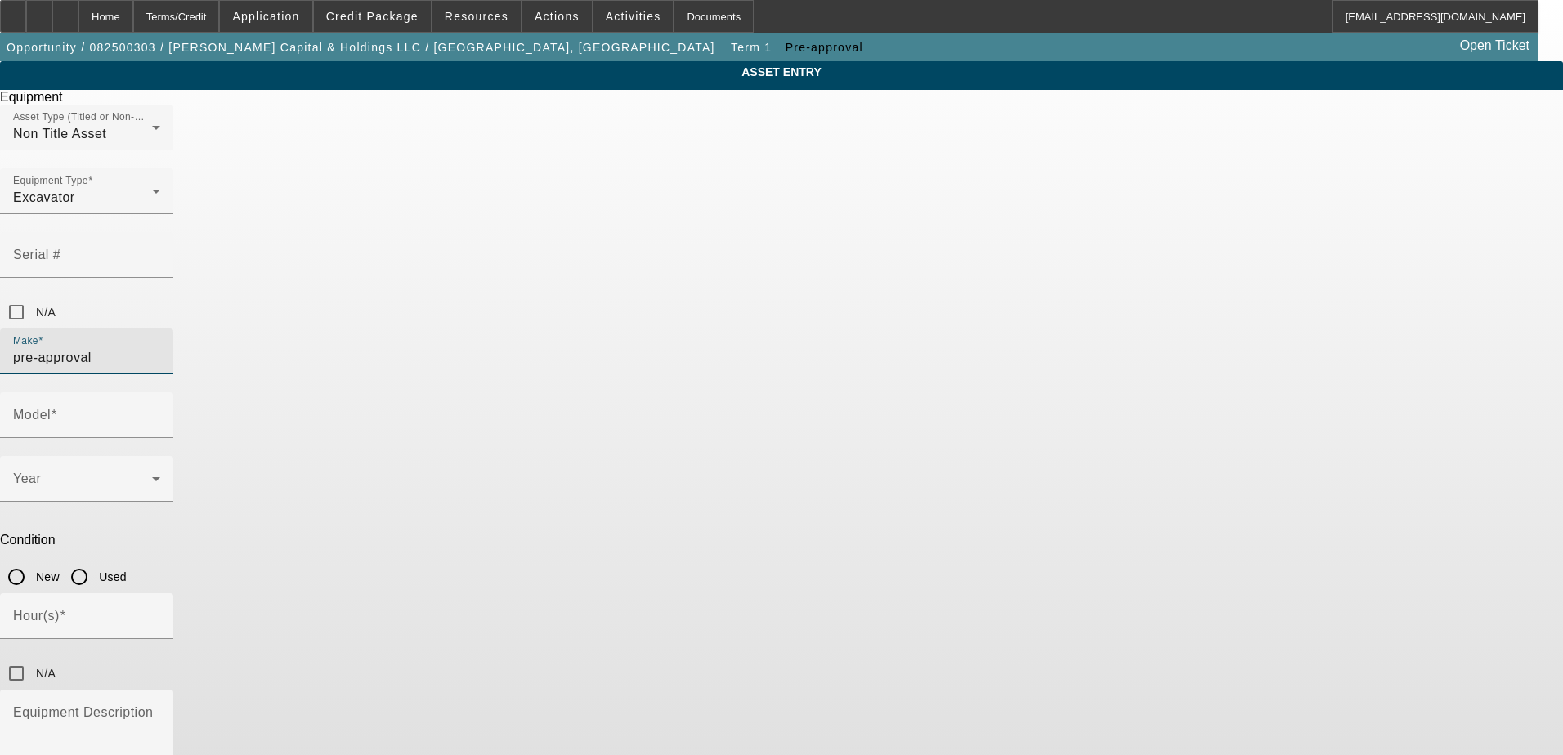
drag, startPoint x: 725, startPoint y: 290, endPoint x: 524, endPoint y: 275, distance: 201.7
click at [535, 276] on div "ASSET ENTRY Delete asset Equipment Asset Type (Titled or Non-Titled) Non Title …" at bounding box center [781, 463] width 1563 height 805
drag, startPoint x: 672, startPoint y: 300, endPoint x: 400, endPoint y: 299, distance: 272.2
click at [400, 299] on div "ASSET ENTRY Delete asset Equipment Asset Type (Titled or Non-Titled) Non Title …" at bounding box center [781, 463] width 1563 height 805
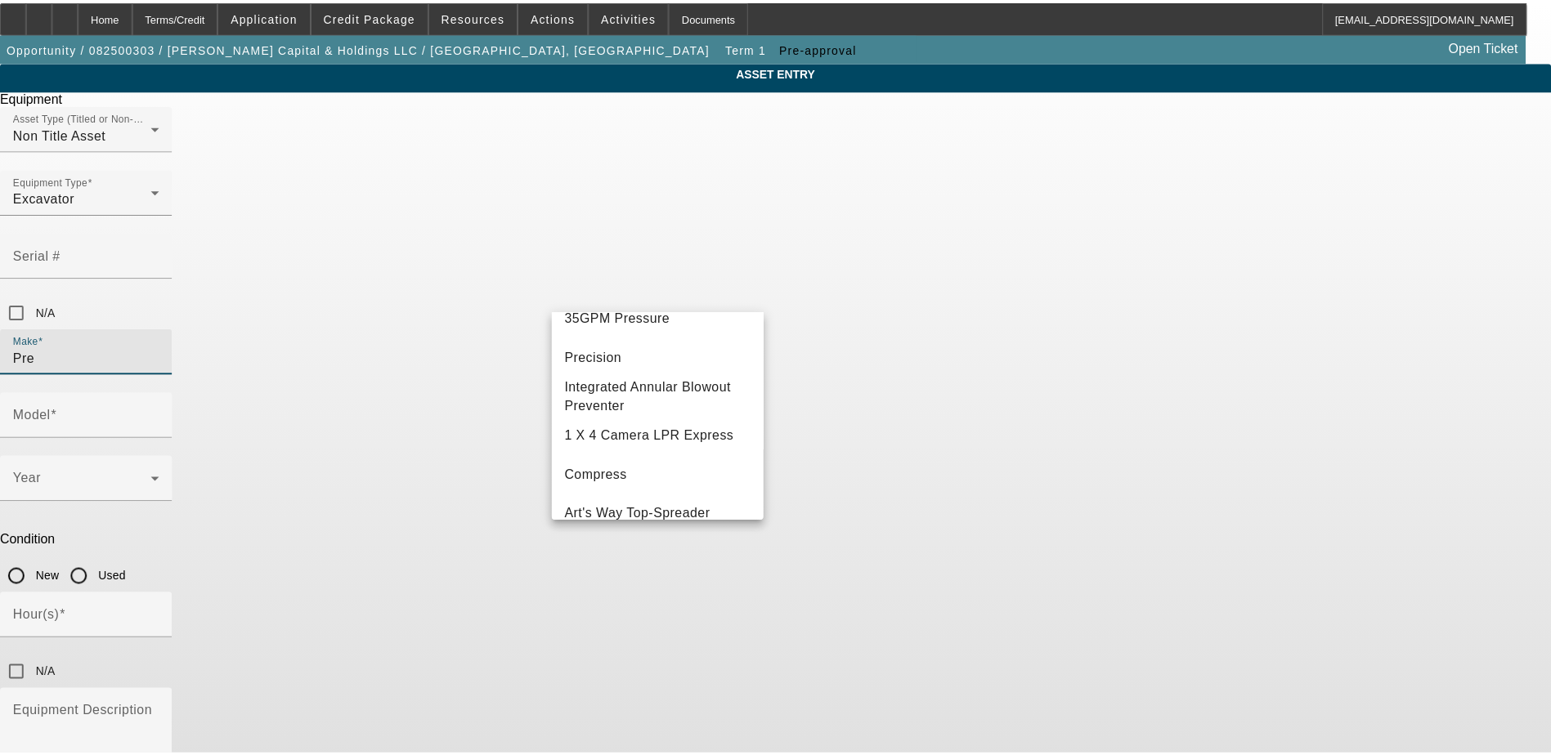
scroll to position [0, 0]
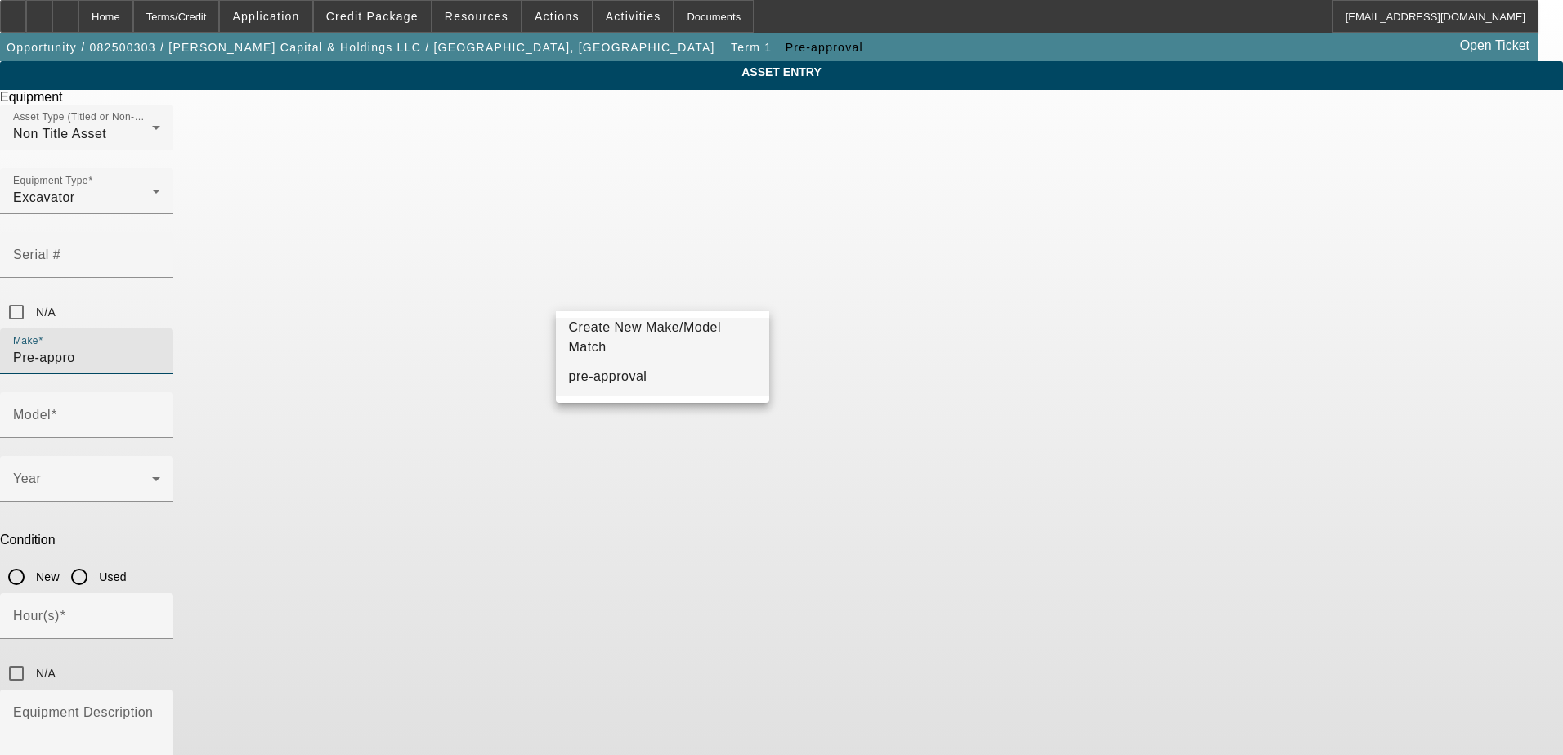
click at [678, 377] on mat-option "pre-approval" at bounding box center [663, 376] width 214 height 39
type input "pre-approval"
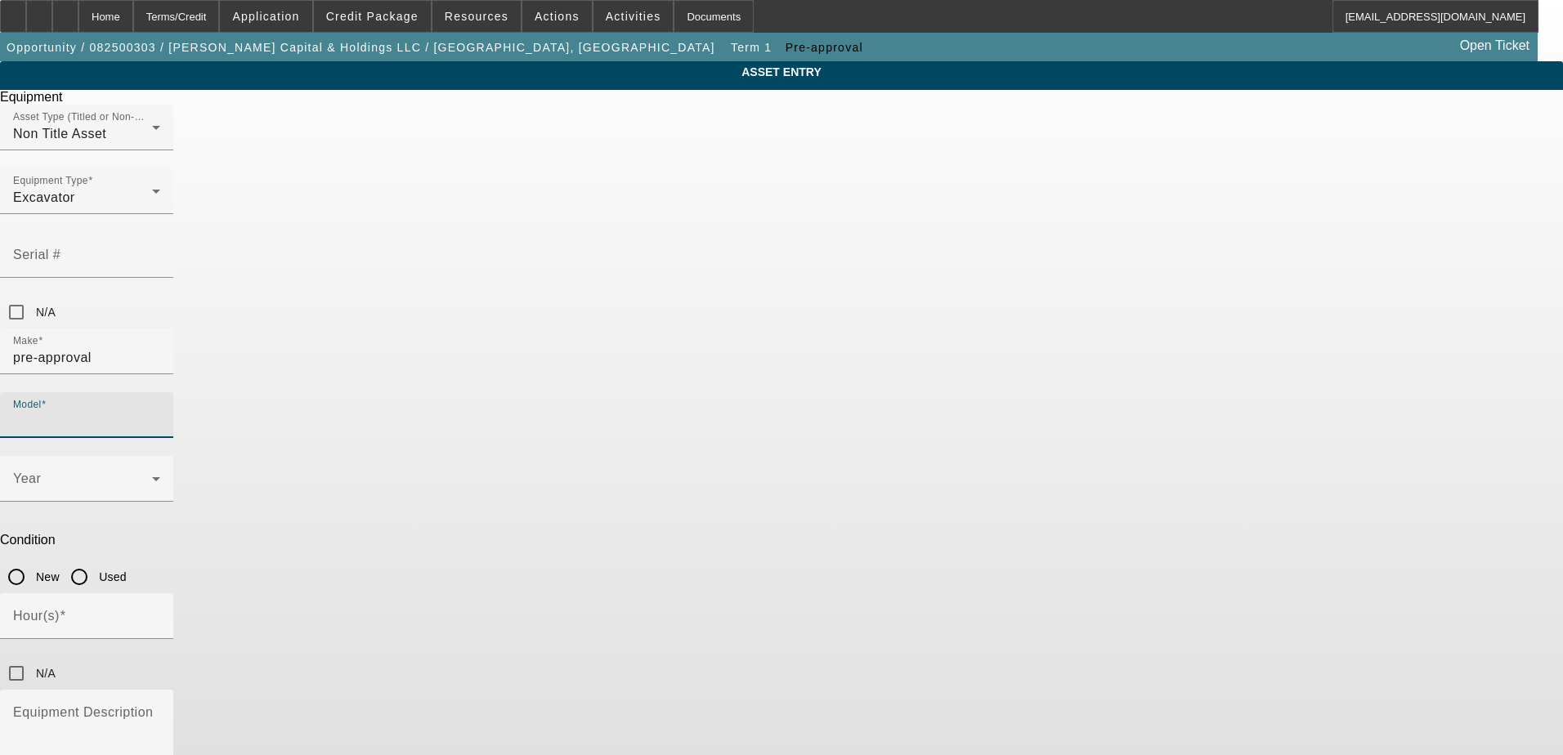
click at [160, 412] on input "Model" at bounding box center [86, 422] width 147 height 20
click at [865, 370] on span "pre-approval" at bounding box center [846, 377] width 78 height 20
type input "pre-approval"
click at [96, 561] on input "Used" at bounding box center [79, 577] width 33 height 33
radio input "true"
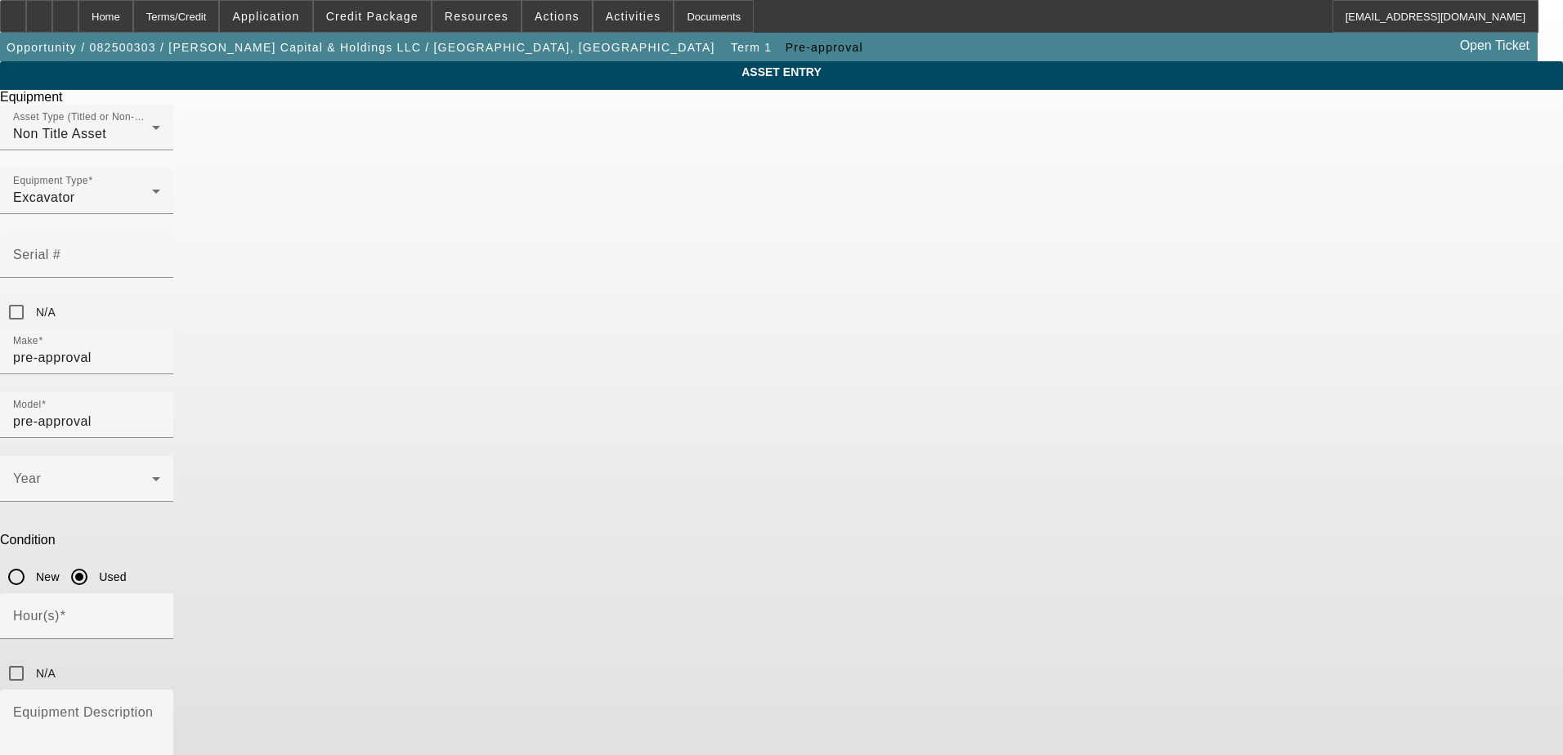
click at [160, 613] on input "Hour(s)" at bounding box center [86, 623] width 147 height 20
type input "500"
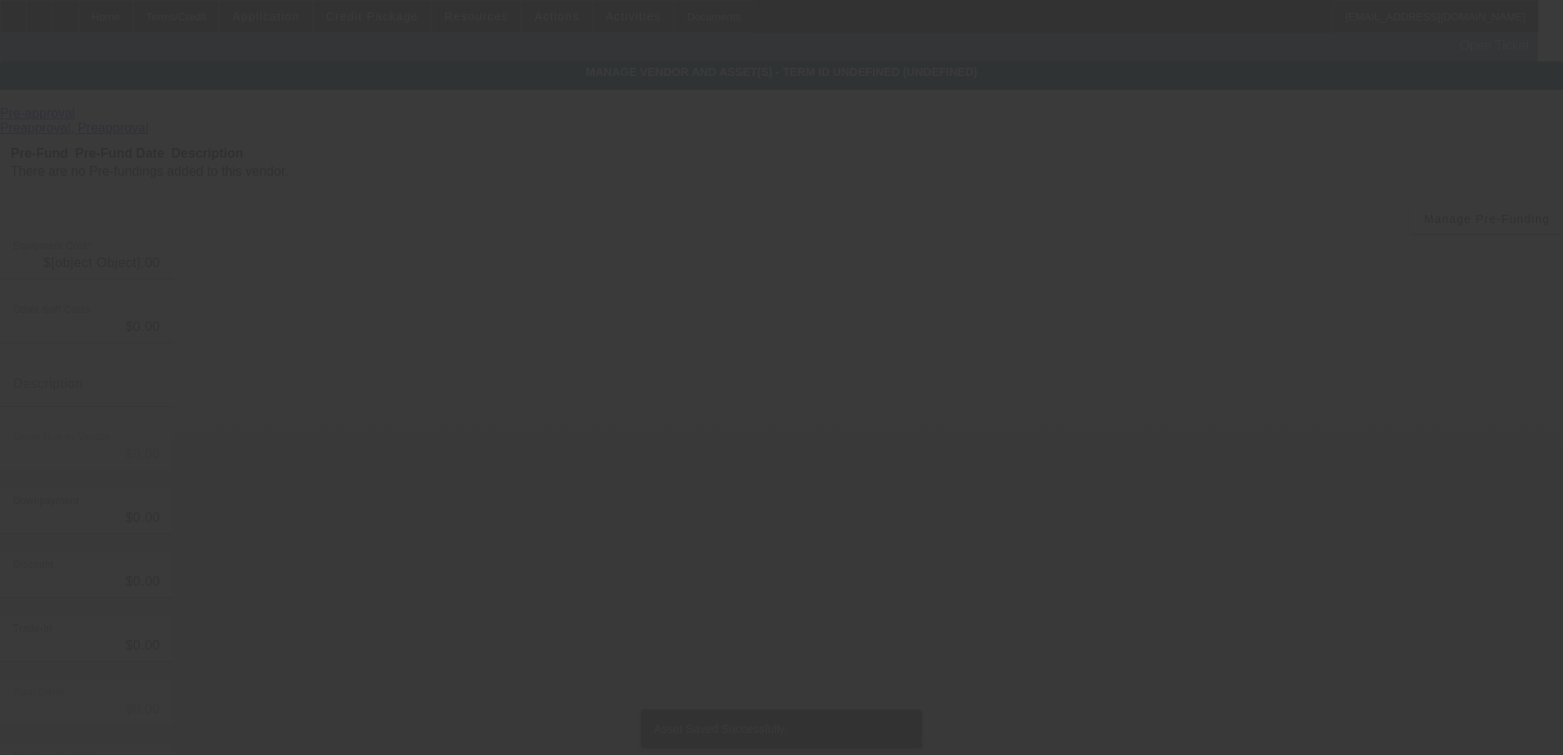
type input "$75,000.00"
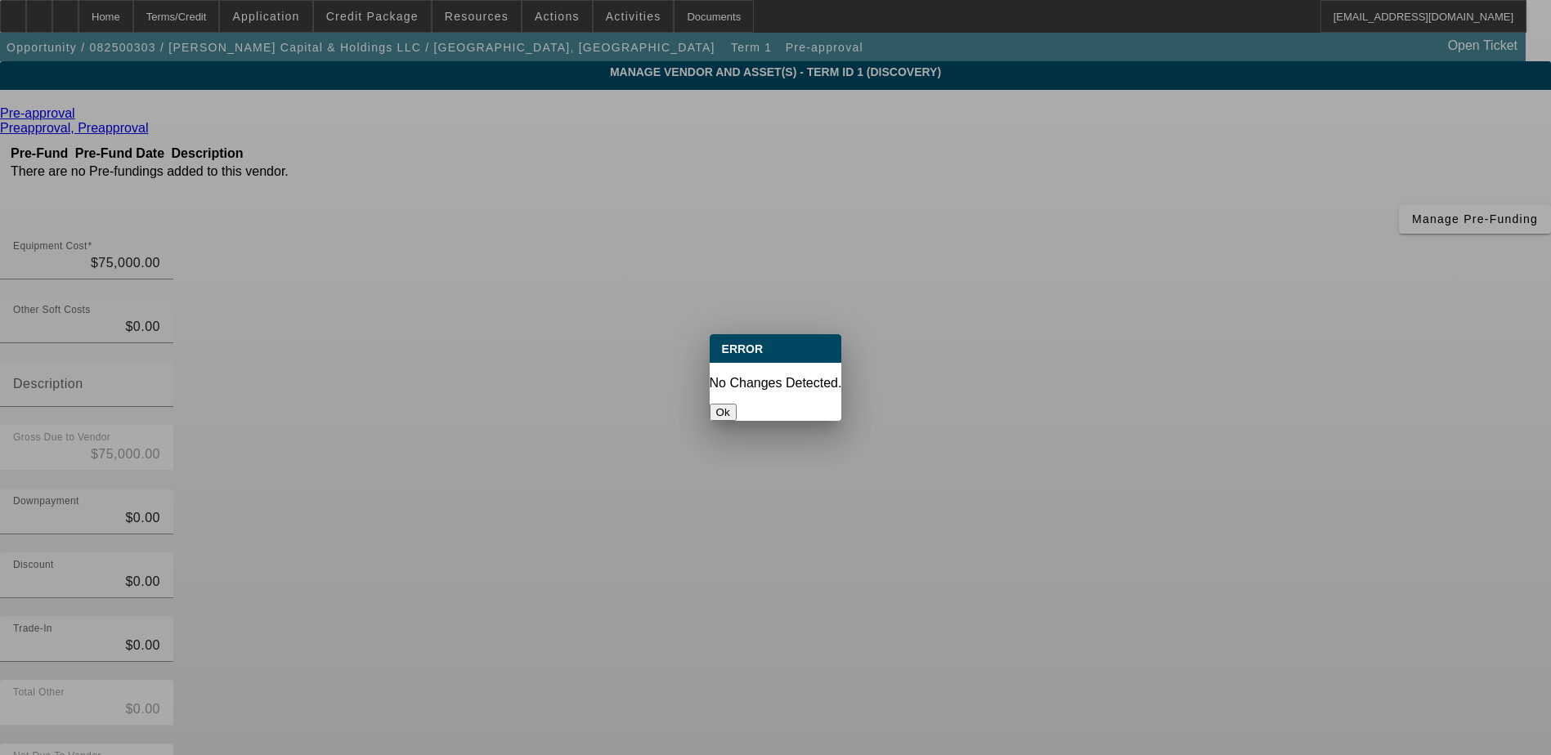
click at [736, 404] on button "Ok" at bounding box center [722, 412] width 27 height 17
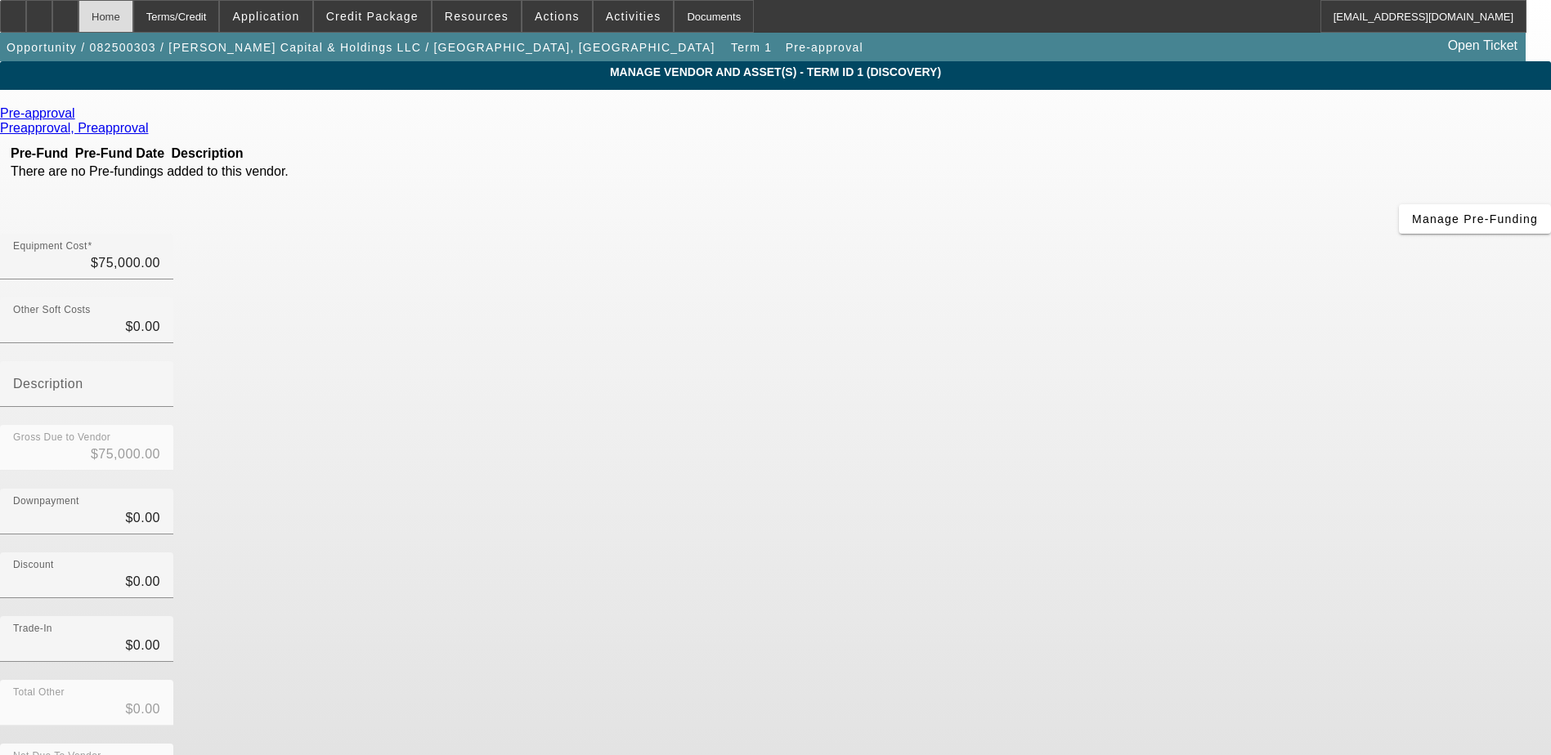
click at [133, 21] on div "Home" at bounding box center [105, 16] width 55 height 33
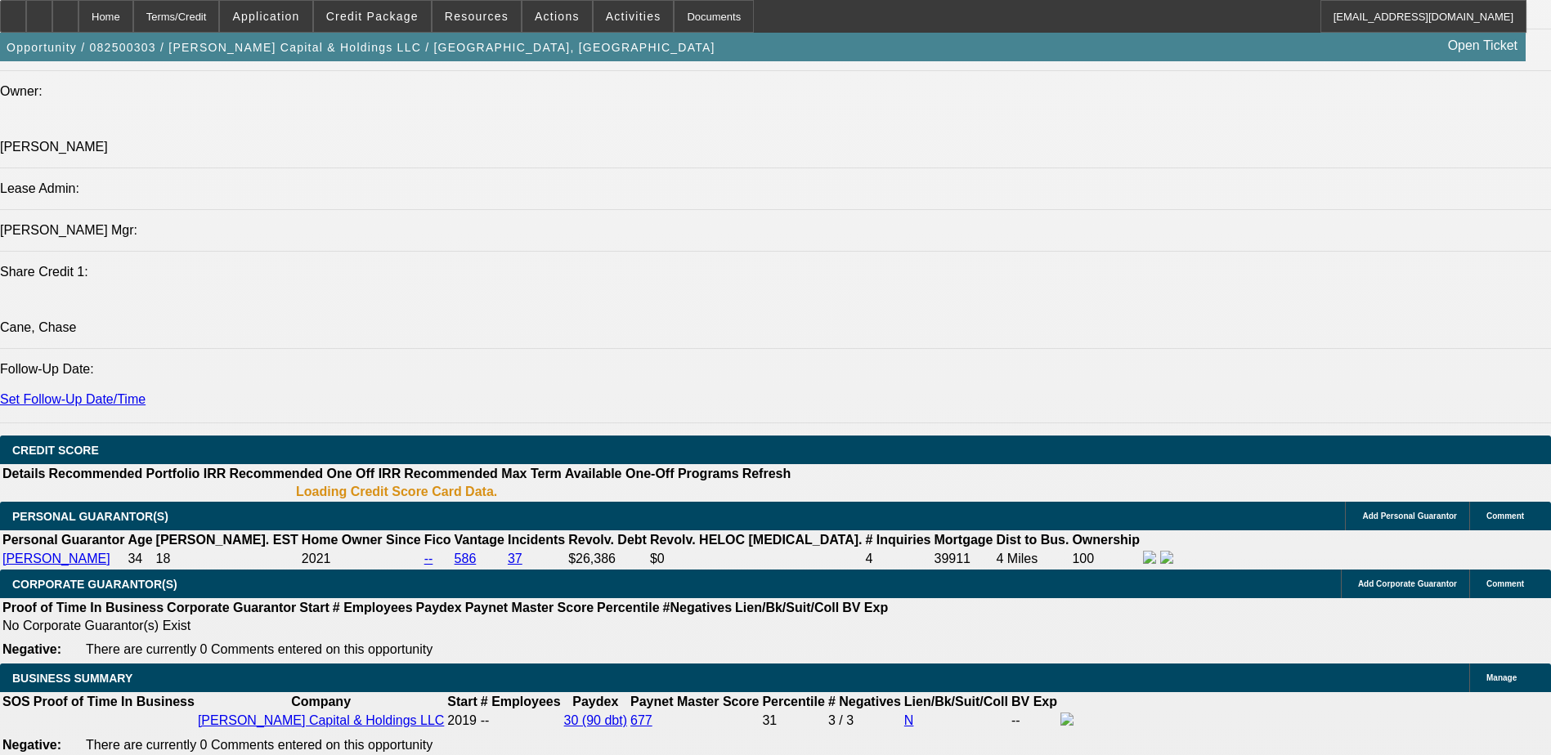
select select "0"
select select "2"
select select "0.1"
select select "4"
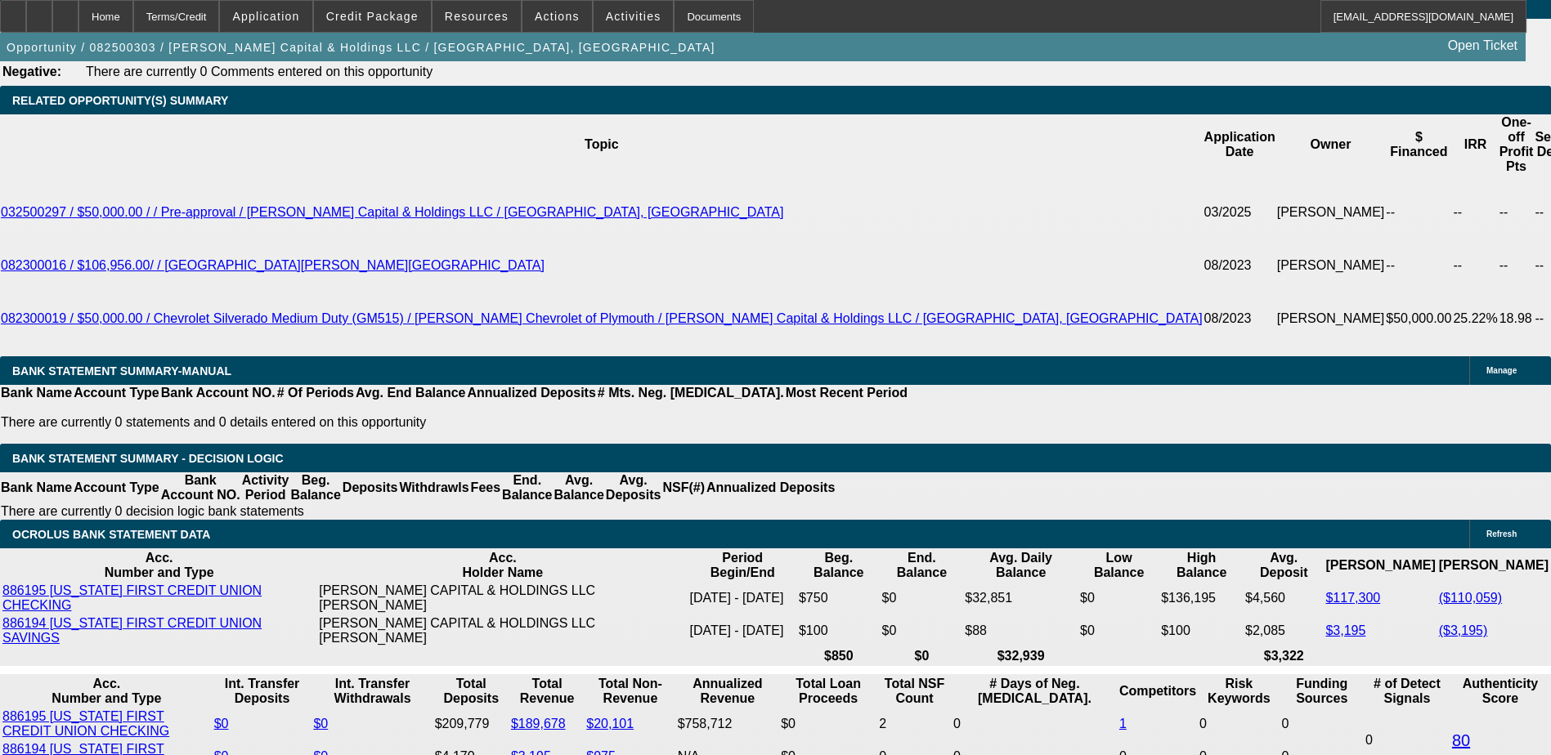
scroll to position [2164, 0]
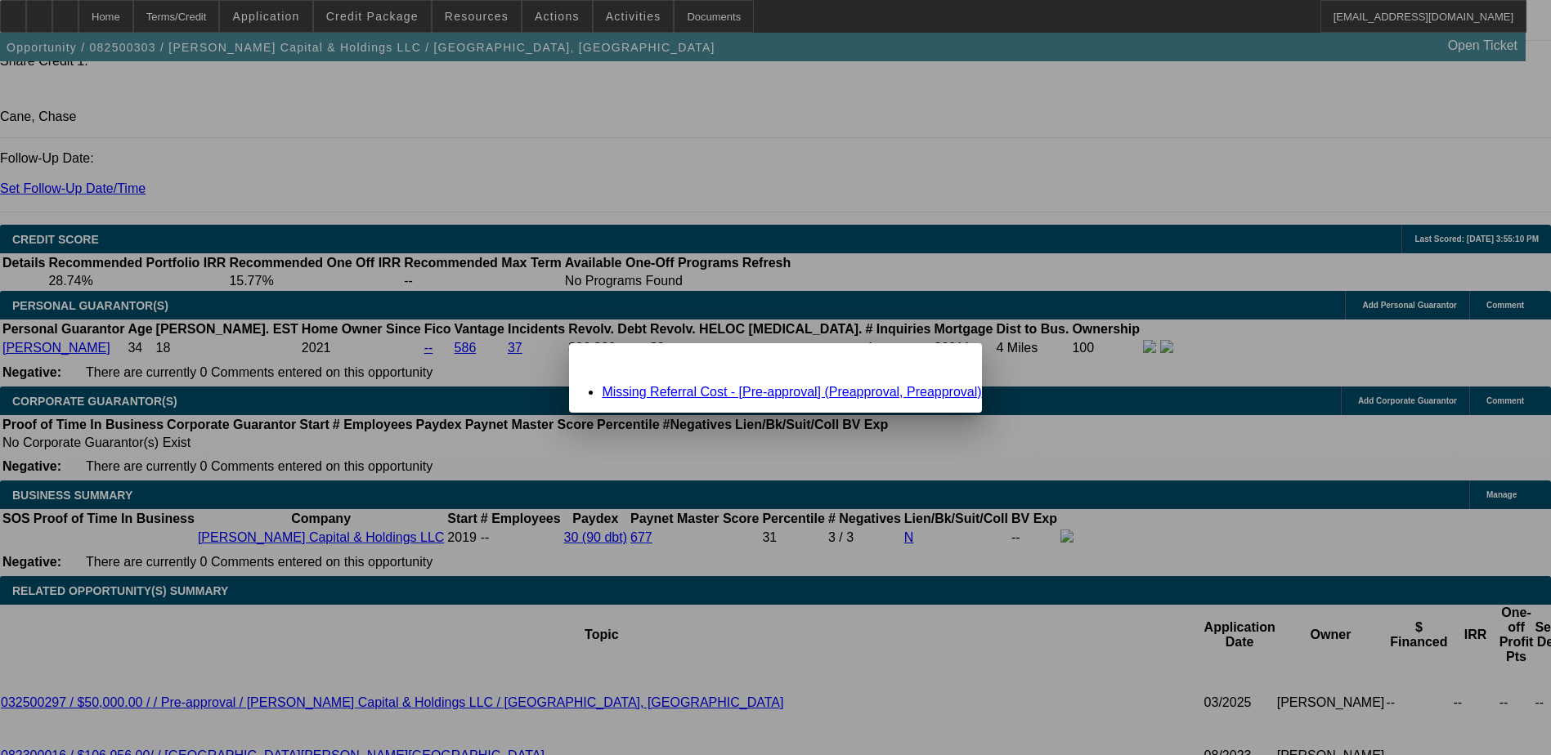
click at [803, 388] on link "Missing Referral Cost - [Pre-approval] (Preapproval, Preapproval)" at bounding box center [791, 392] width 379 height 14
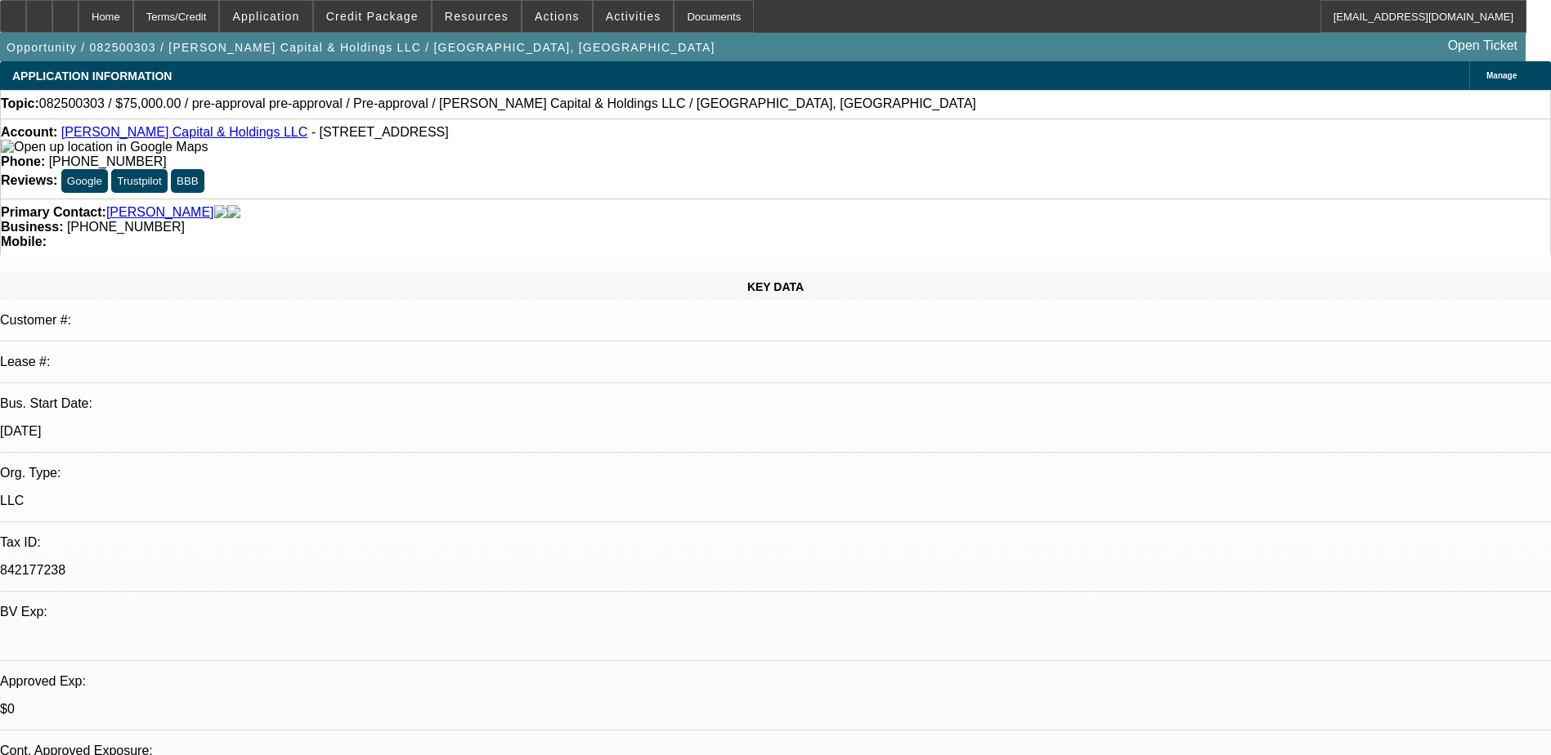
scroll to position [2164, 0]
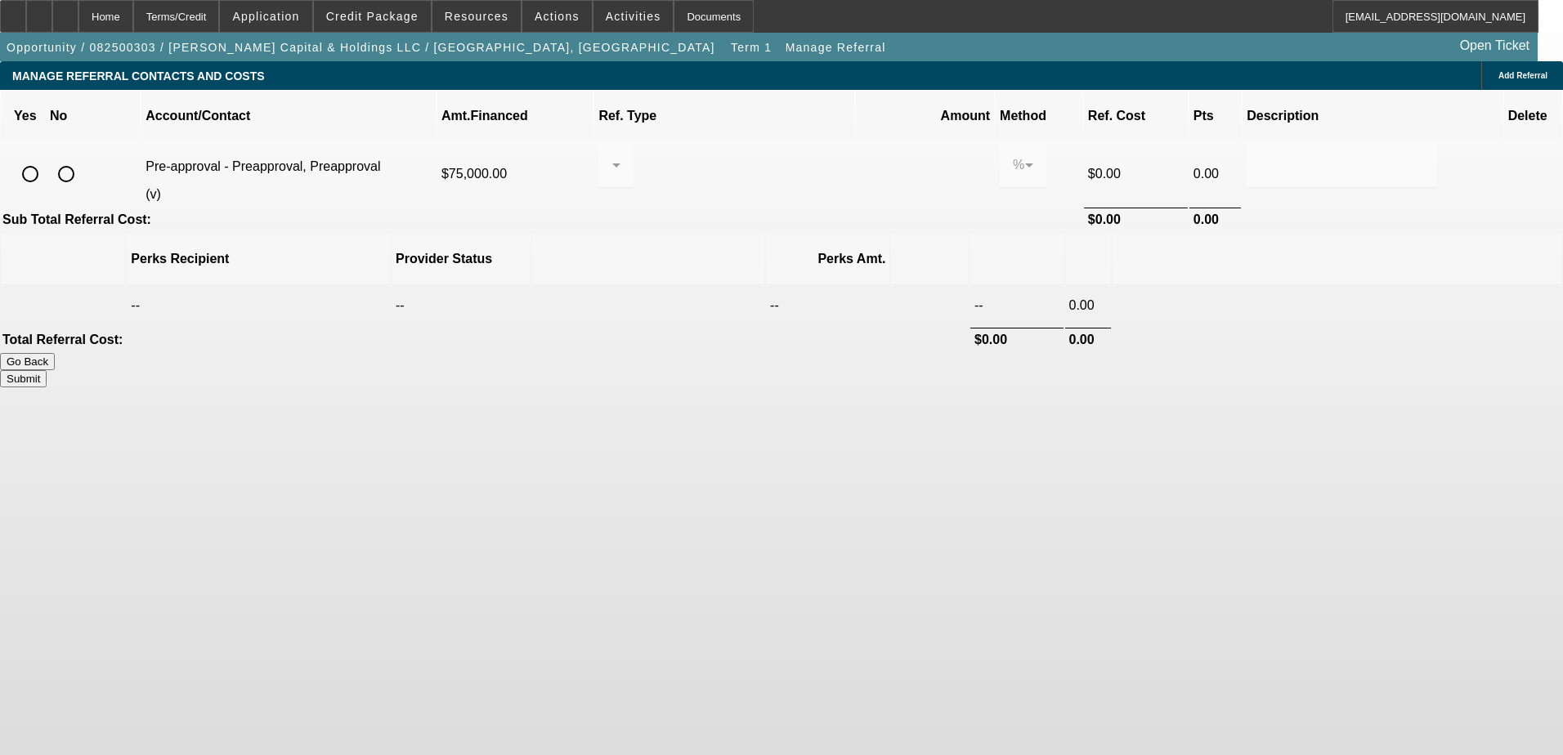
click at [83, 158] on input "radio" at bounding box center [66, 174] width 33 height 33
radio input "true"
click at [47, 370] on button "Submit" at bounding box center [23, 378] width 47 height 17
type input "0.000"
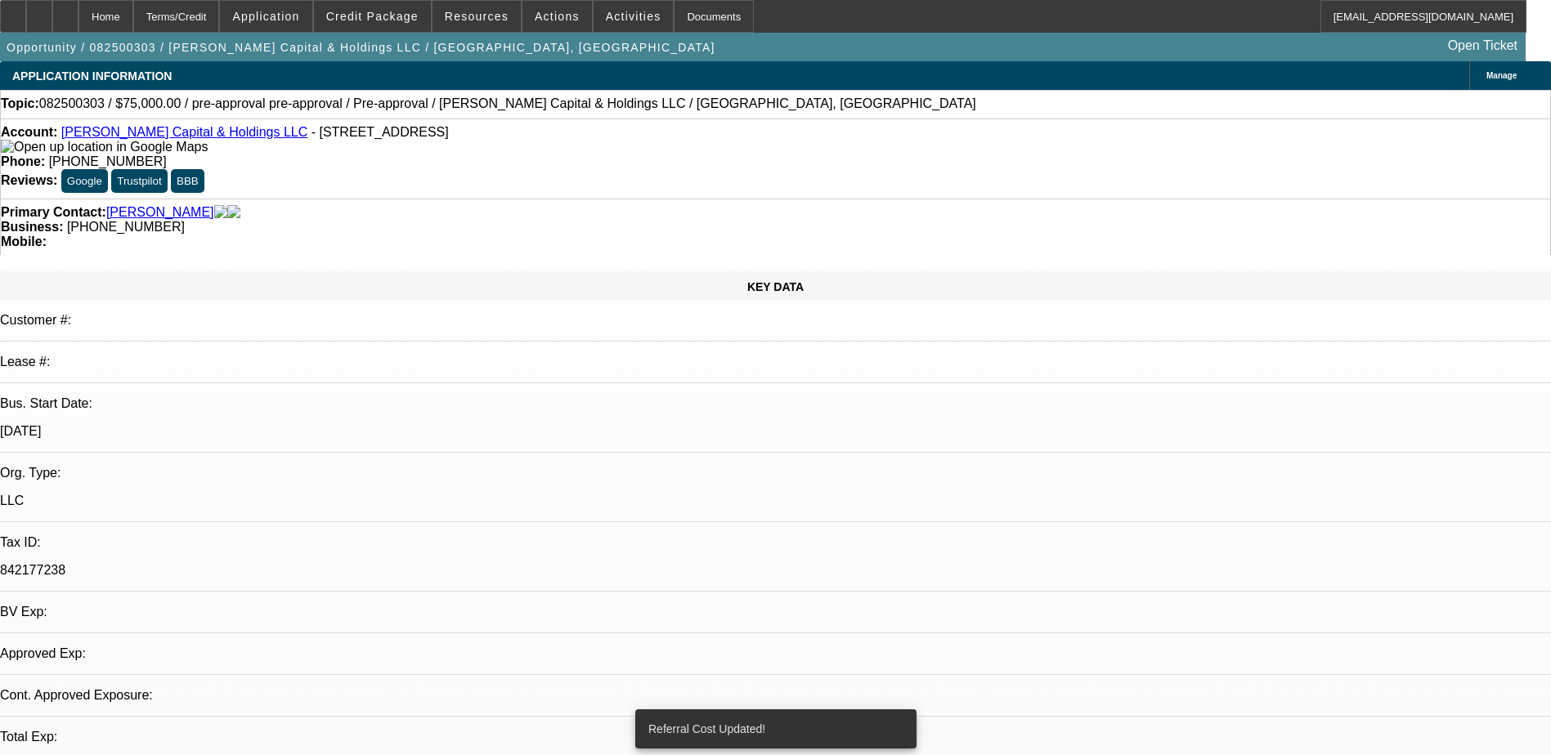
select select "0"
select select "2"
select select "0.1"
select select "4"
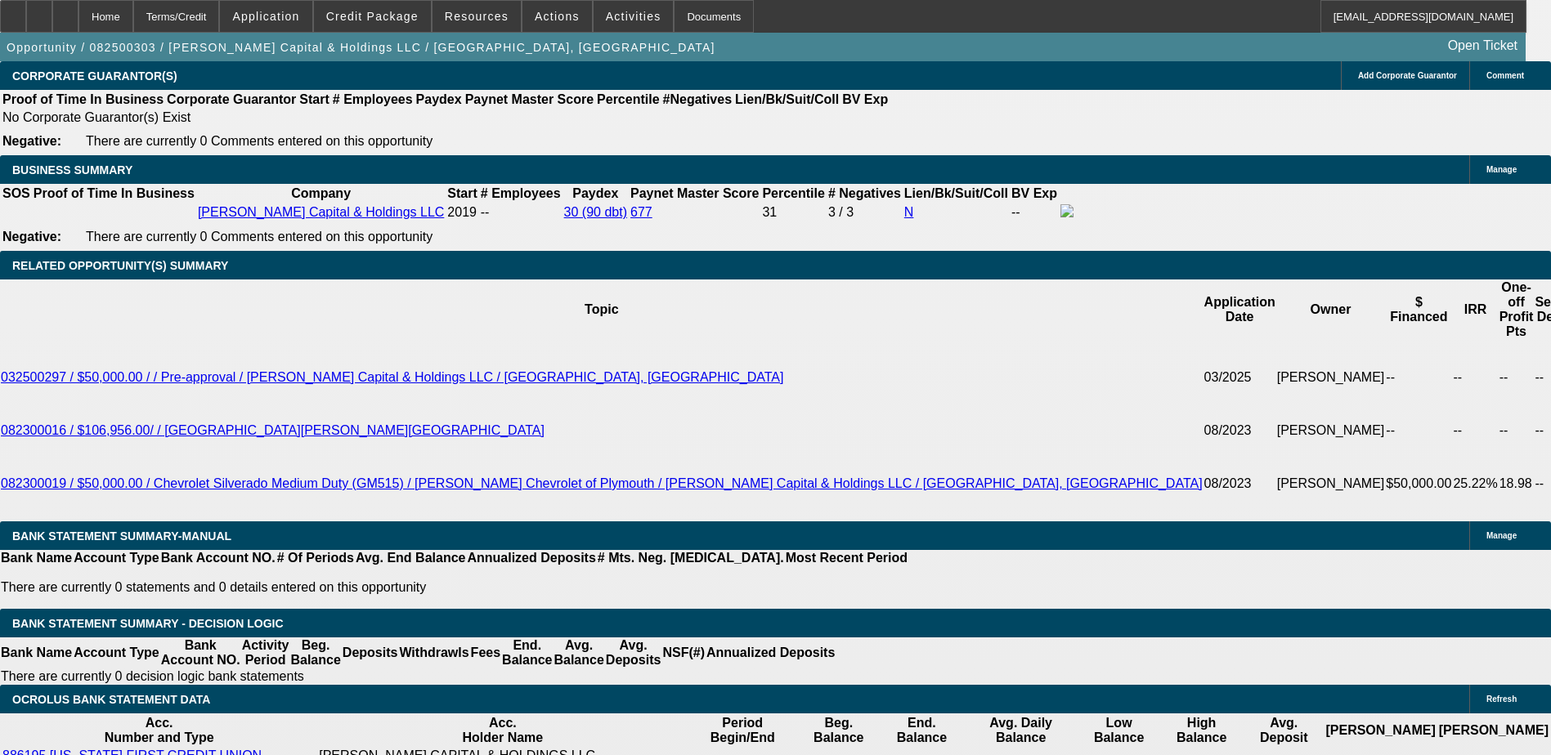
scroll to position [2370, 0]
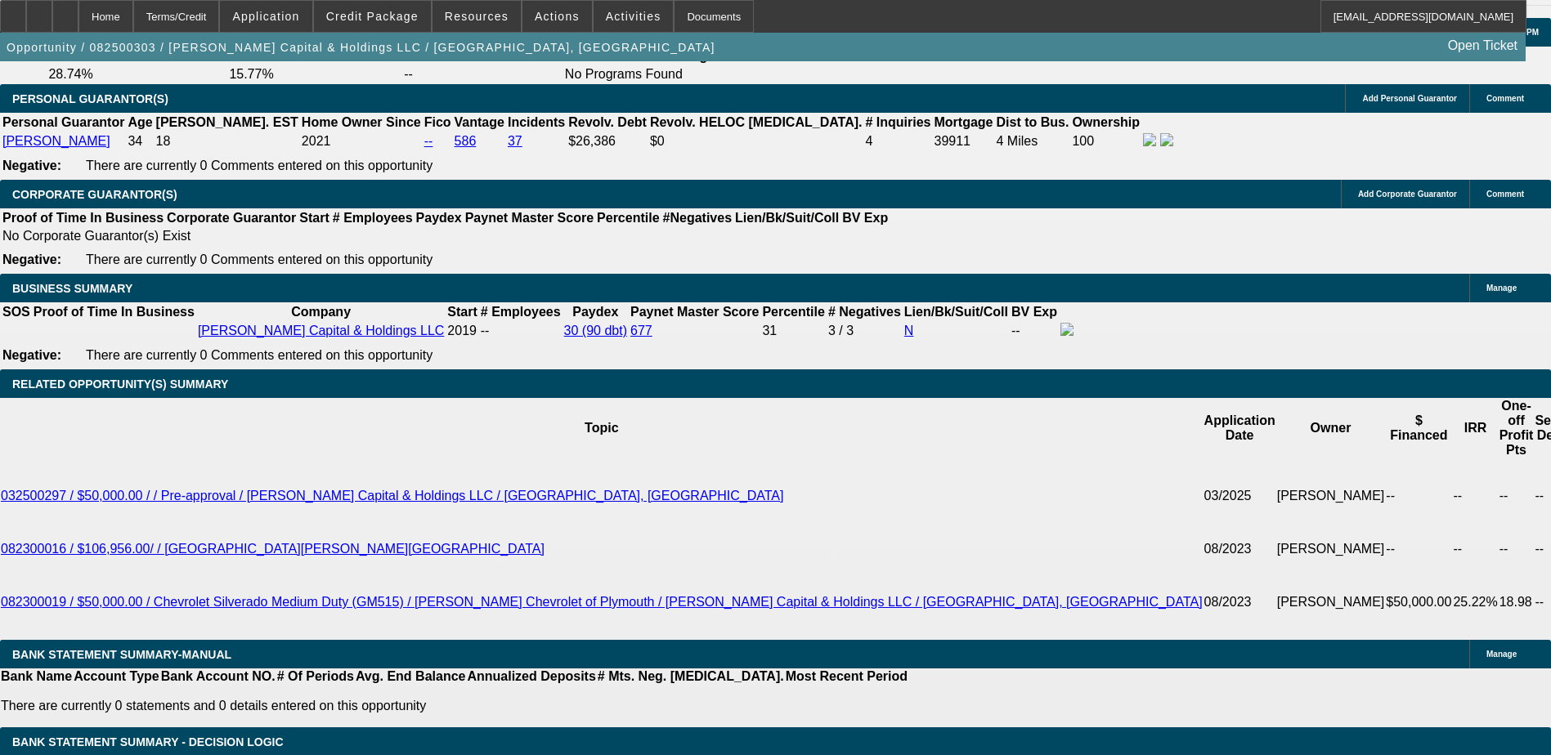
select select "0.1"
type input "$7,500.00"
type input "UNKNOWN"
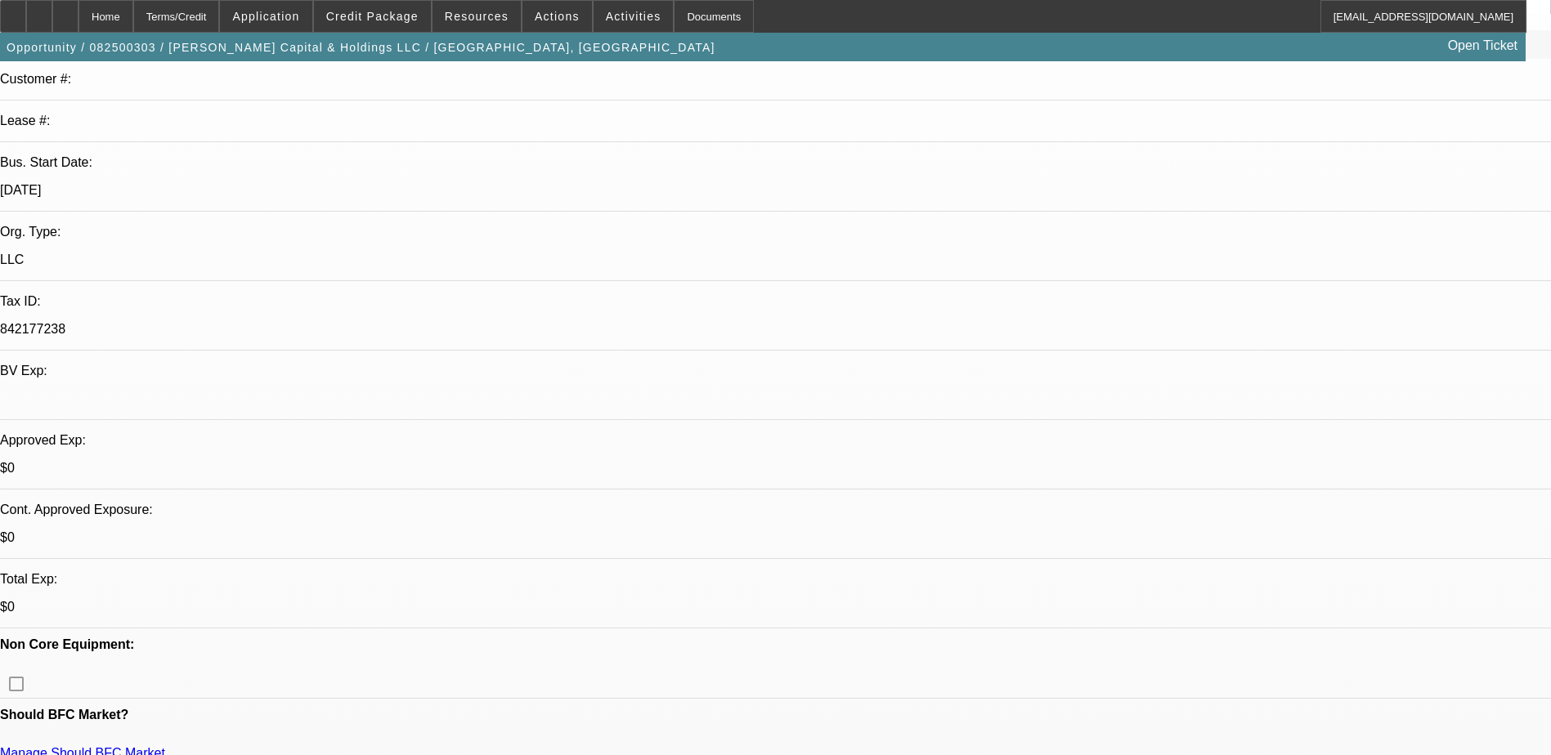
scroll to position [0, 0]
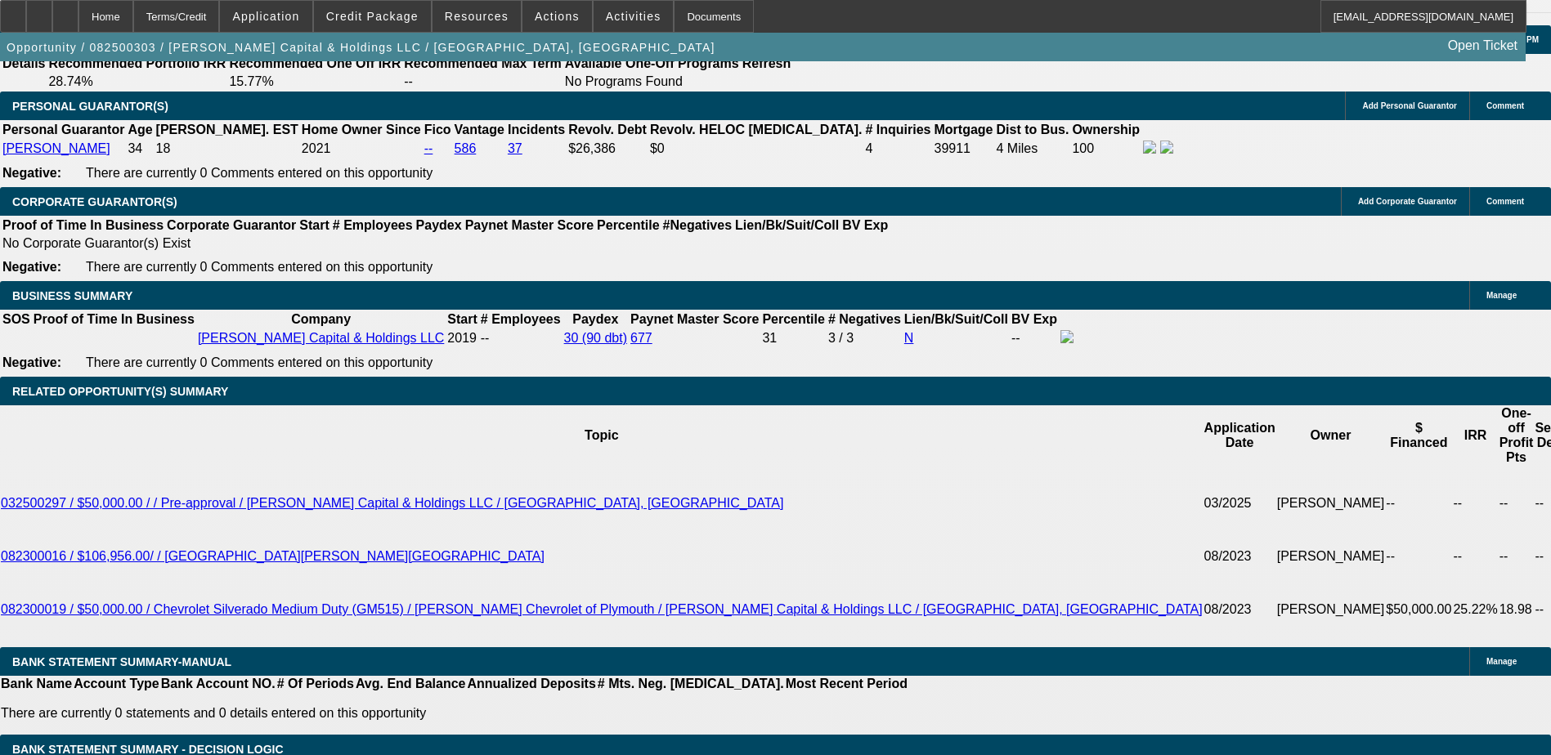
scroll to position [2534, 0]
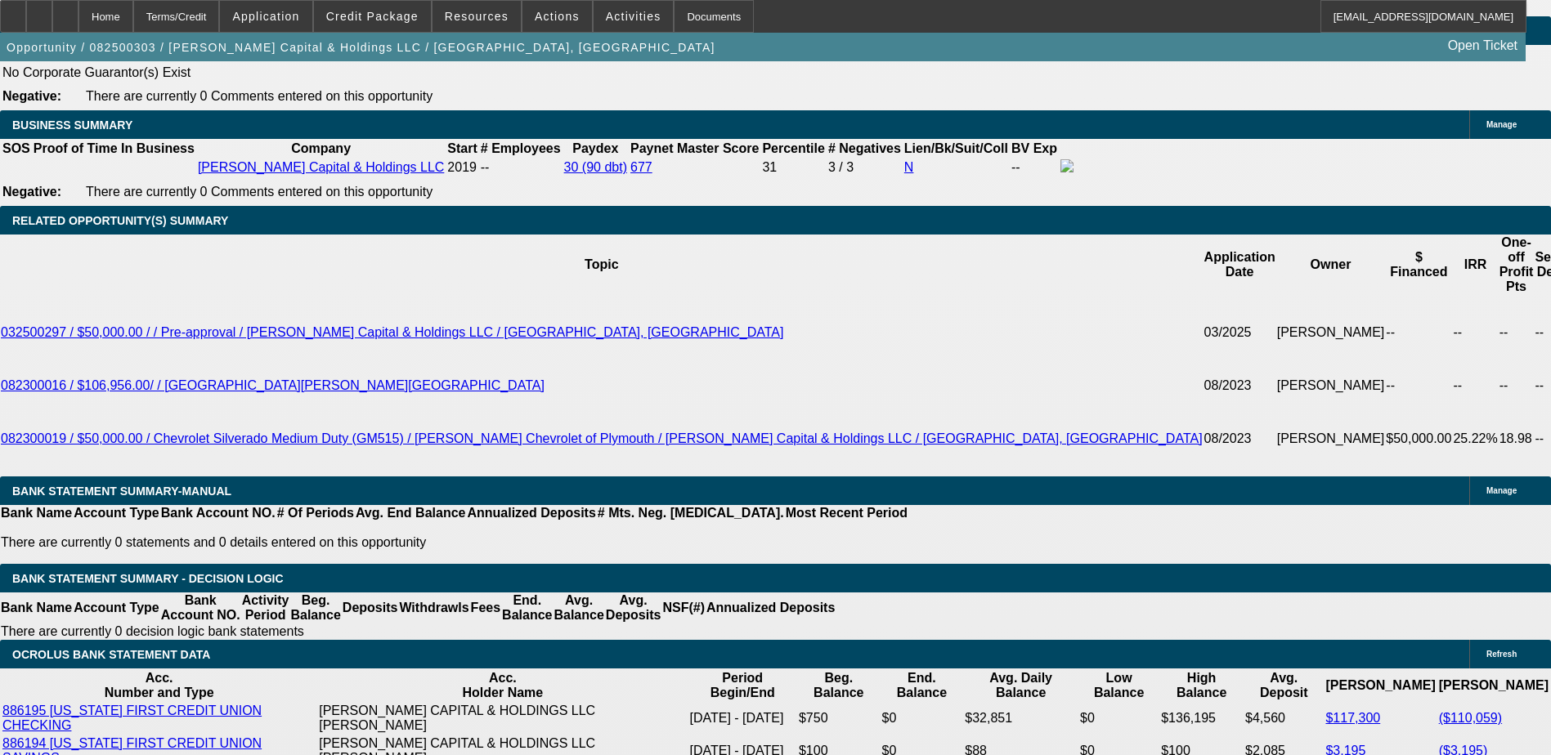
type input "48"
type input "16"
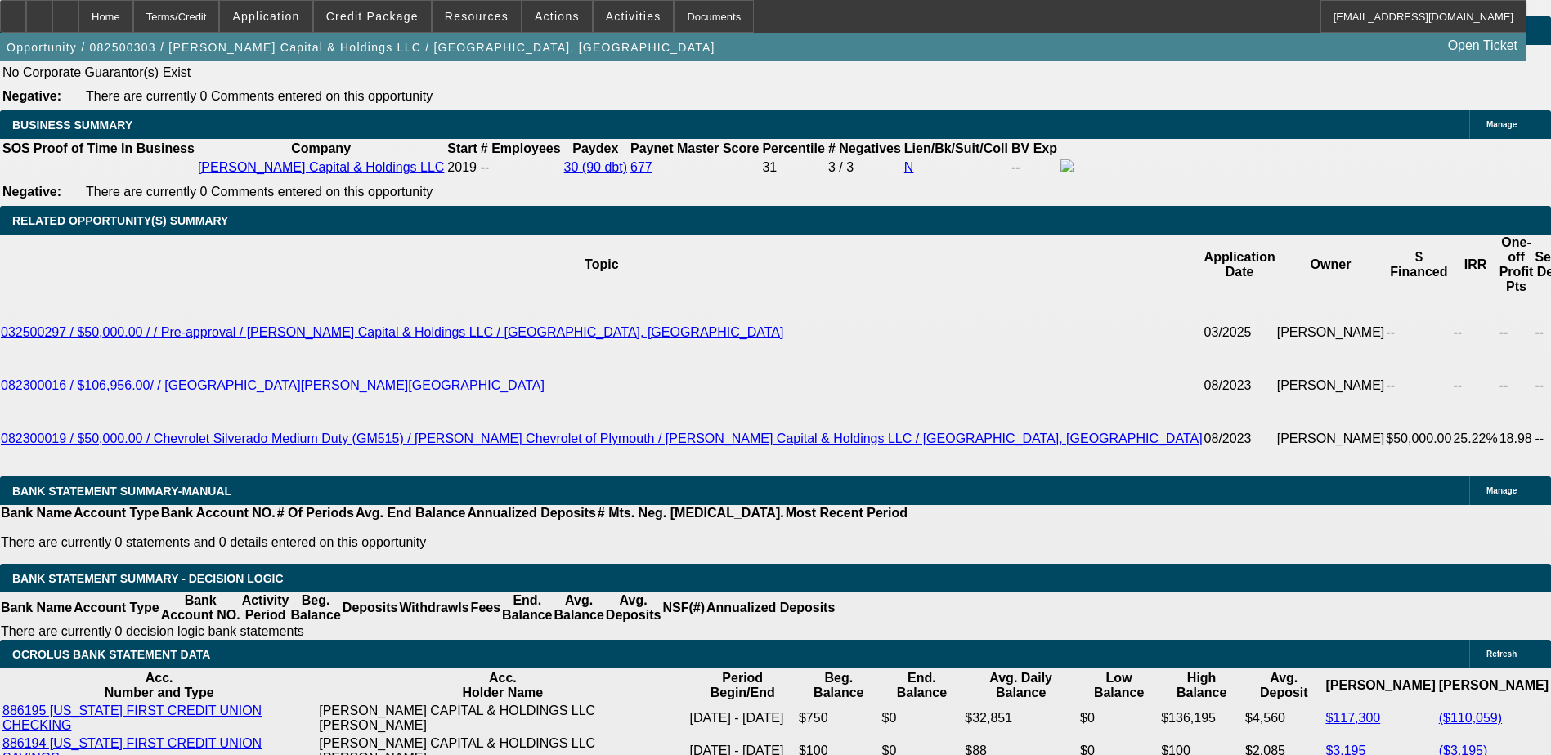
type input "$1,435.15"
type input "$2,870.30"
type input "$1,912.97"
type input "$3,825.94"
type input "16"
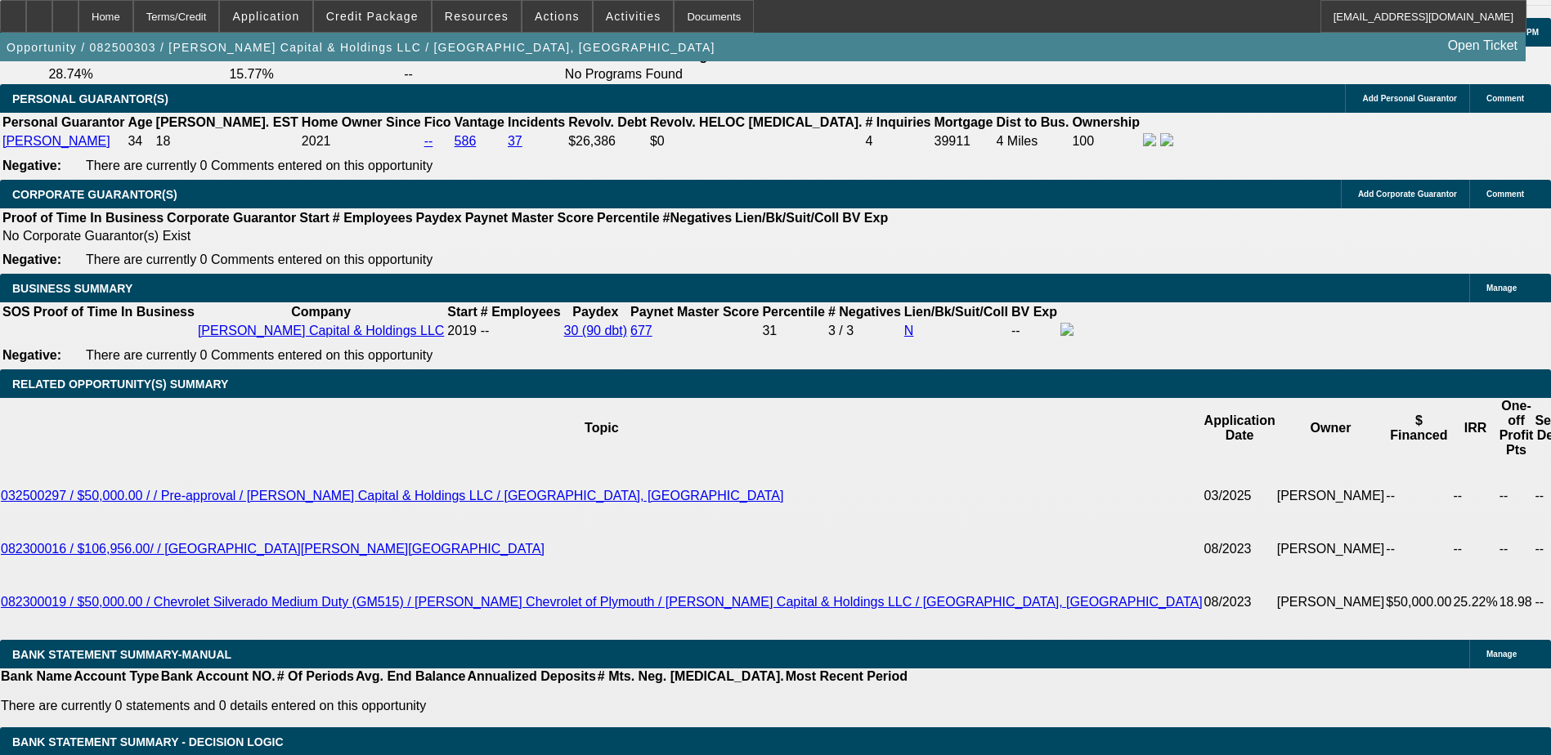
scroll to position [2289, 0]
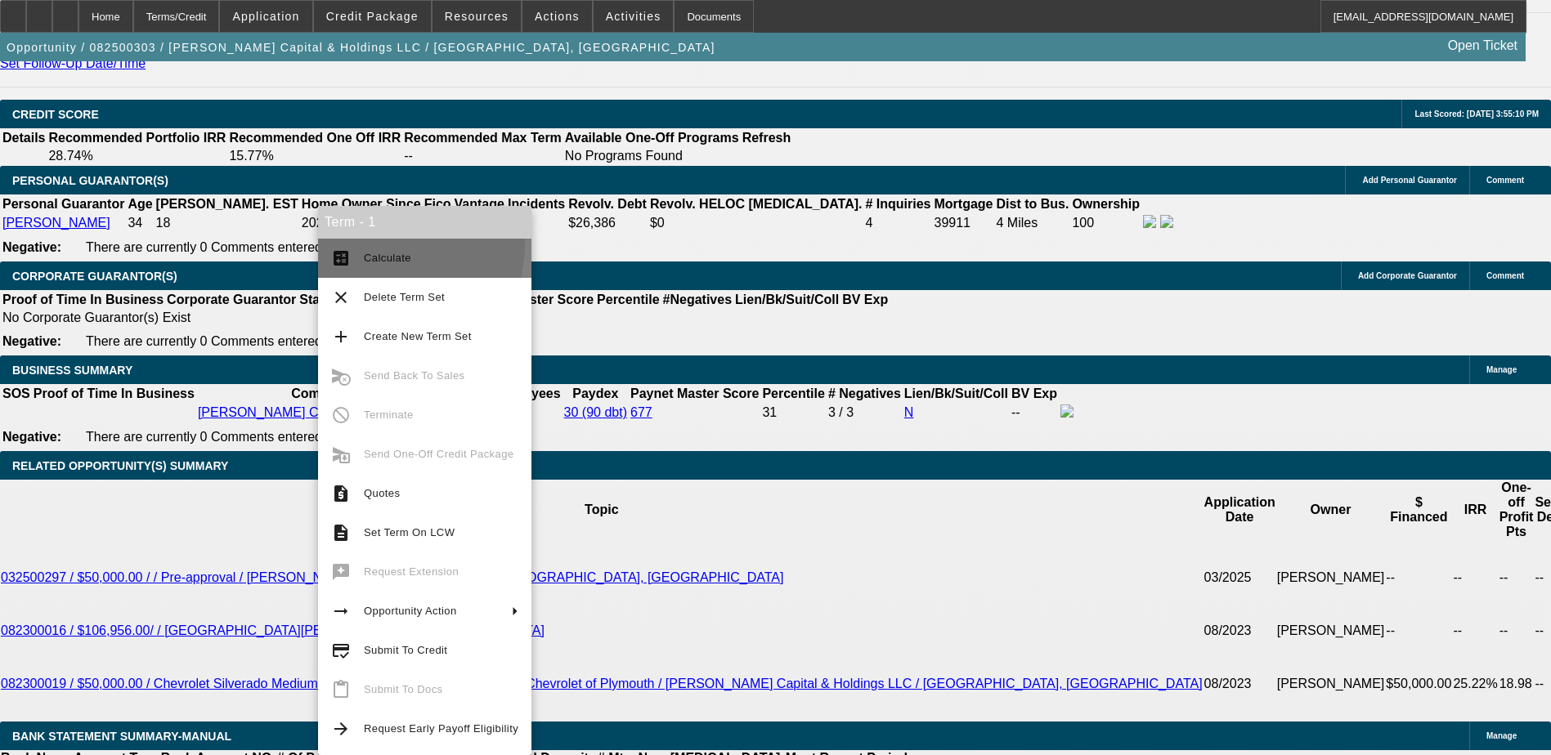
click at [354, 241] on button "calculate Calculate" at bounding box center [424, 258] width 213 height 39
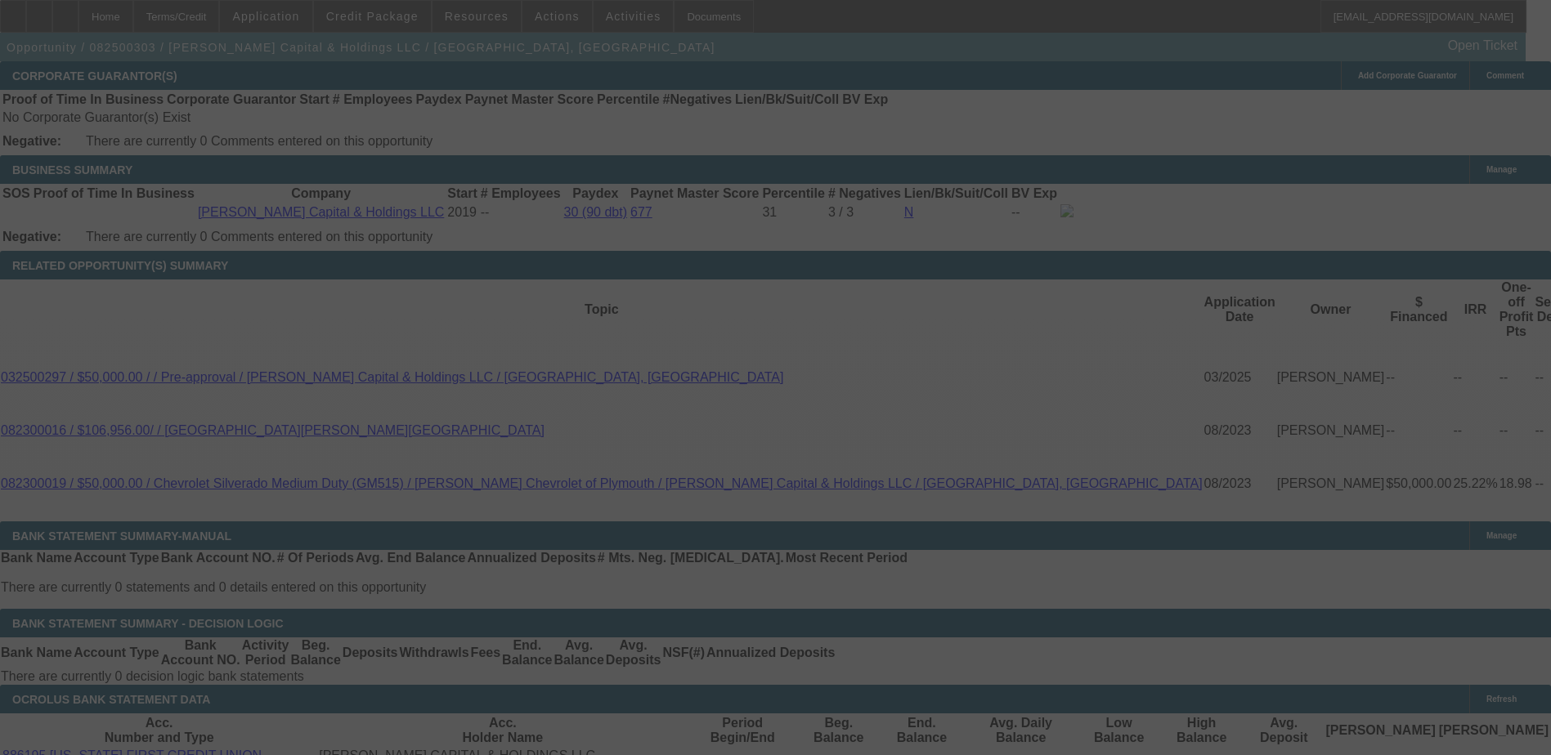
scroll to position [2616, 0]
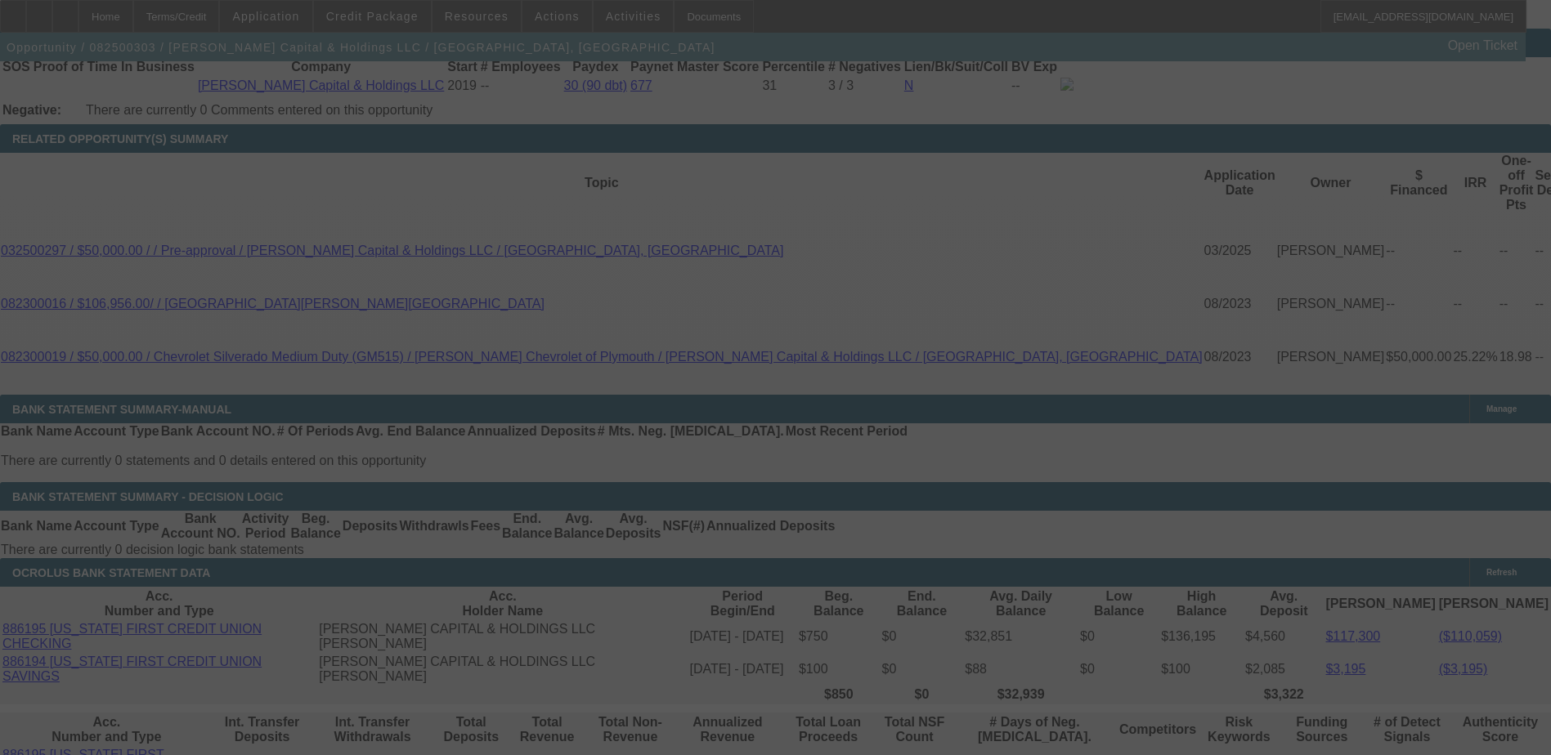
select select "0.1"
select select "2"
select select "0.1"
select select "4"
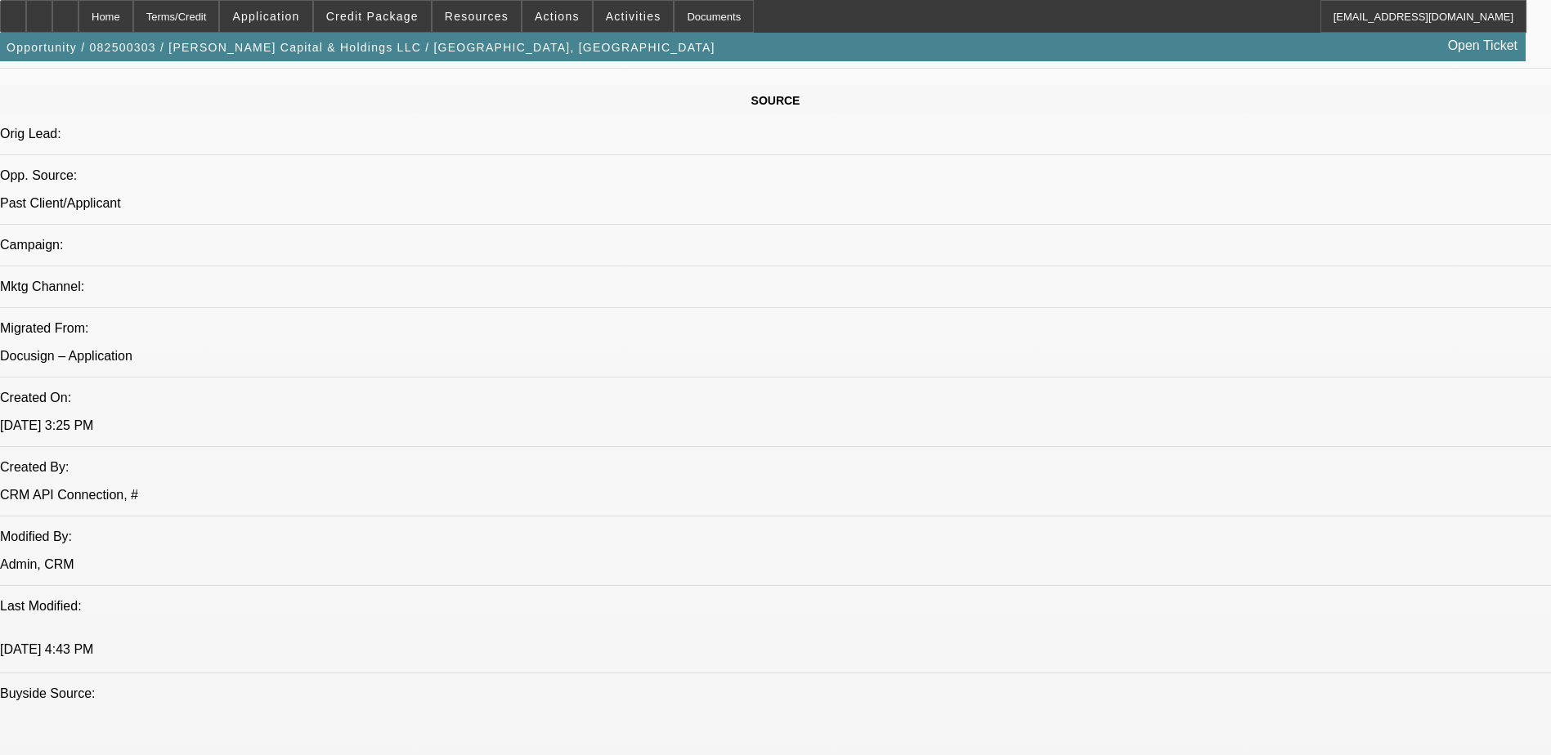
scroll to position [817, 0]
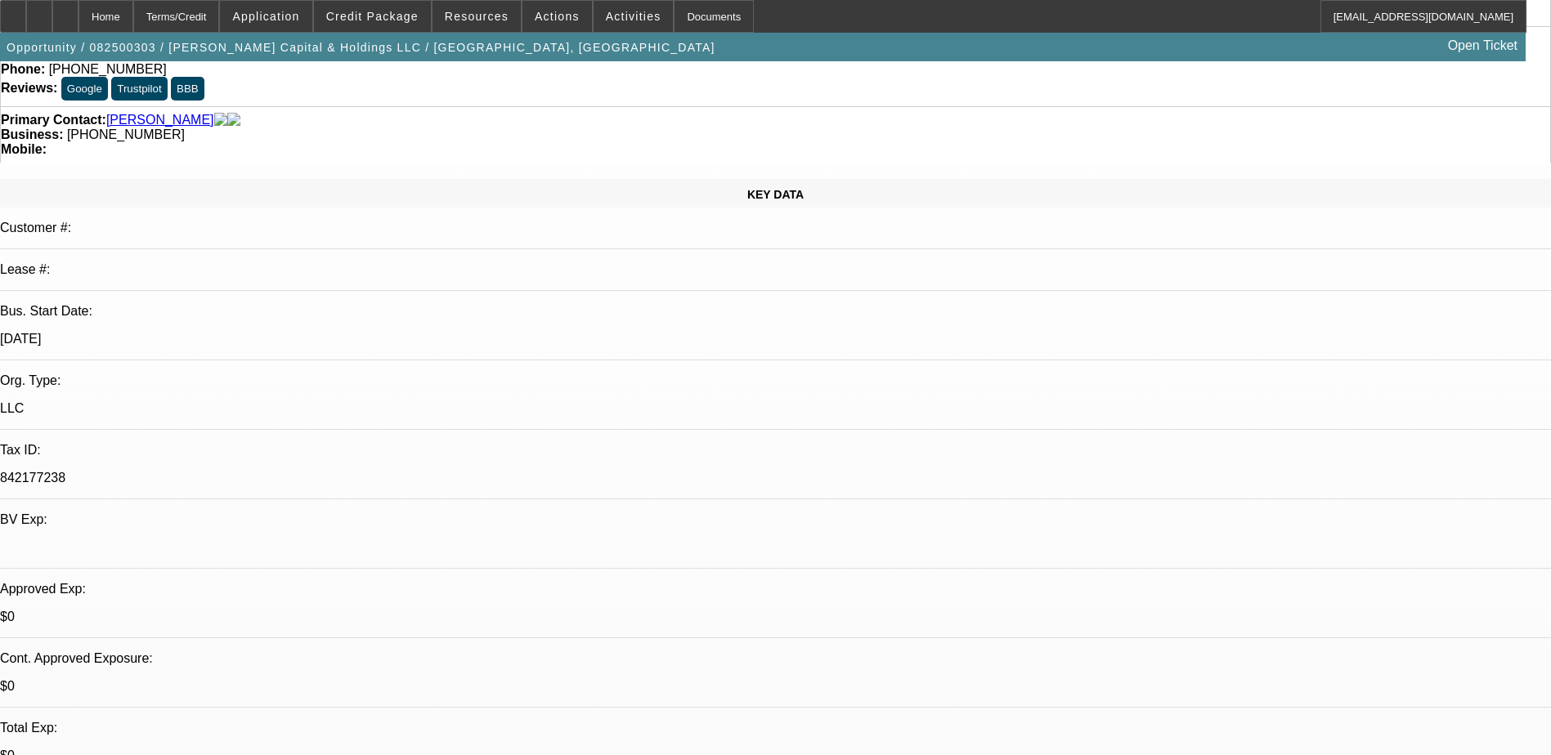
scroll to position [0, 0]
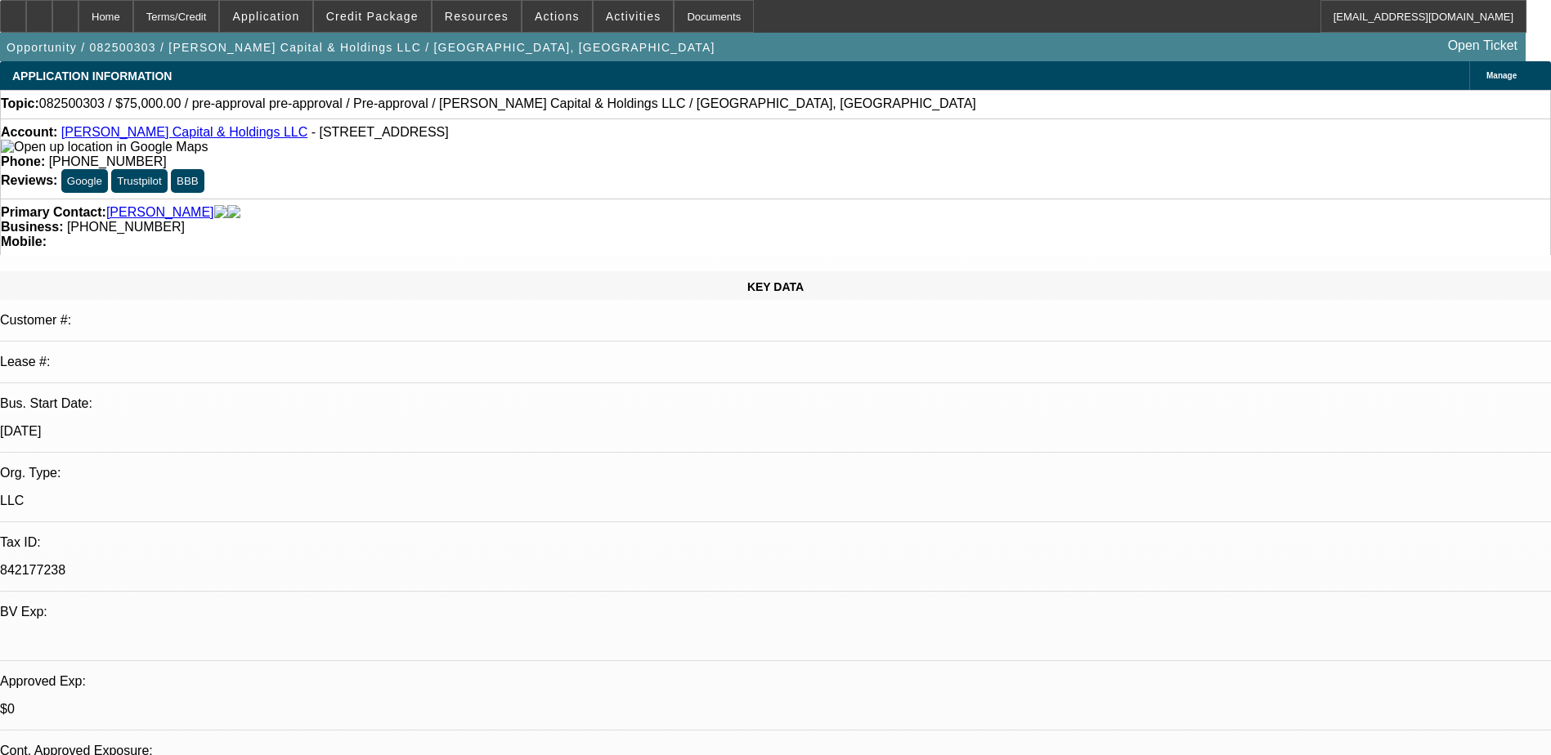
click at [108, 169] on button "Google" at bounding box center [84, 181] width 47 height 24
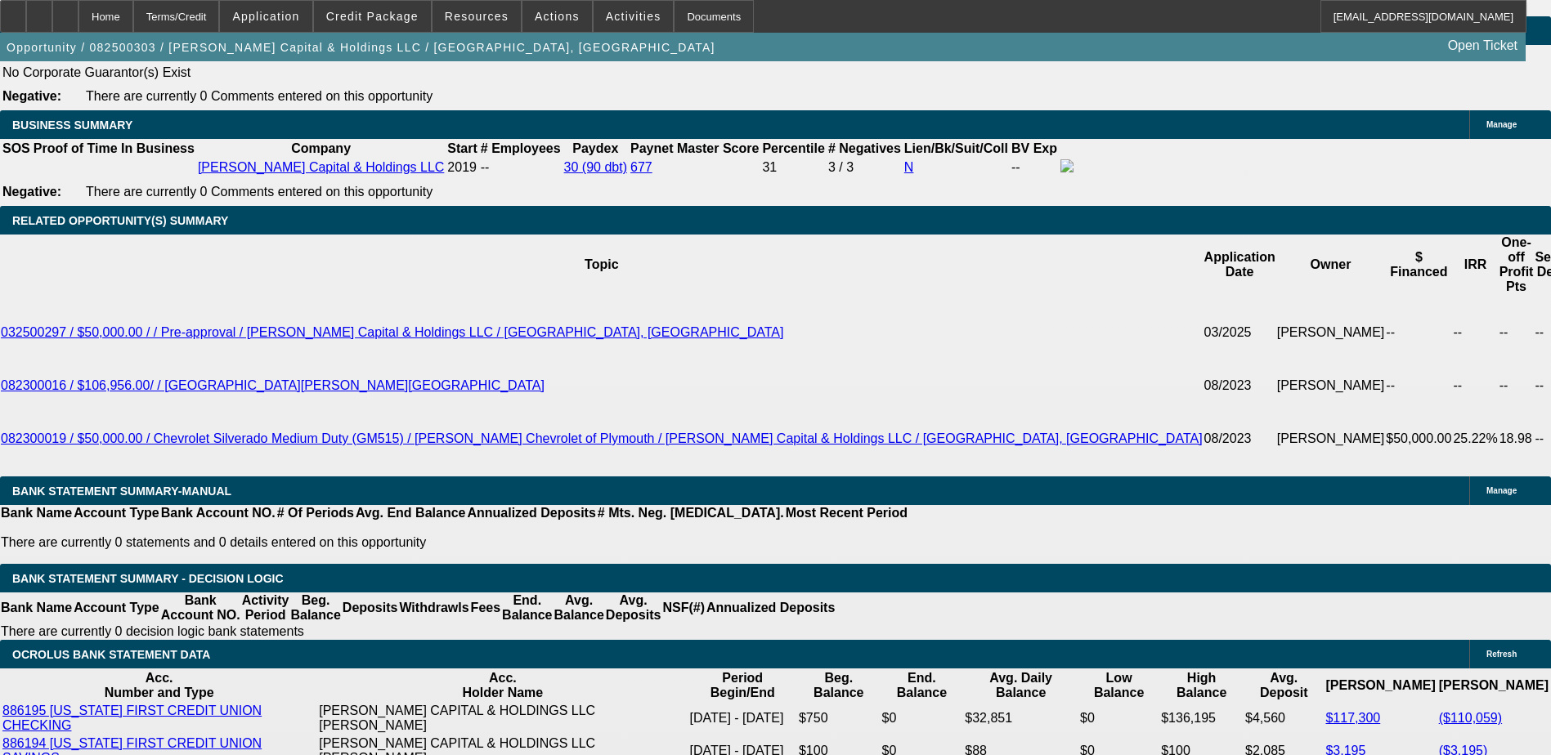
scroll to position [2452, 0]
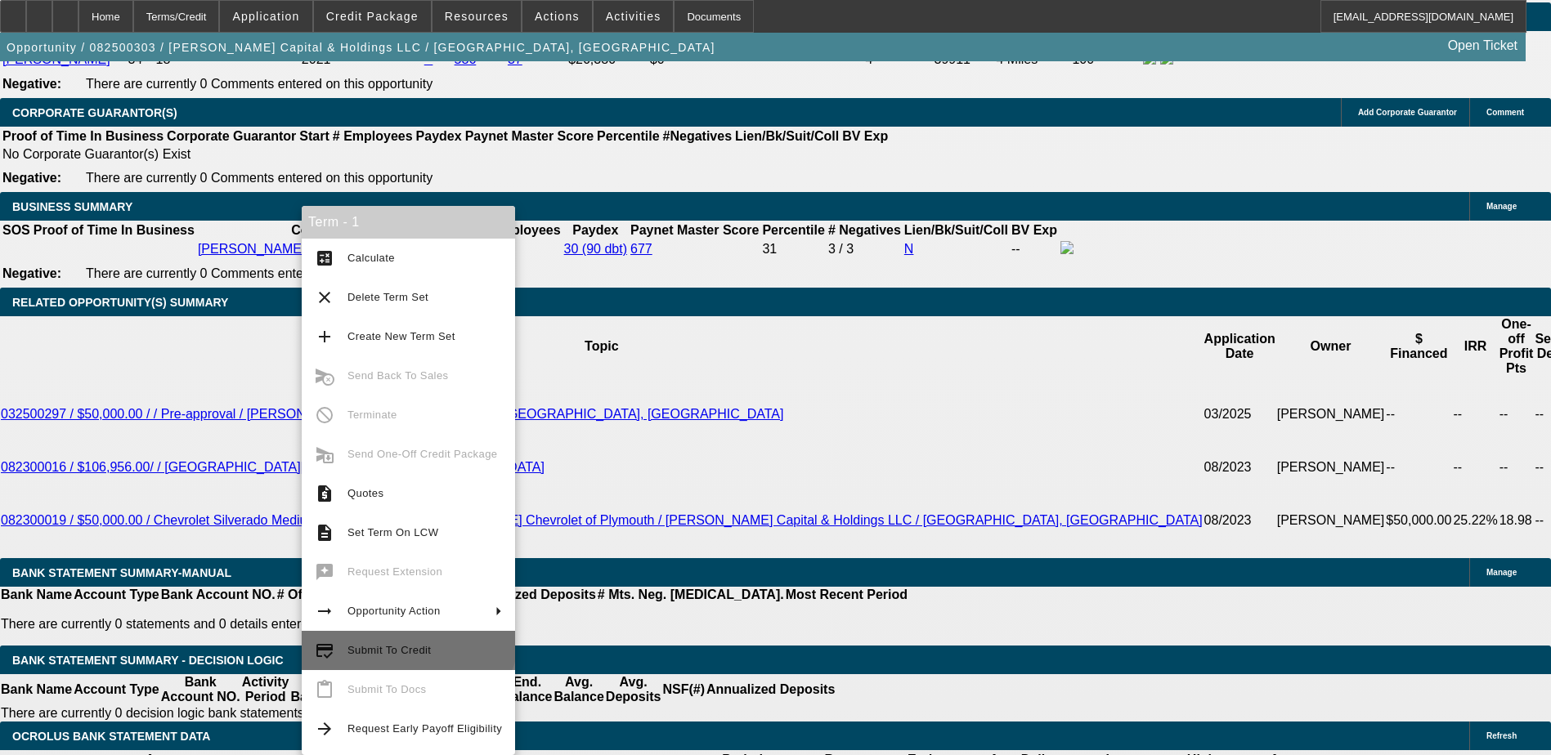
click at [407, 632] on button "credit_score Submit To Credit" at bounding box center [408, 650] width 213 height 39
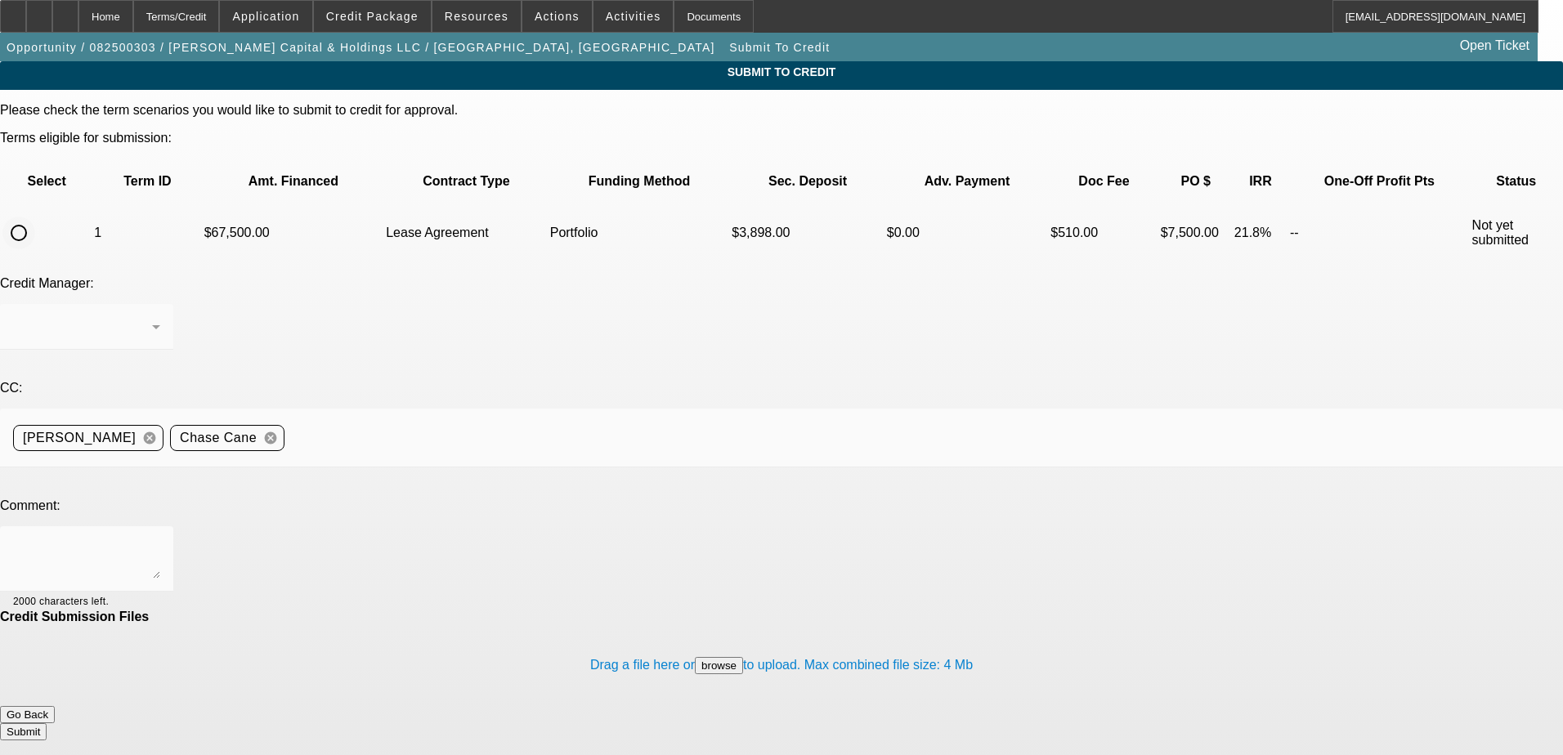
click at [35, 217] on input "radio" at bounding box center [18, 233] width 33 height 33
radio input "true"
click at [152, 317] on div "Arida, George" at bounding box center [82, 327] width 139 height 20
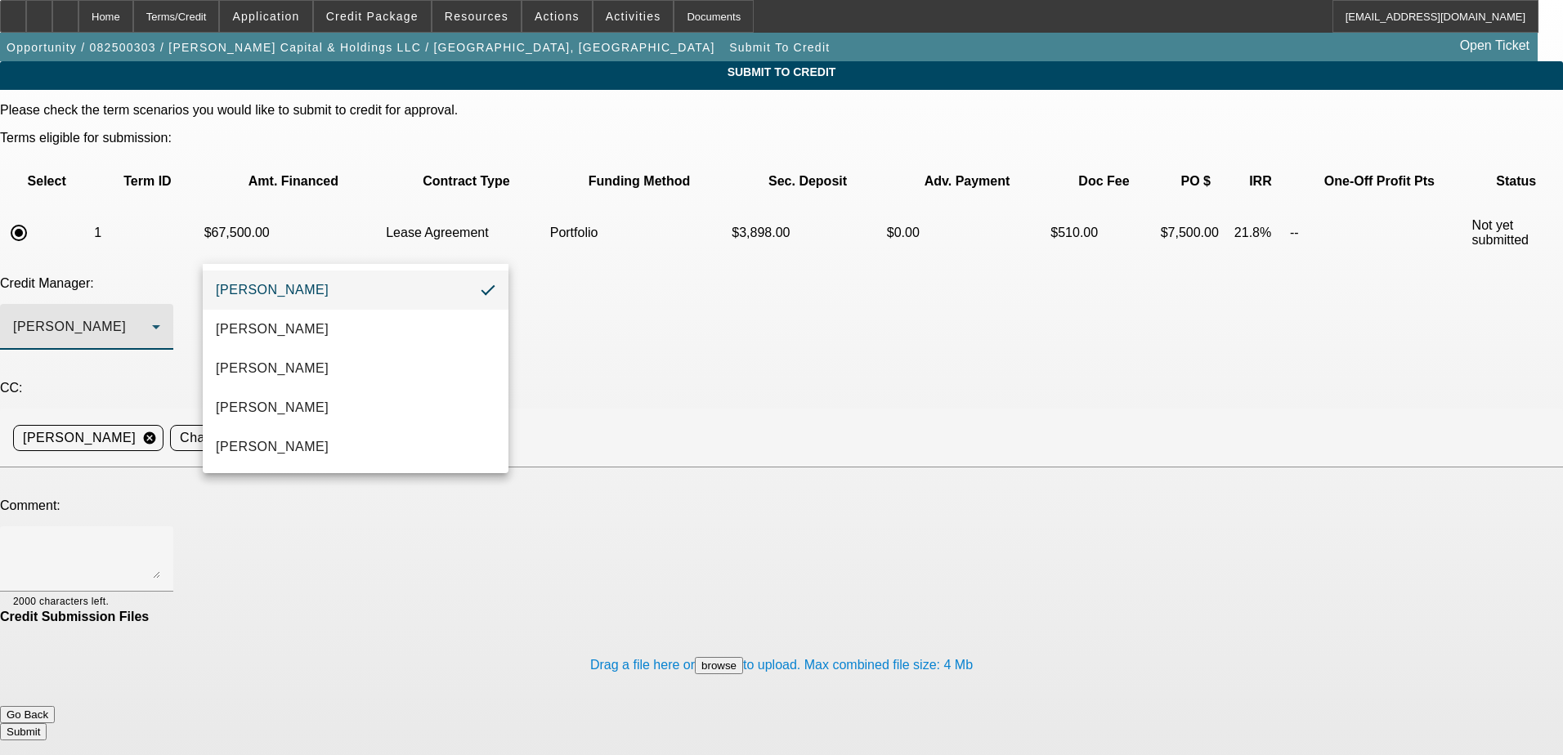
click at [717, 248] on div at bounding box center [781, 377] width 1563 height 755
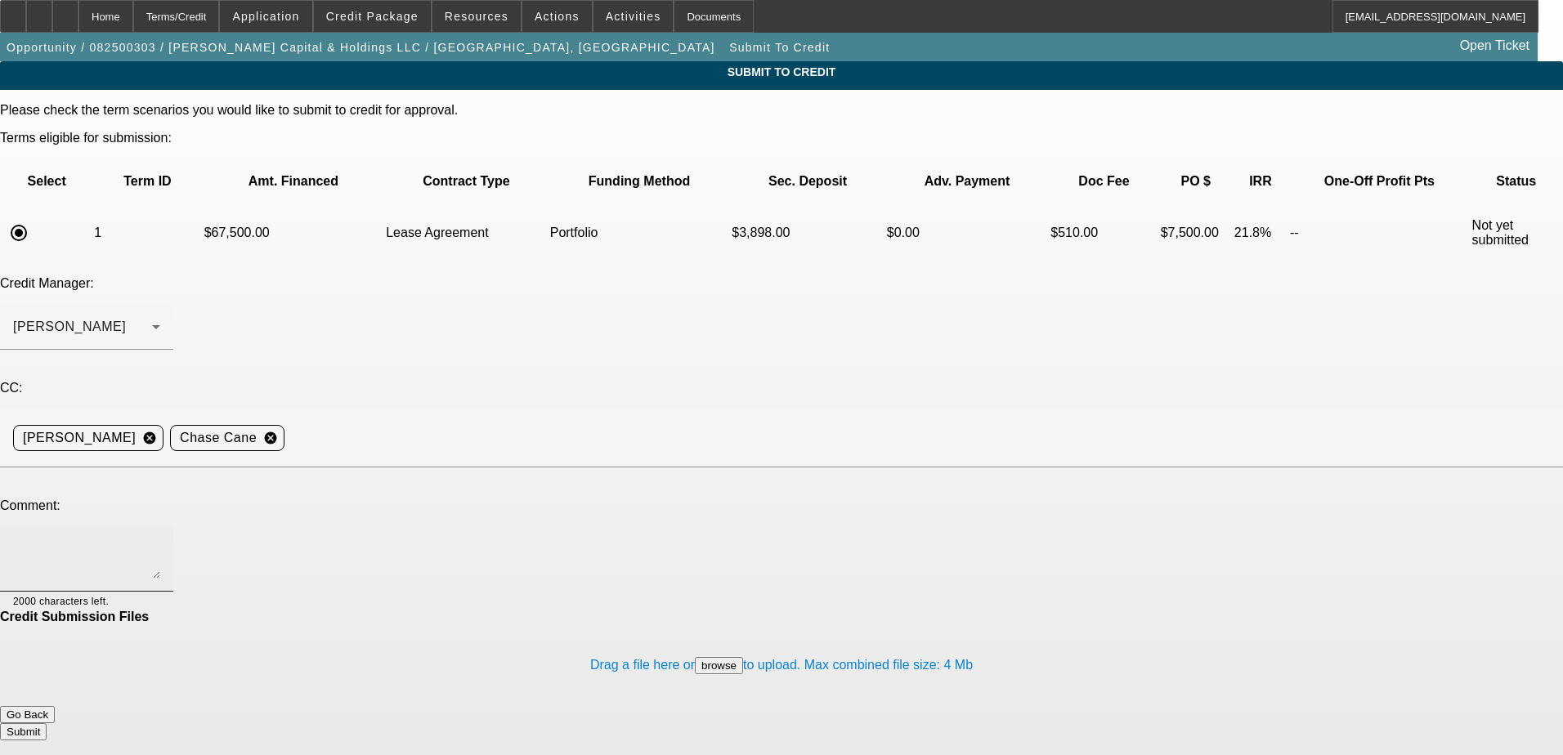
click at [160, 539] on textarea at bounding box center [86, 558] width 147 height 39
paste textarea "Kharan Rayford has owned Rayford Capital & Holdings LLC since 2019. They are in…"
click at [555, 610] on div "Credit Submission Files" at bounding box center [781, 617] width 1563 height 15
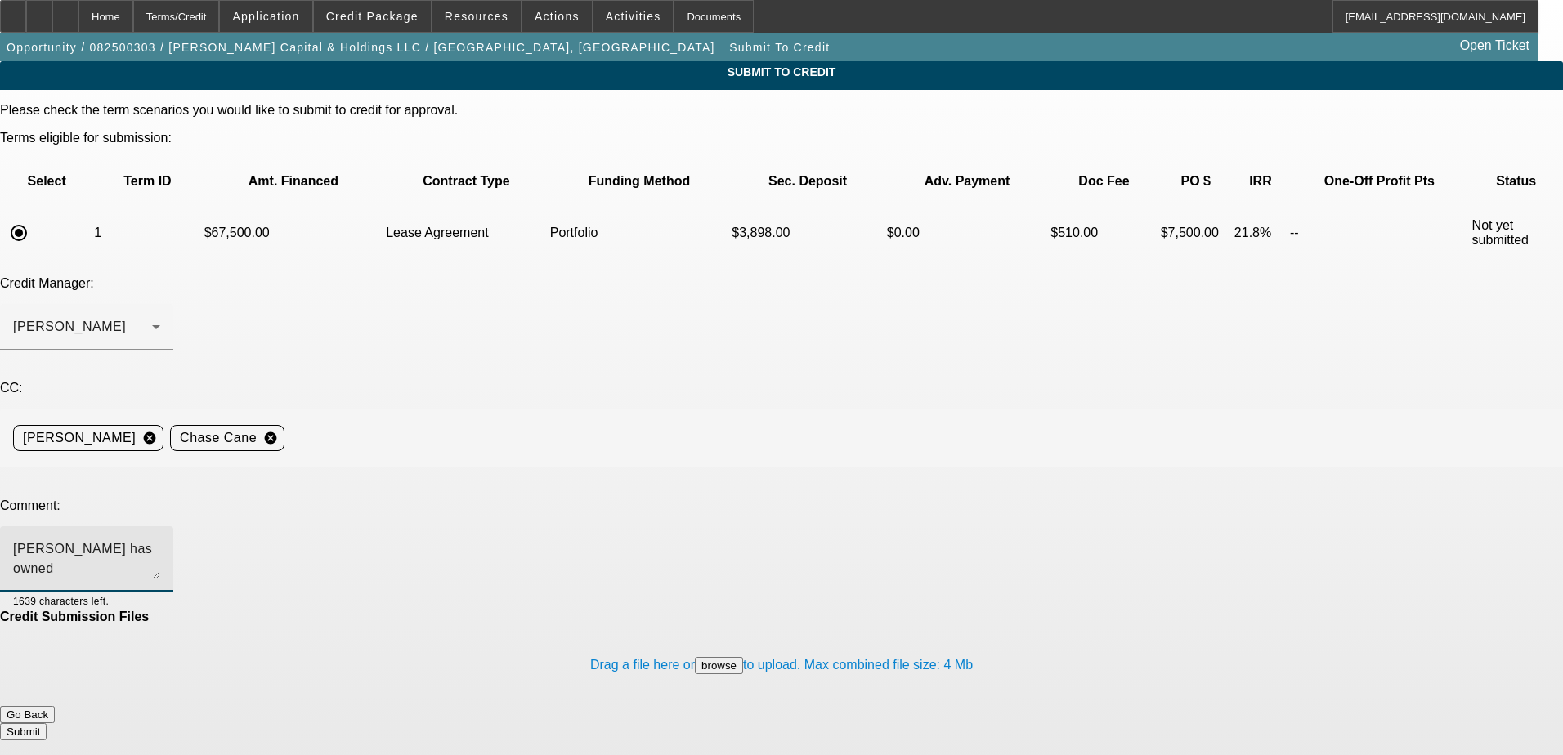
click at [160, 539] on textarea "Kharan Rayford has owned Rayford Capital & Holdings LLC since 2019. They are in…" at bounding box center [86, 558] width 147 height 39
drag, startPoint x: 289, startPoint y: 400, endPoint x: 951, endPoint y: 351, distance: 663.8
click at [951, 351] on div "Please check the term scenarios you would like to submit to credit for approval…" at bounding box center [781, 422] width 1563 height 638
click at [160, 539] on textarea "Kharan Rayford has owned Rayford Capital & Holdings LLC since 2019. They are in…" at bounding box center [86, 558] width 147 height 39
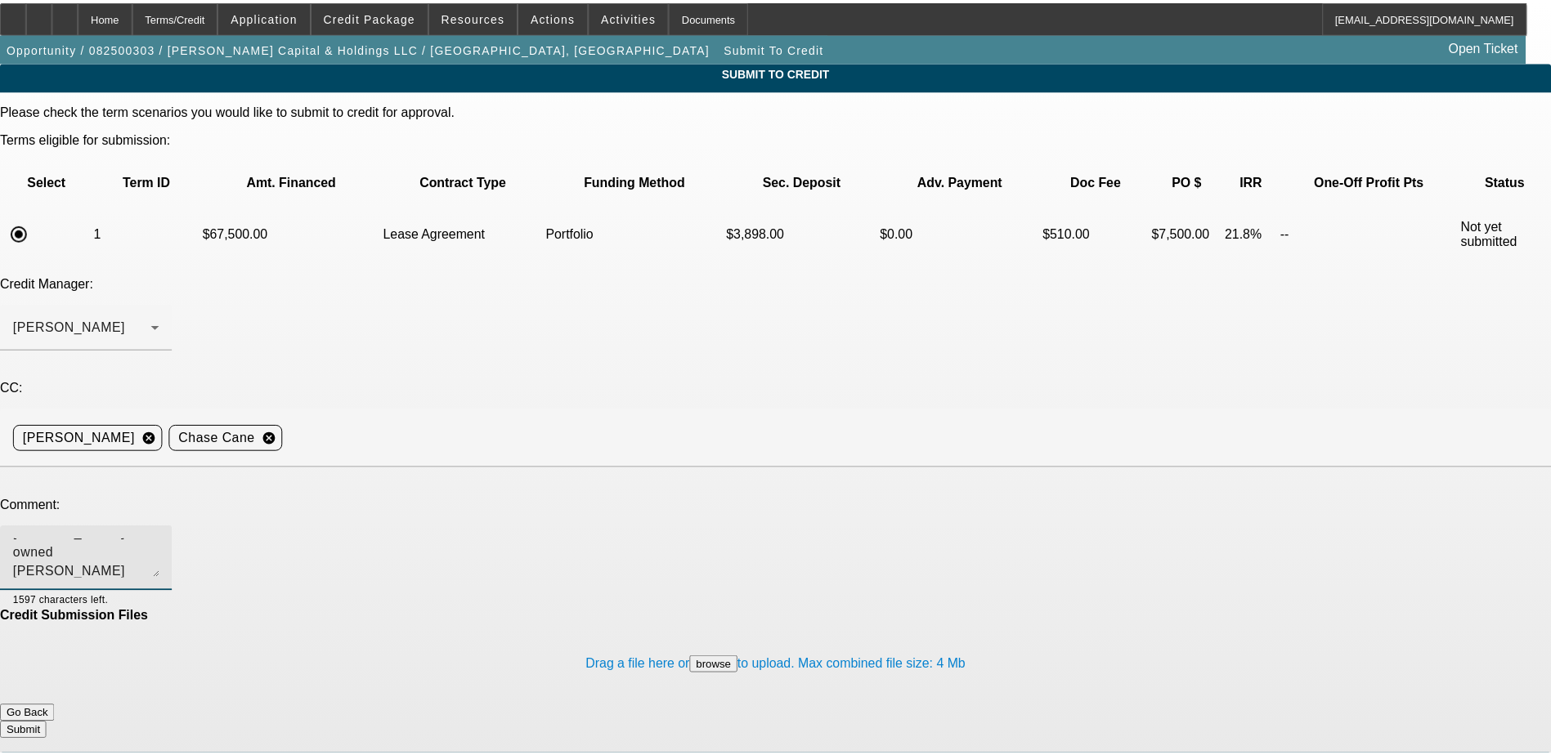
scroll to position [20, 0]
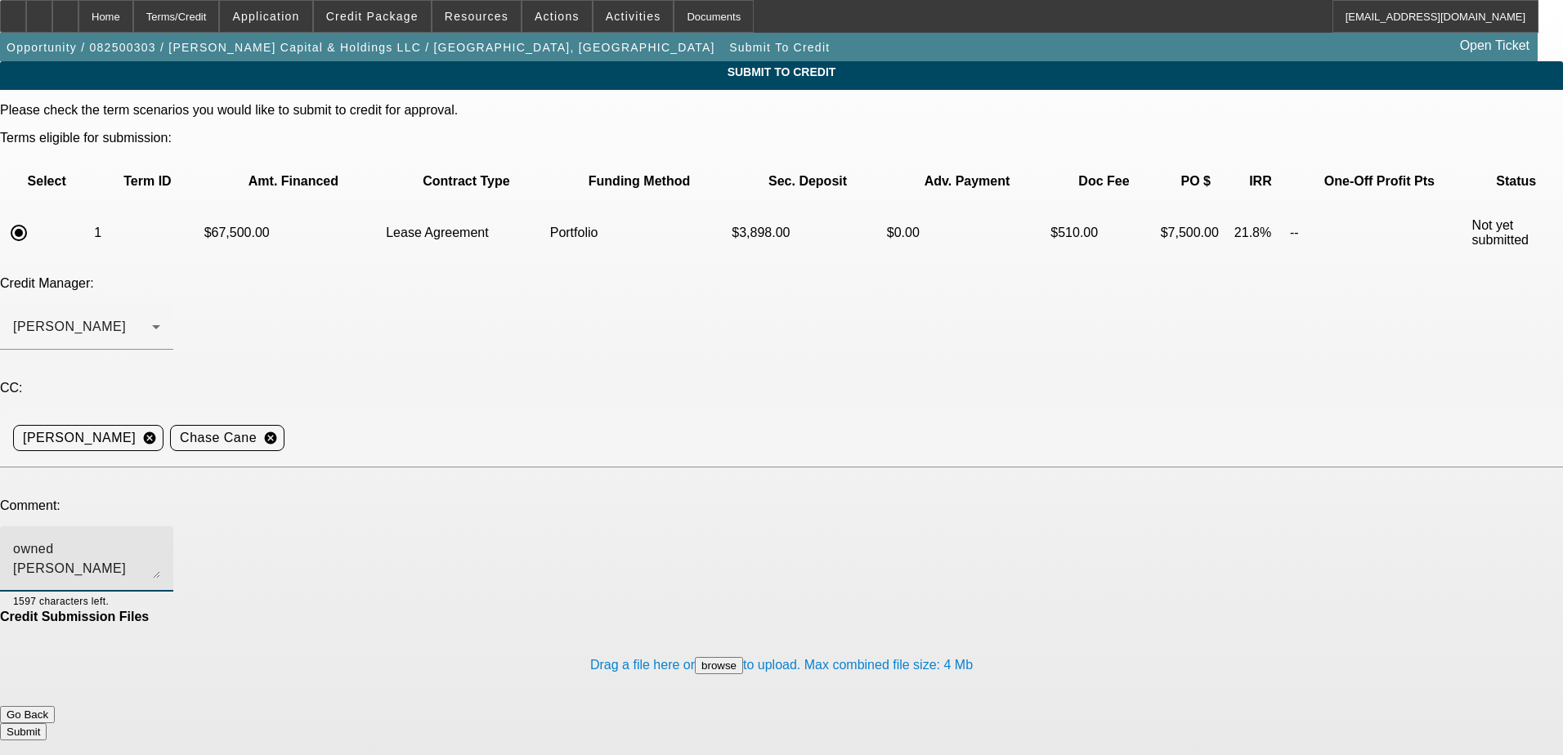
click at [160, 539] on textarea "Kharan Rayford has owned Rayford Capital & Holdings LLC since 2019. They are in…" at bounding box center [86, 558] width 147 height 39
type textarea "Kharan Rayford has owned Rayford Capital & Holdings LLC since 2019. They are in…"
click at [160, 592] on div at bounding box center [134, 601] width 51 height 18
click at [47, 723] on button "Submit" at bounding box center [23, 731] width 47 height 17
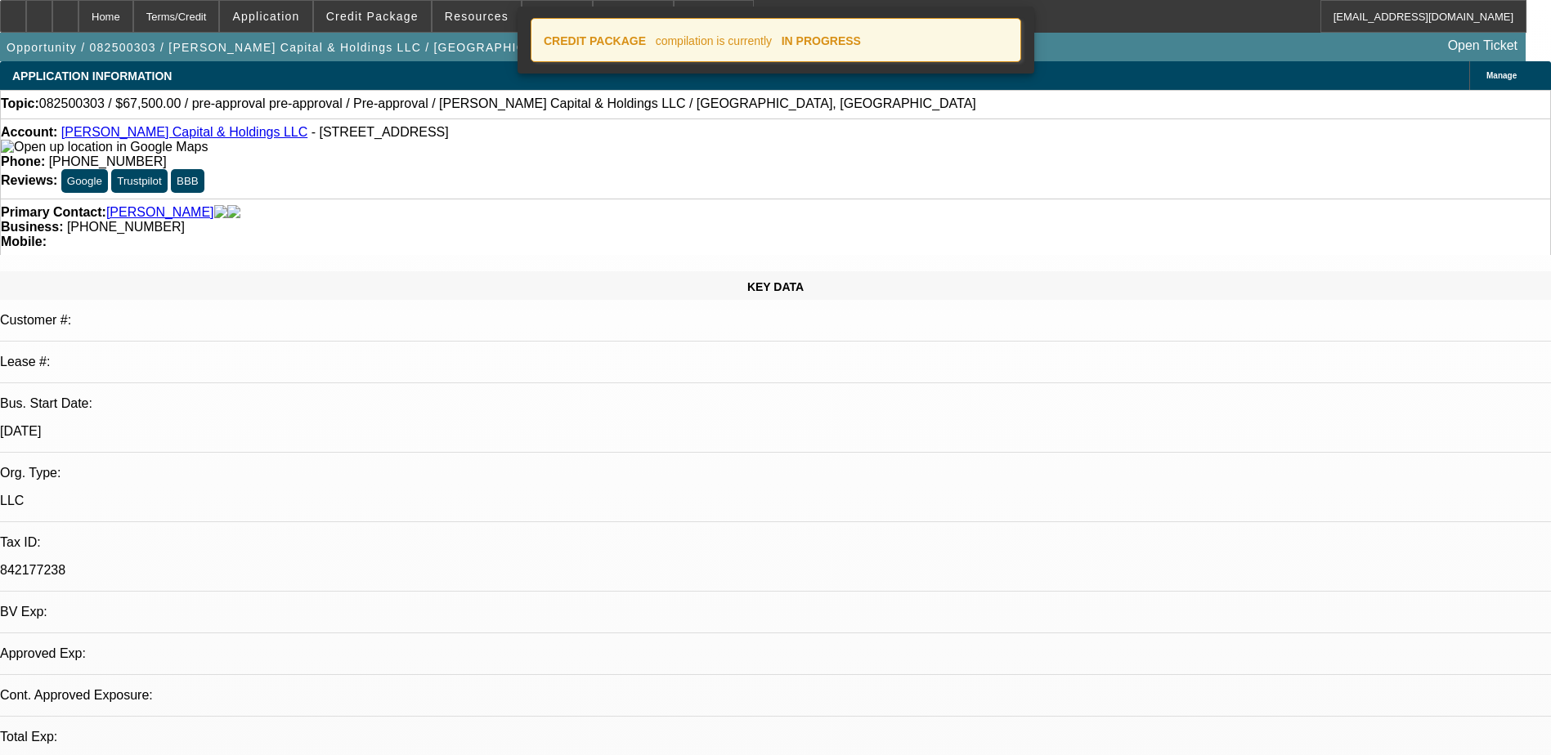
select select "0.1"
select select "2"
select select "0.1"
select select "4"
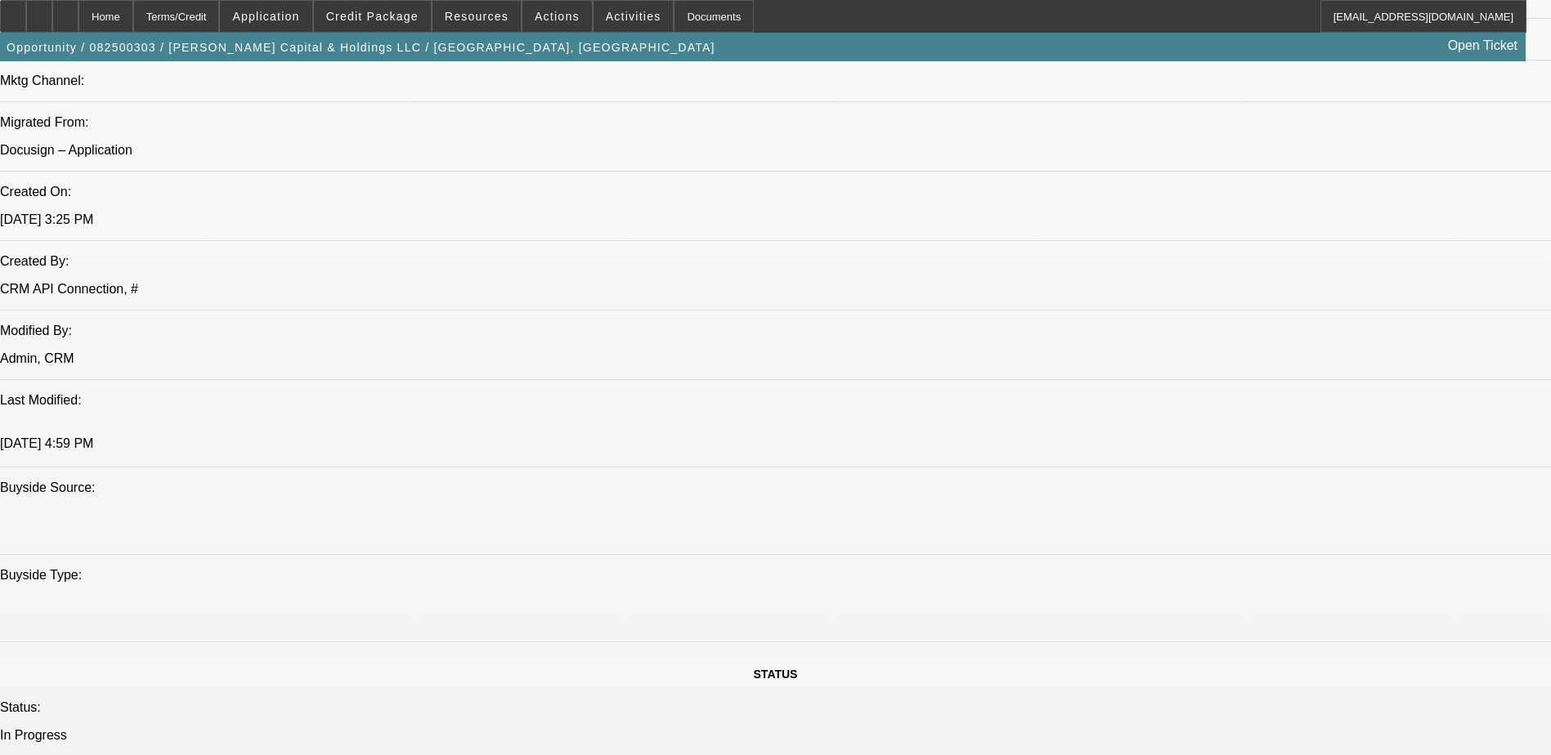
scroll to position [1063, 0]
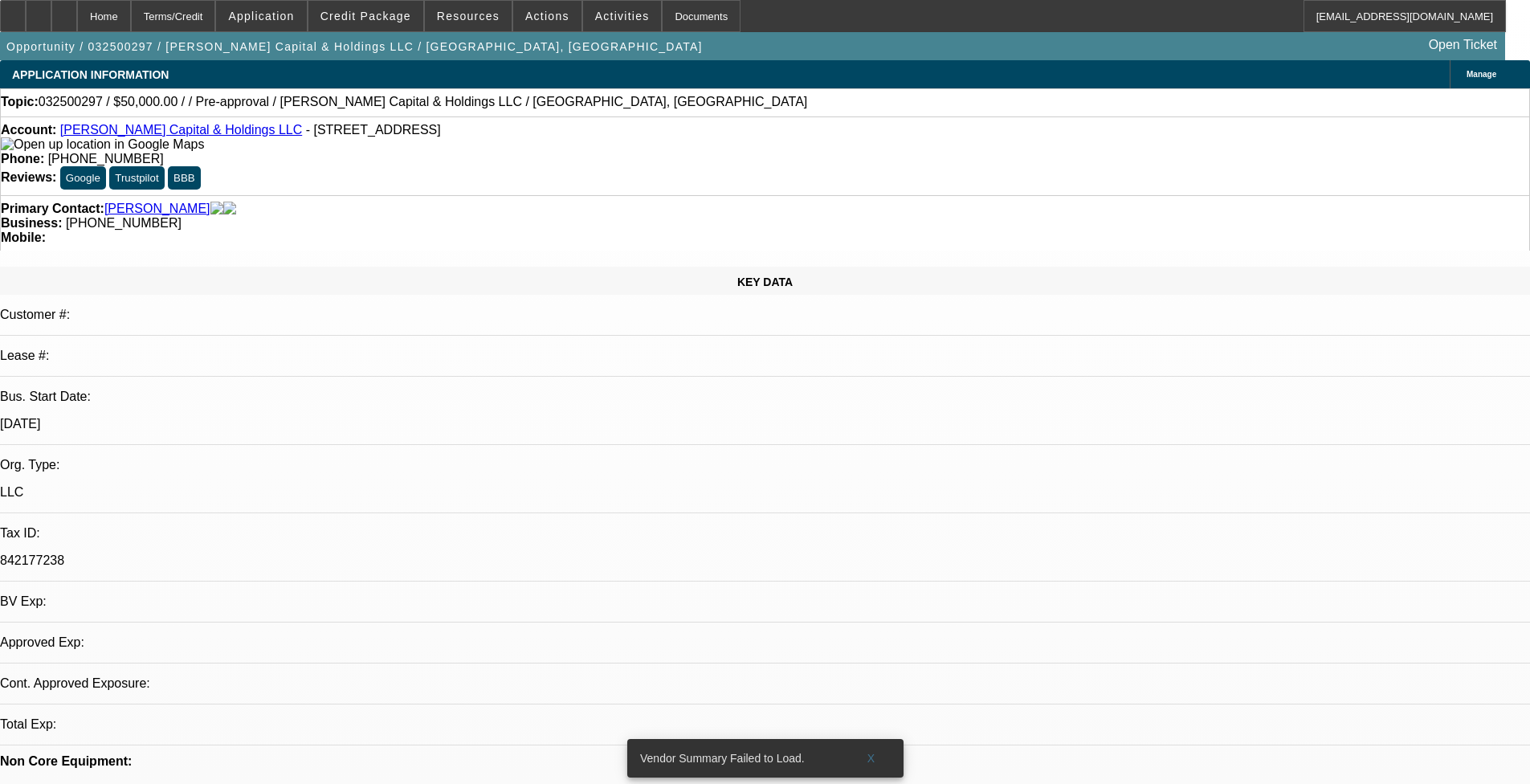
select select "0"
select select "2"
select select "0.1"
select select "1"
select select "2"
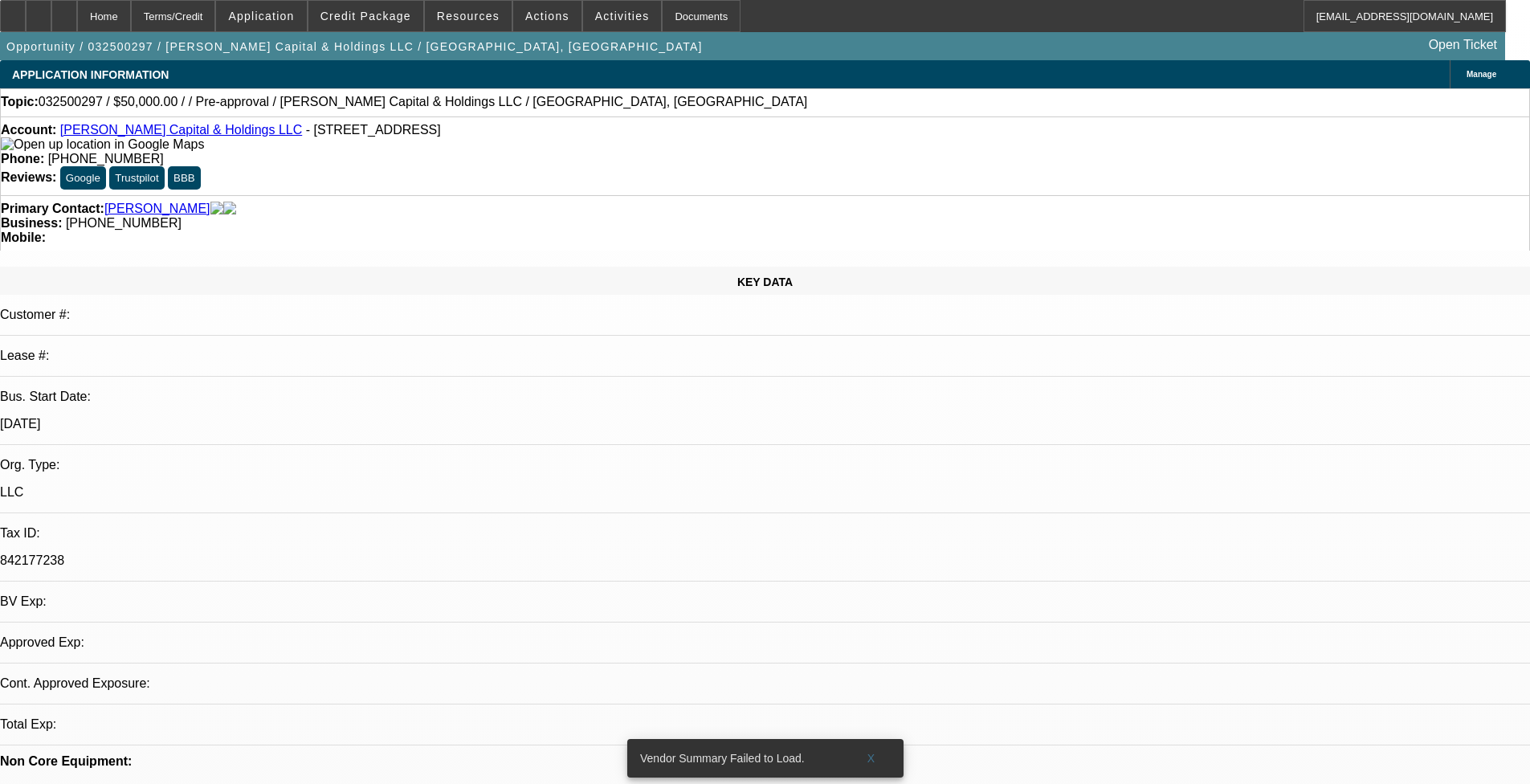
select select "4"
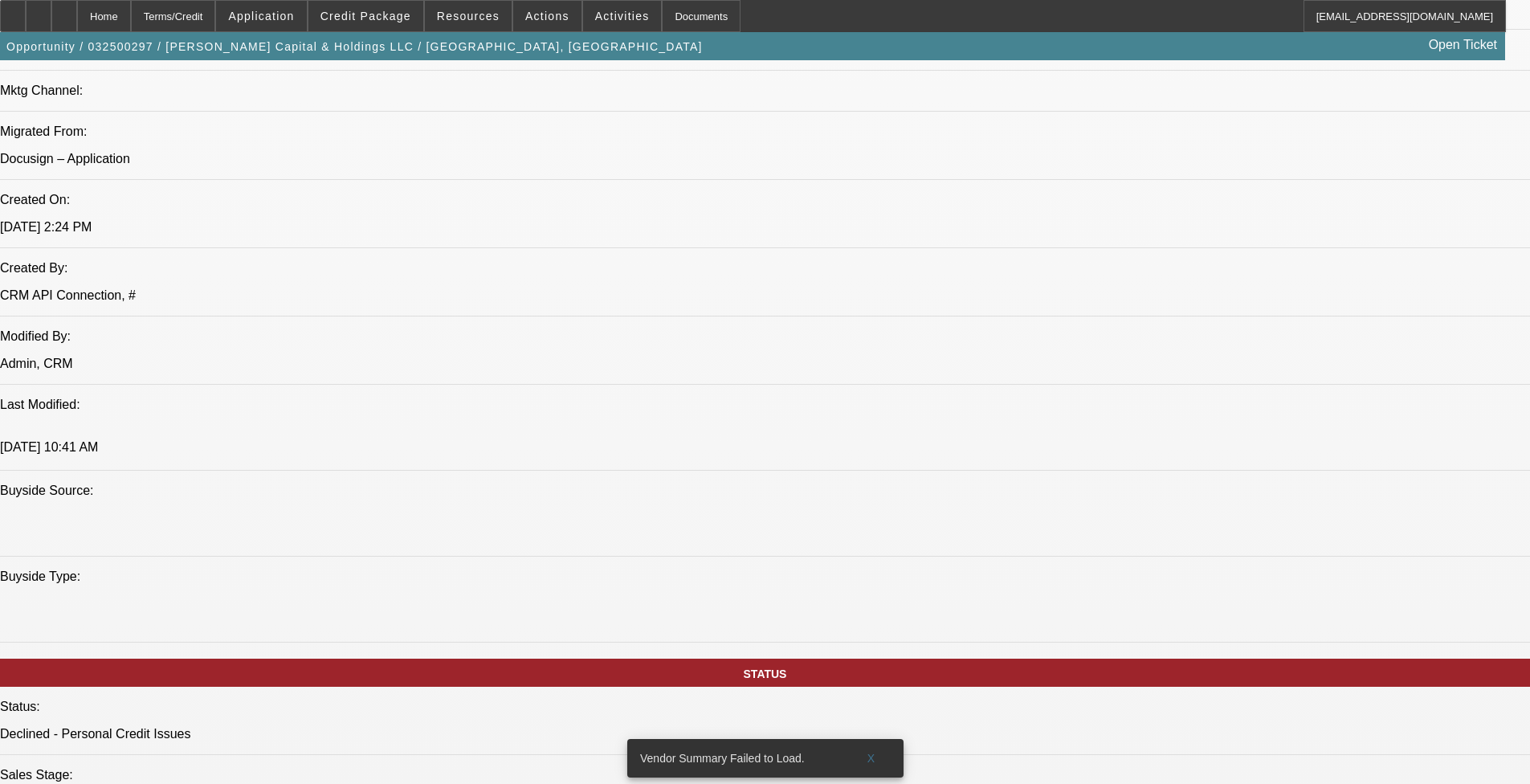
scroll to position [1686, 0]
